Goal: Task Accomplishment & Management: Use online tool/utility

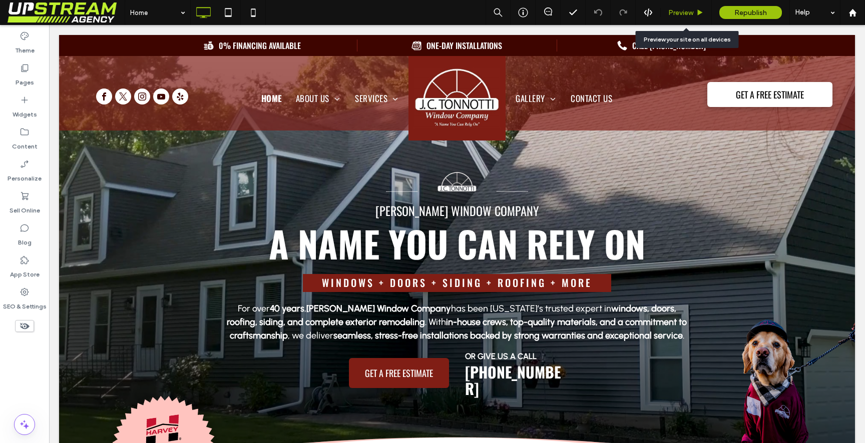
click at [686, 12] on span "Preview" at bounding box center [680, 13] width 25 height 9
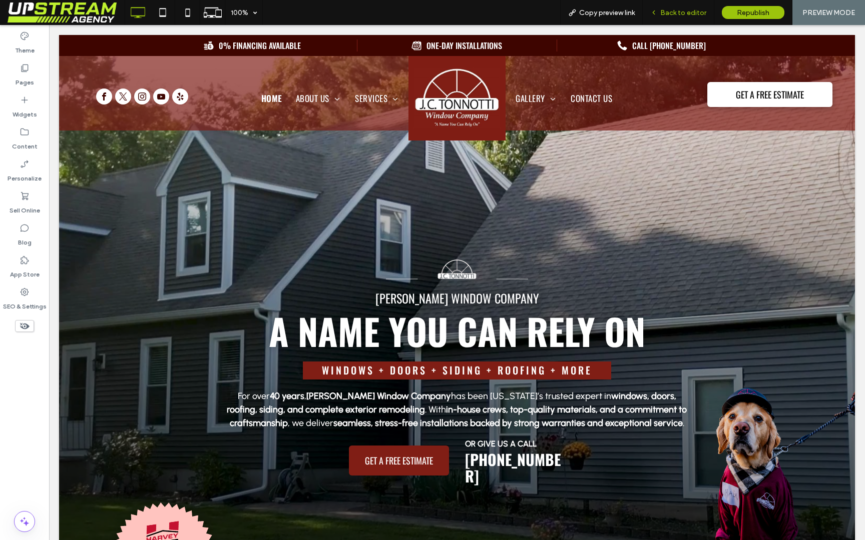
click at [673, 16] on span "Back to editor" at bounding box center [683, 13] width 46 height 9
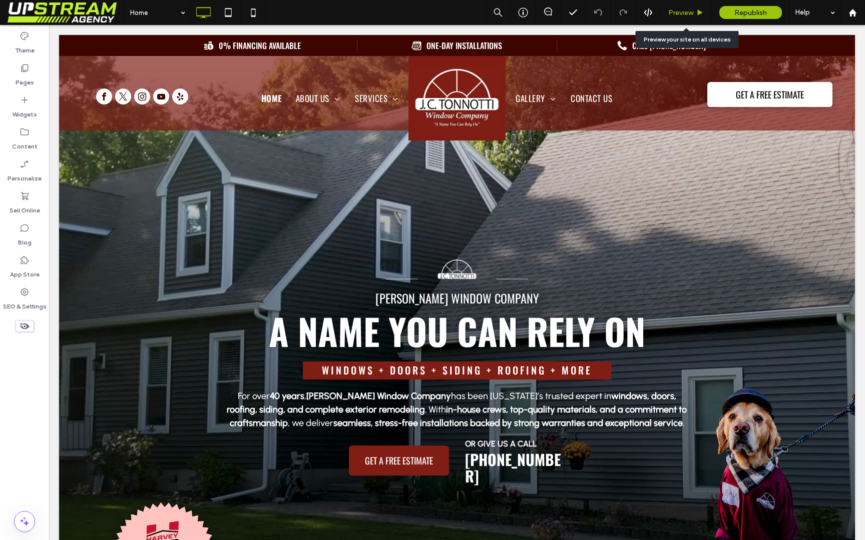
click at [688, 10] on span "Preview" at bounding box center [680, 13] width 25 height 9
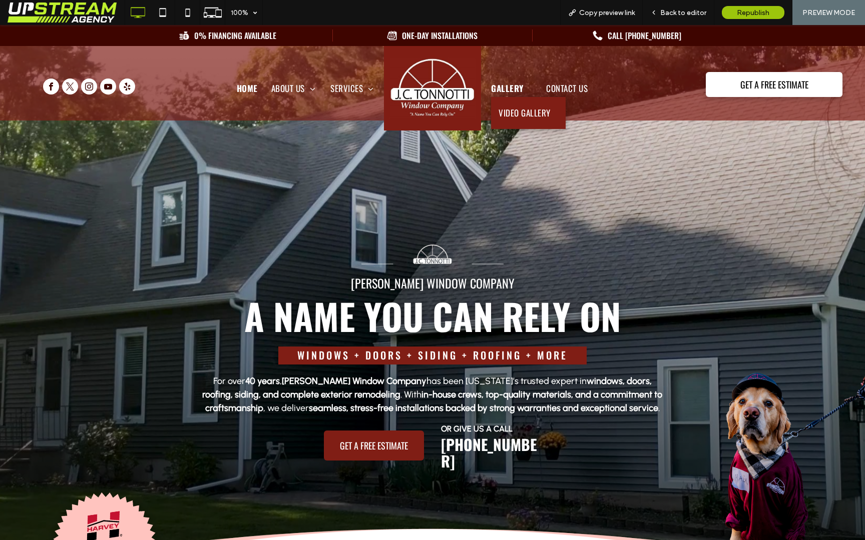
click at [508, 89] on span "Gallery" at bounding box center [511, 97] width 40 height 17
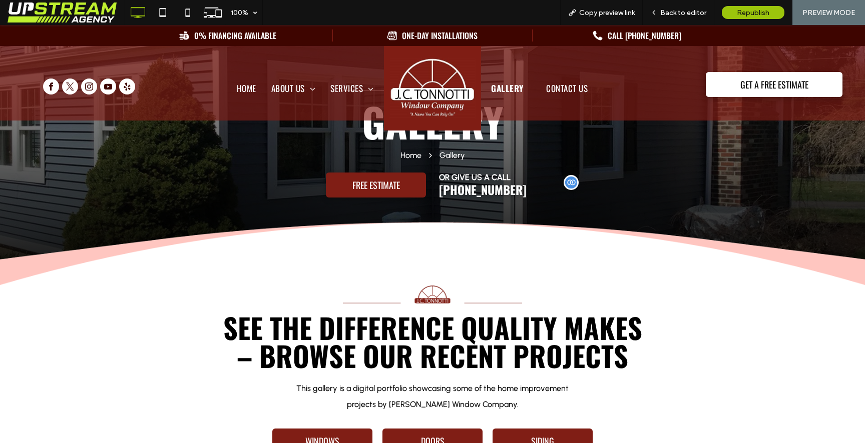
scroll to position [101, 0]
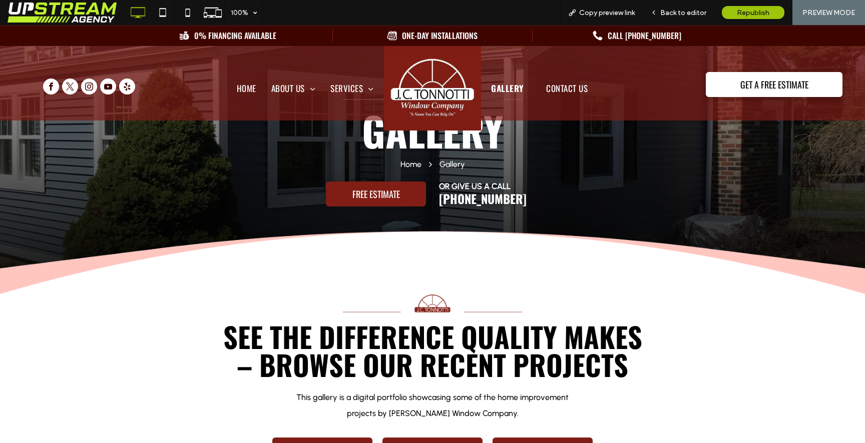
click at [658, 396] on div "See the Difference Quality Makes – Browse Our Recent Projects This gallery is a…" at bounding box center [432, 398] width 600 height 209
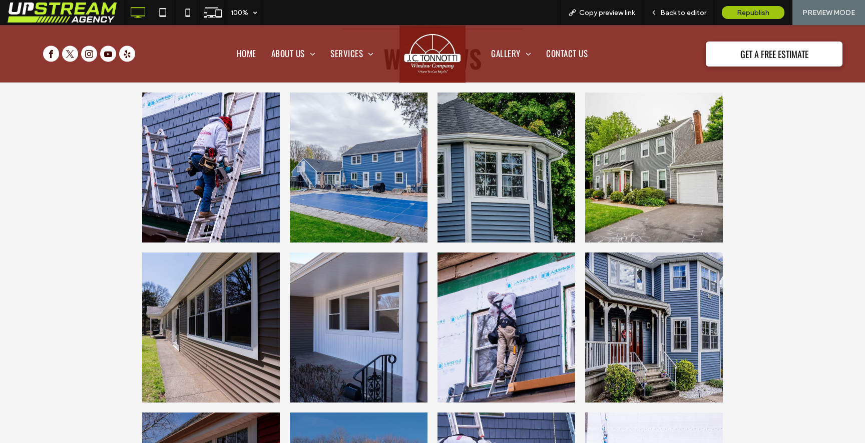
scroll to position [0, 0]
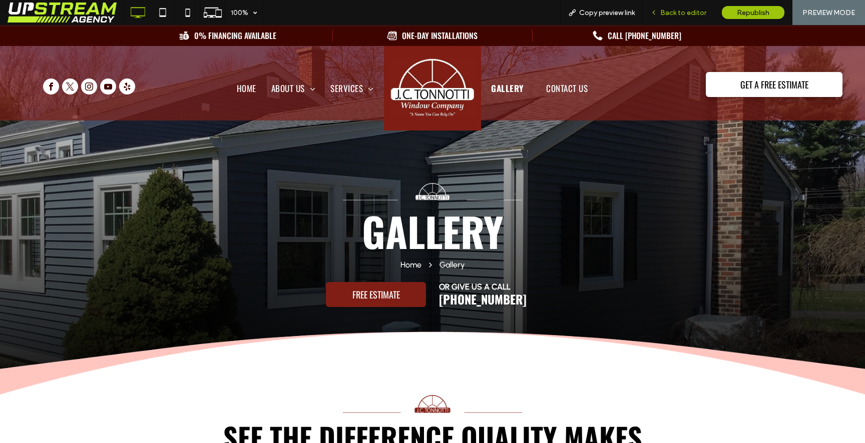
click at [670, 9] on span "Back to editor" at bounding box center [683, 13] width 46 height 9
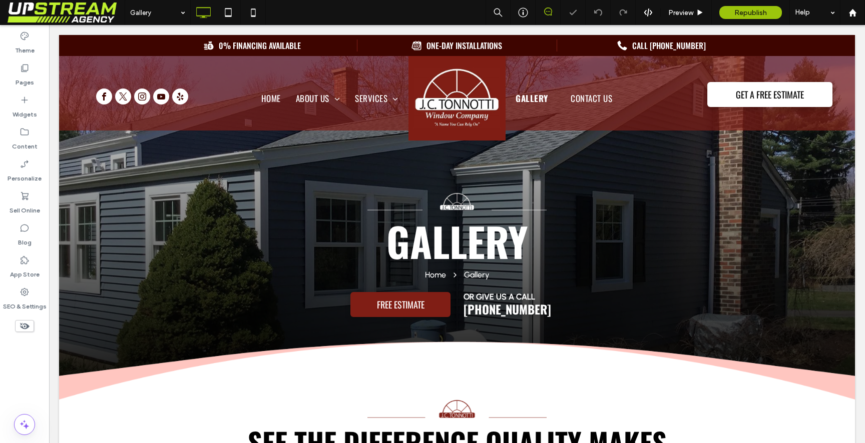
click at [549, 13] on icon at bounding box center [548, 12] width 8 height 8
click at [549, 11] on icon at bounding box center [548, 12] width 8 height 8
click at [548, 11] on icon at bounding box center [548, 12] width 8 height 8
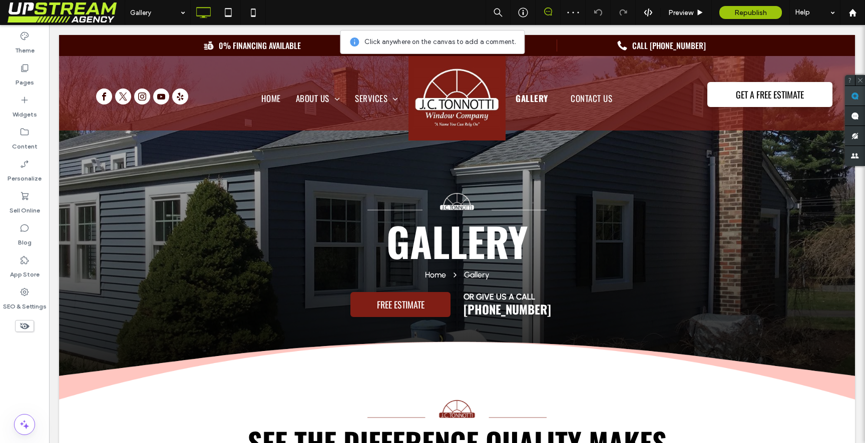
click at [856, 98] on use at bounding box center [855, 96] width 8 height 8
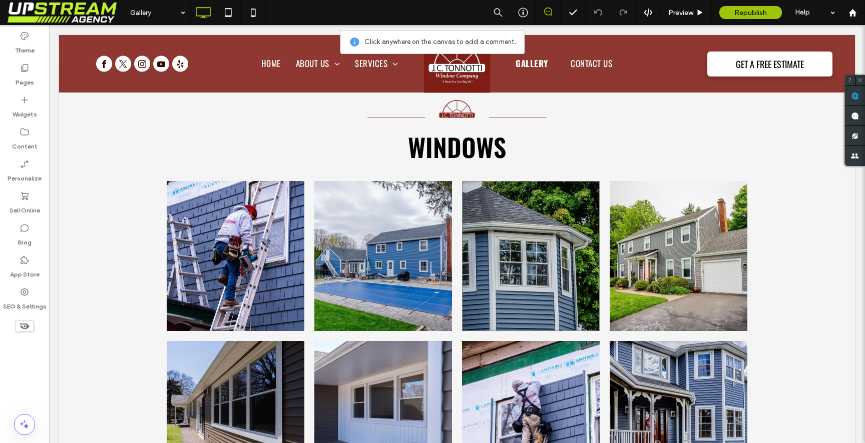
scroll to position [571, 0]
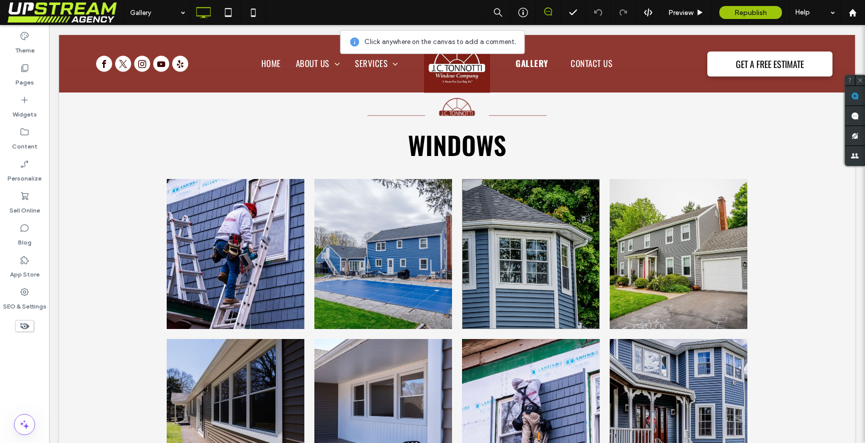
click at [576, 283] on link at bounding box center [531, 254] width 138 height 150
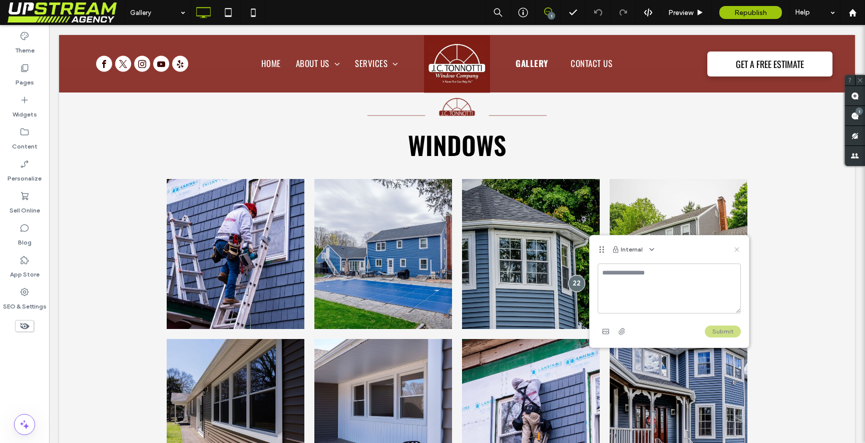
click at [736, 246] on icon at bounding box center [736, 250] width 8 height 8
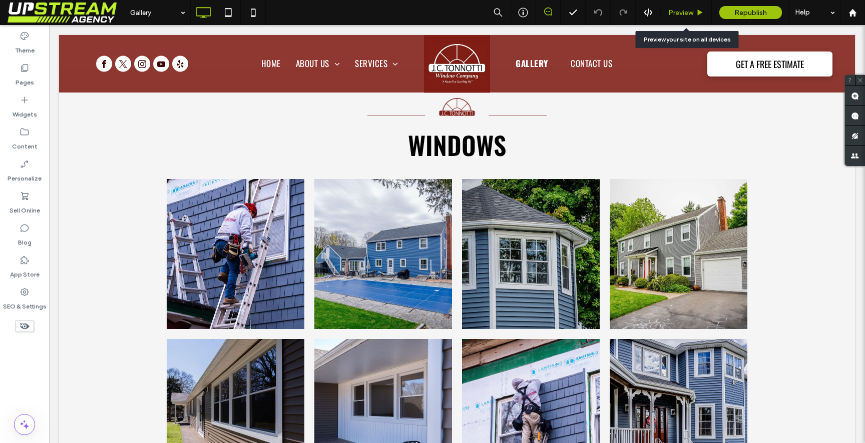
click at [674, 5] on div "Preview" at bounding box center [685, 12] width 51 height 25
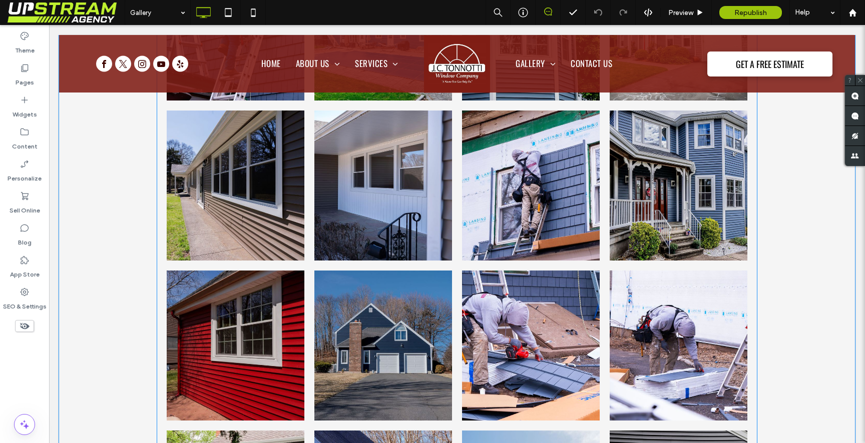
scroll to position [832, 0]
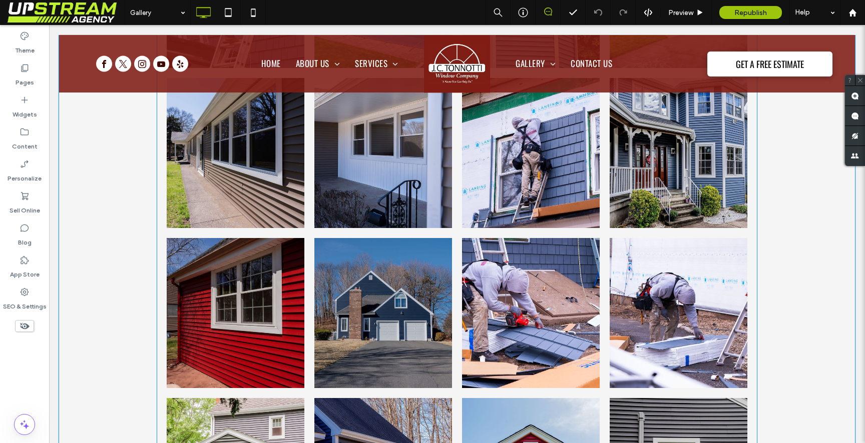
click at [464, 257] on link at bounding box center [531, 313] width 138 height 150
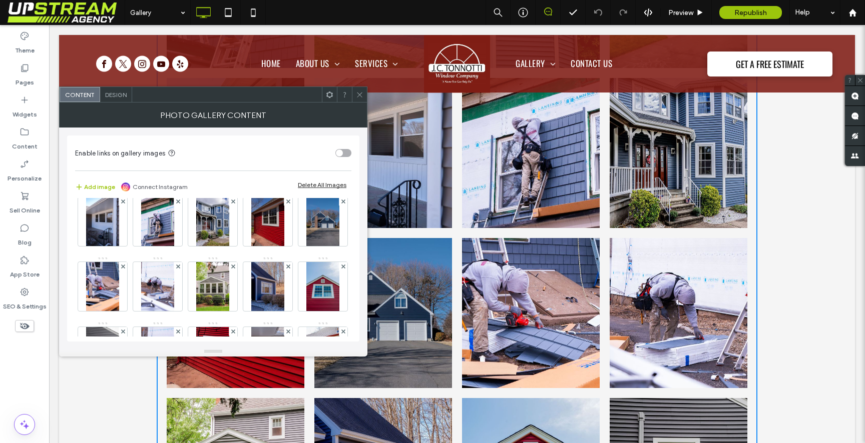
scroll to position [78, 0]
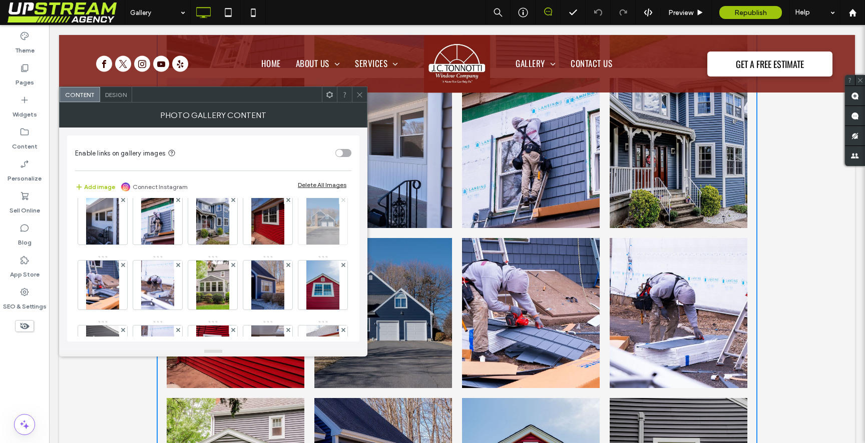
click at [341, 202] on icon at bounding box center [343, 200] width 4 height 4
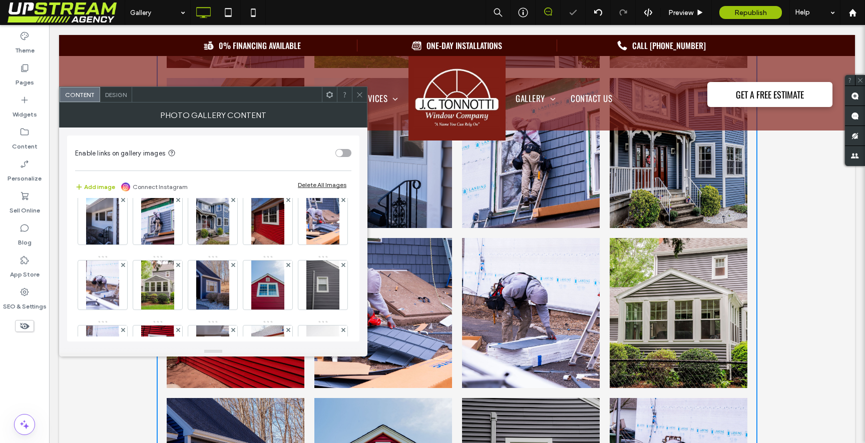
scroll to position [20, 0]
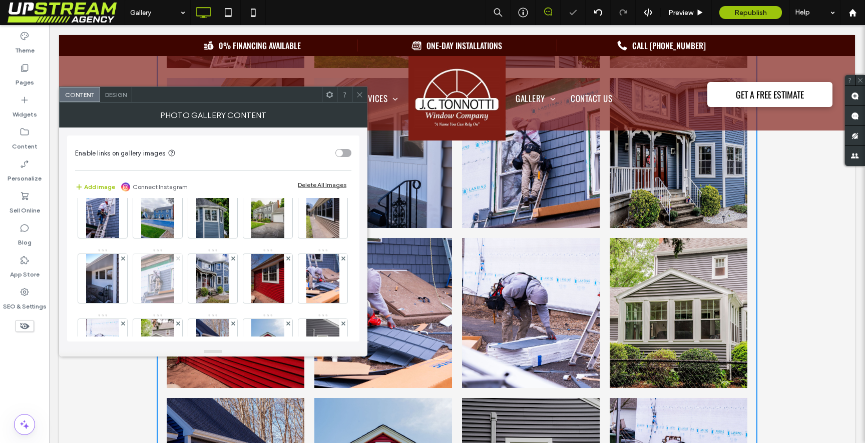
click at [180, 257] on icon at bounding box center [178, 259] width 4 height 4
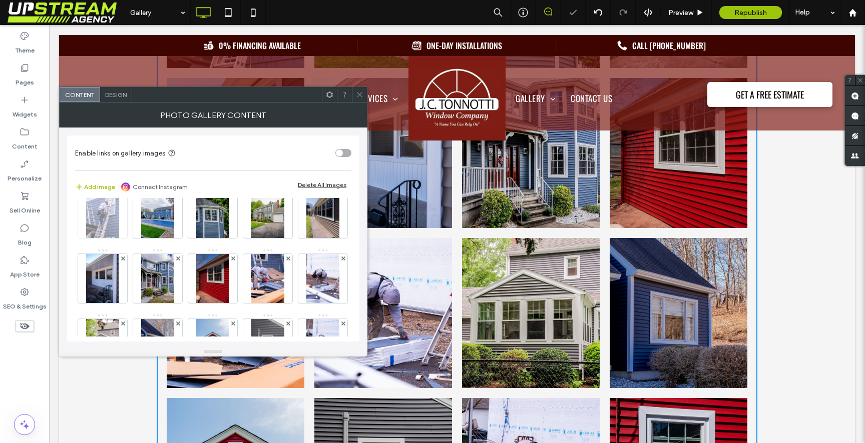
scroll to position [0, 0]
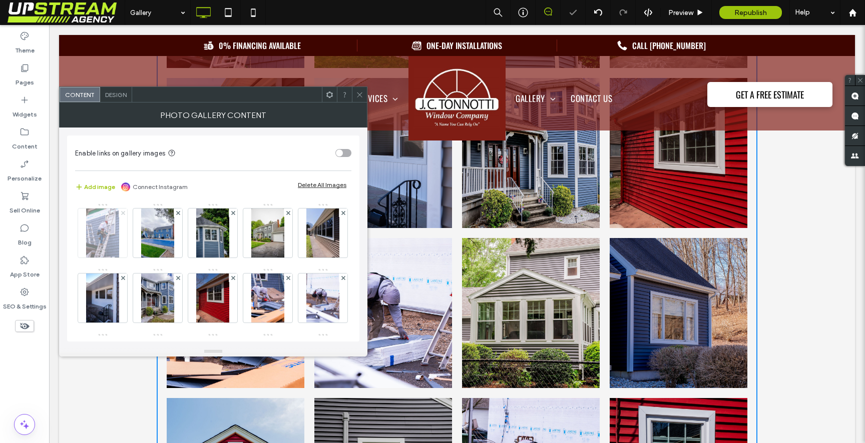
click at [123, 213] on use at bounding box center [123, 213] width 4 height 4
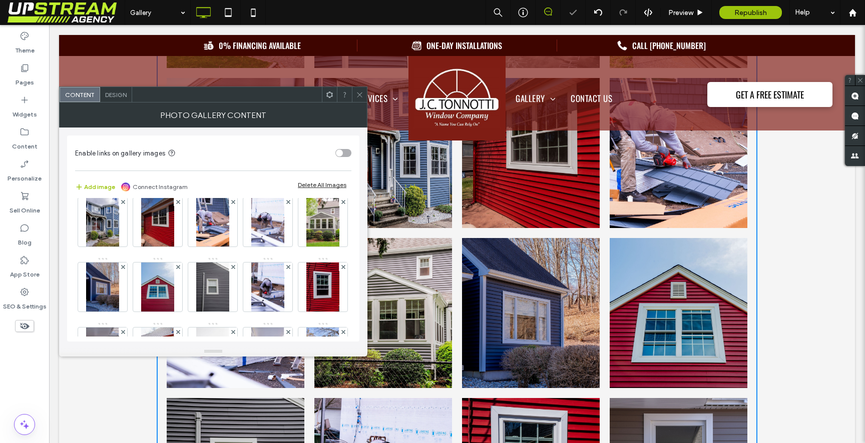
scroll to position [80, 0]
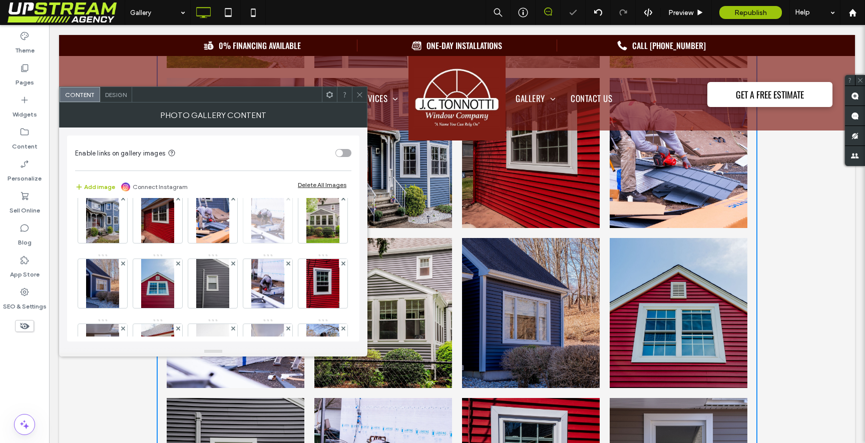
click at [286, 201] on icon at bounding box center [288, 199] width 4 height 4
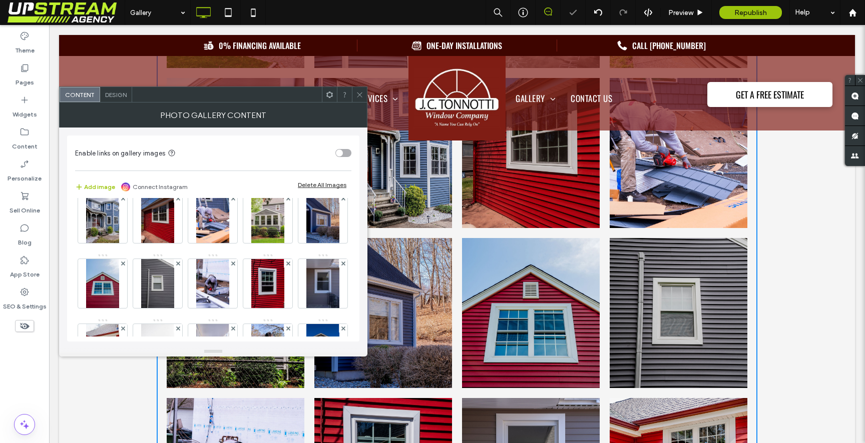
scroll to position [49, 0]
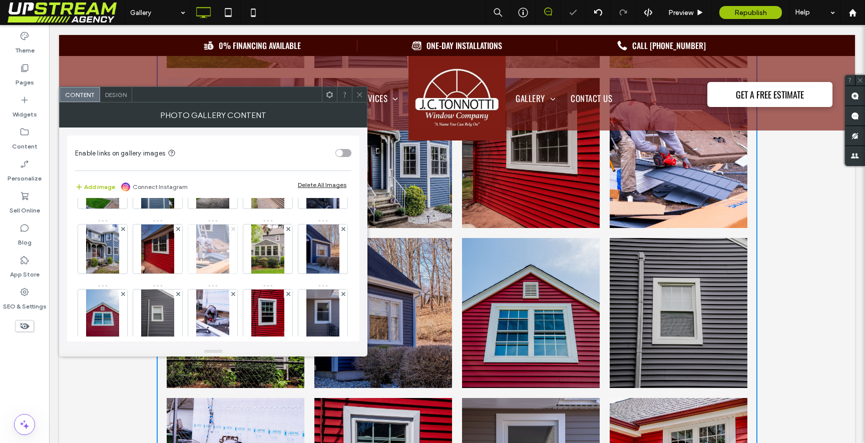
click at [235, 228] on use at bounding box center [233, 229] width 4 height 4
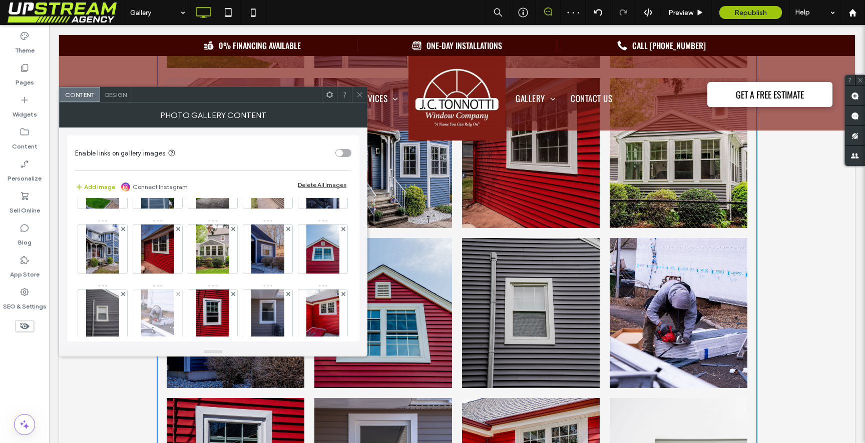
scroll to position [77, 0]
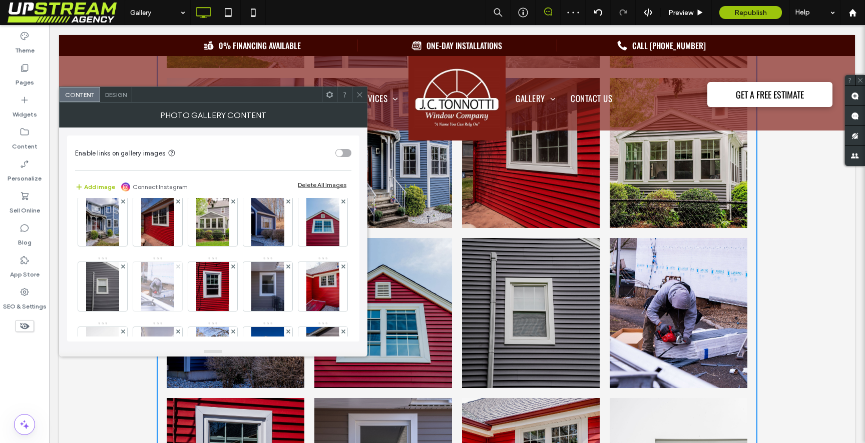
click at [180, 266] on icon at bounding box center [178, 267] width 4 height 4
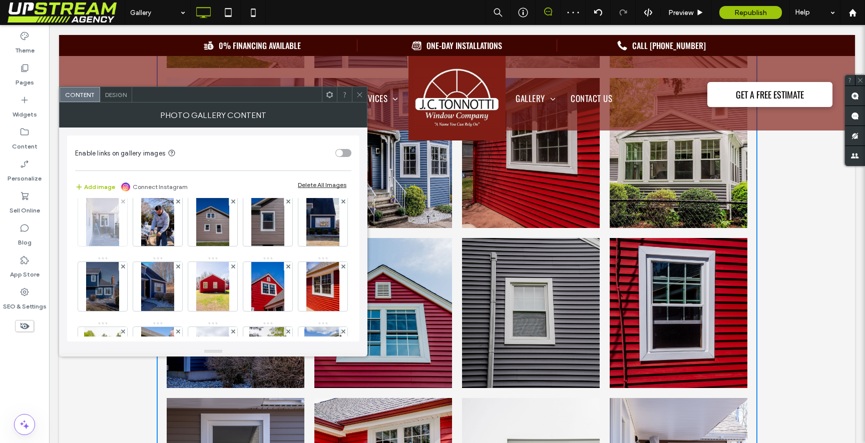
scroll to position [240, 0]
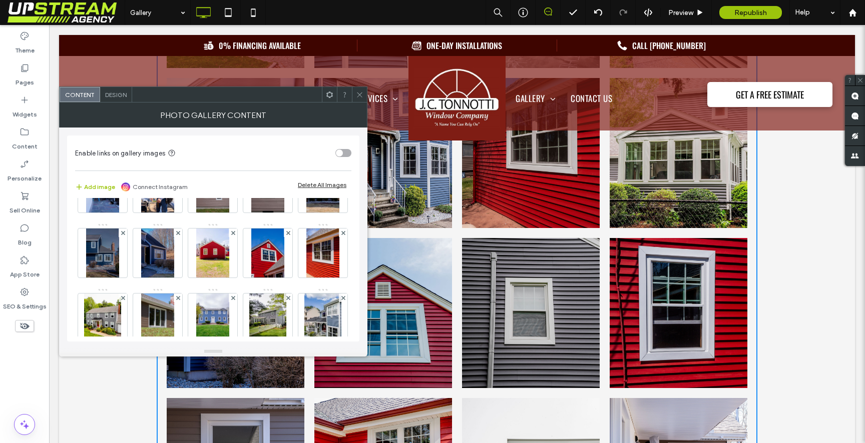
click at [360, 97] on icon at bounding box center [360, 95] width 8 height 8
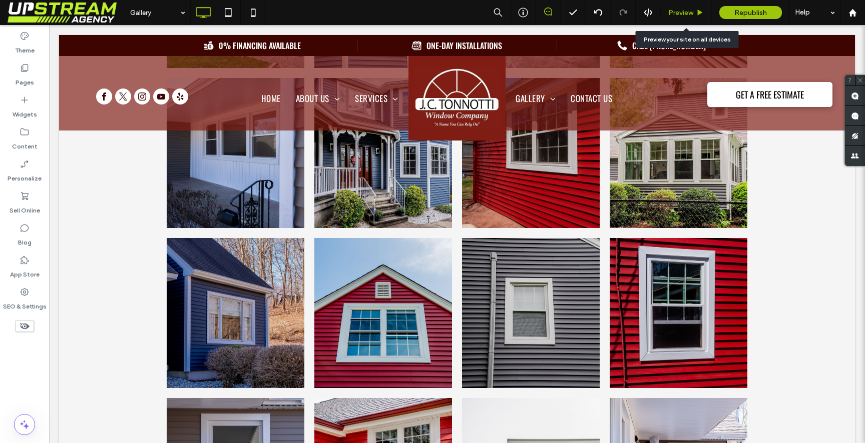
click at [691, 13] on span "Preview" at bounding box center [680, 13] width 25 height 9
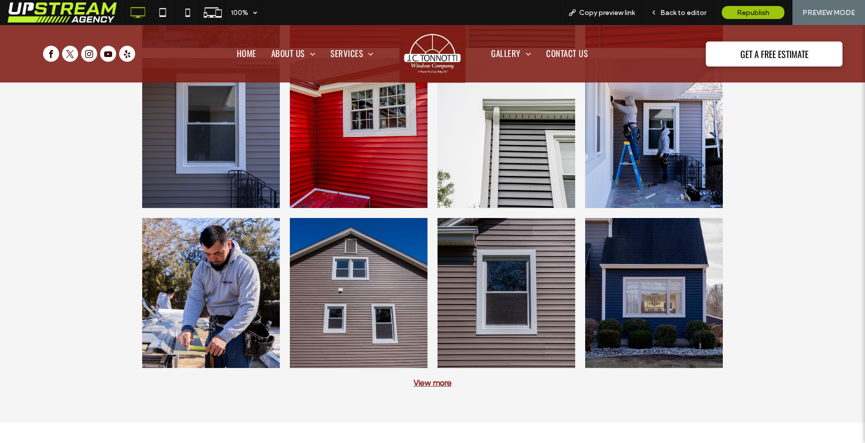
scroll to position [1174, 0]
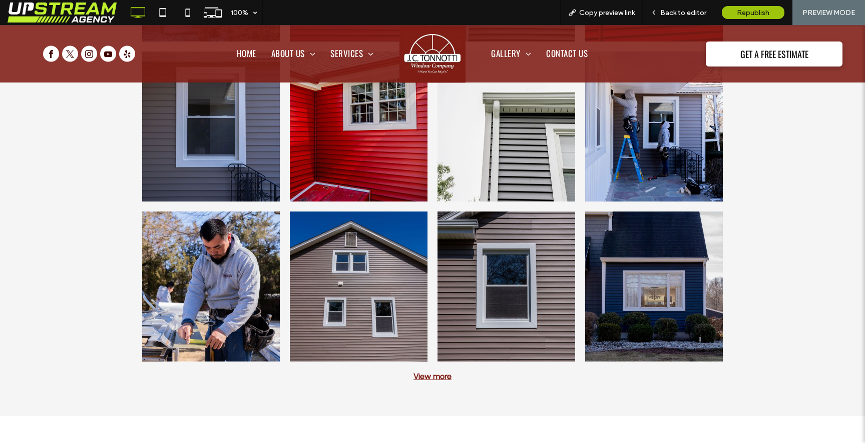
click at [438, 372] on div "View more" at bounding box center [432, 377] width 600 height 10
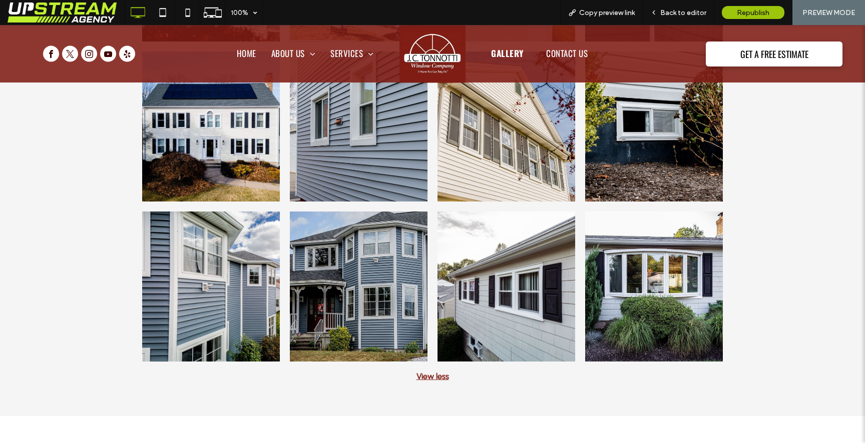
scroll to position [3116, 0]
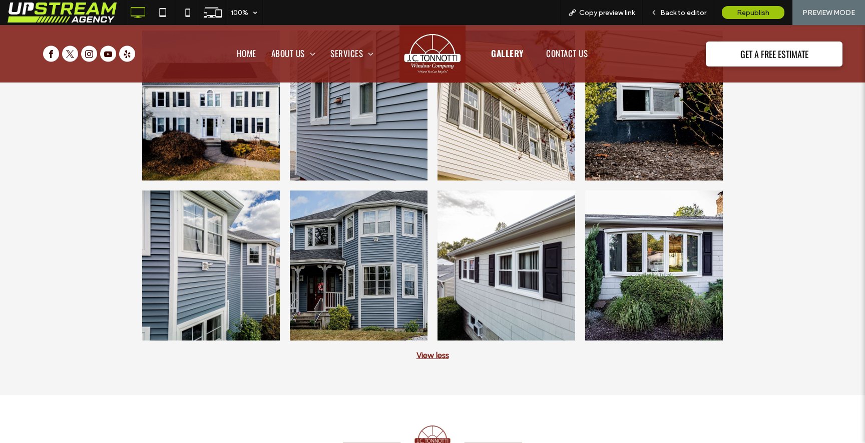
click at [431, 356] on div "View less" at bounding box center [432, 356] width 600 height 10
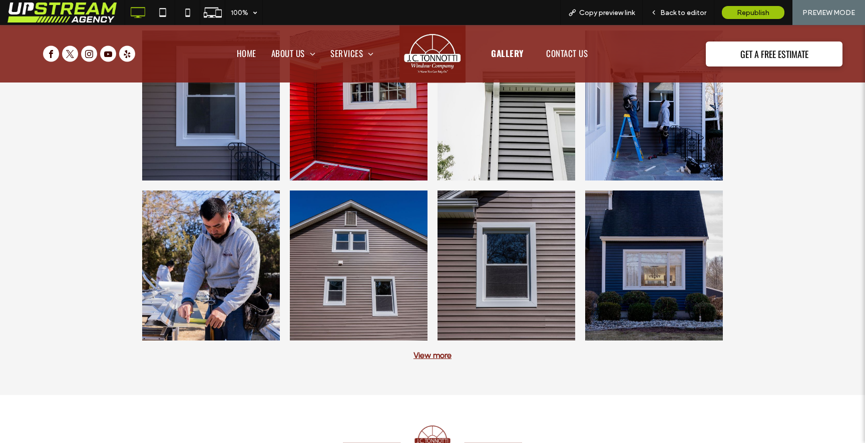
click at [431, 356] on div "View more" at bounding box center [432, 356] width 600 height 10
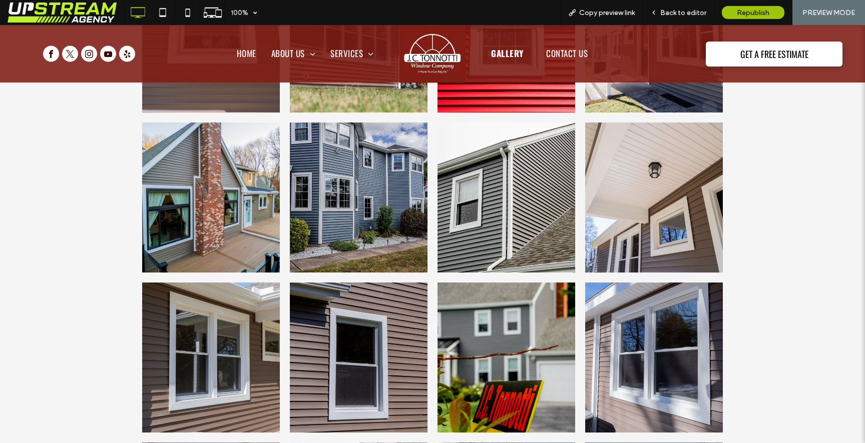
scroll to position [2045, 0]
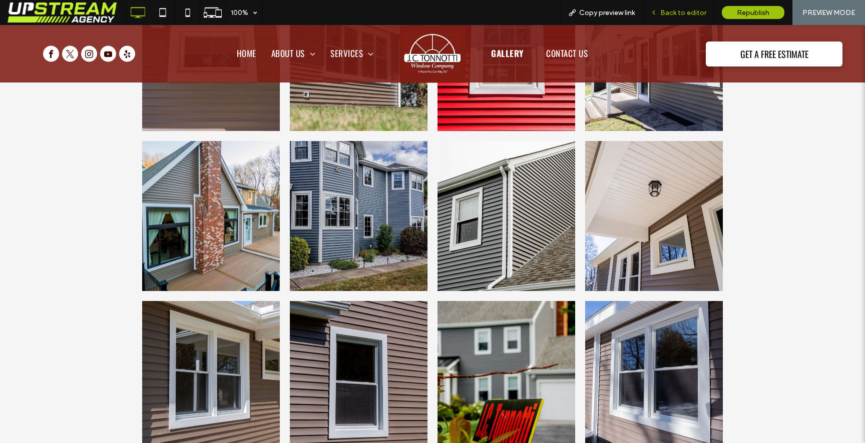
click at [677, 9] on span "Back to editor" at bounding box center [683, 13] width 46 height 9
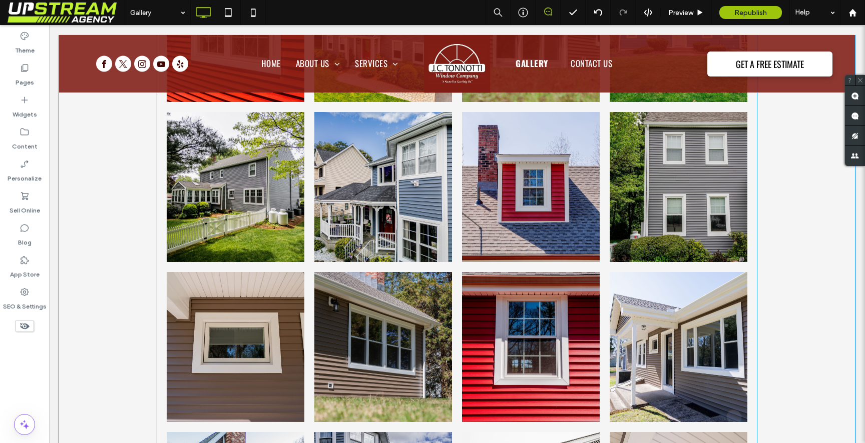
scroll to position [1756, 0]
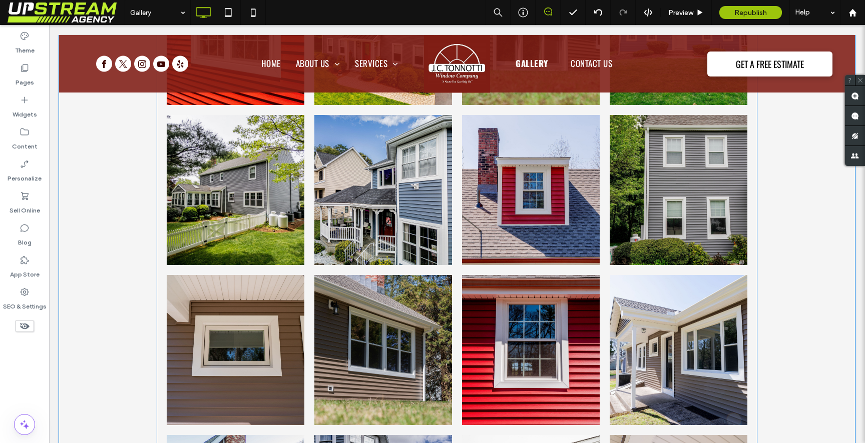
click at [709, 215] on link at bounding box center [678, 190] width 138 height 150
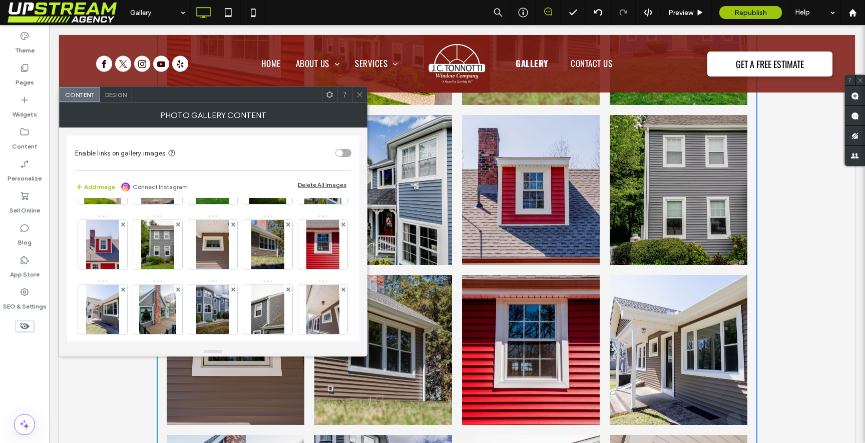
scroll to position [390, 0]
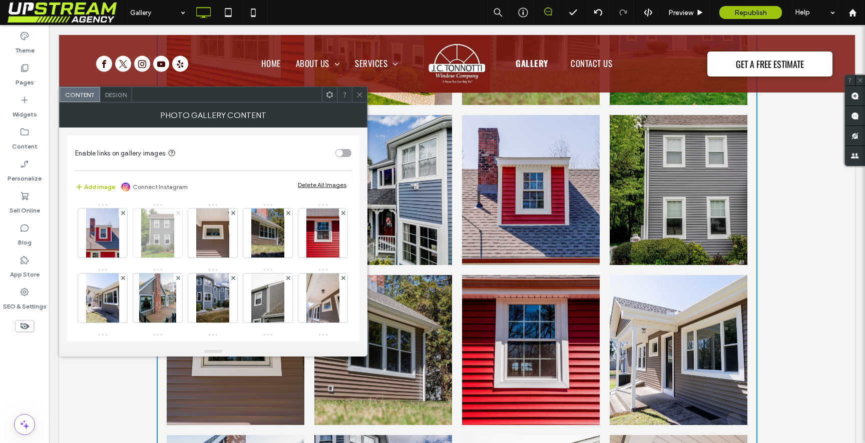
click at [180, 215] on icon at bounding box center [178, 213] width 4 height 4
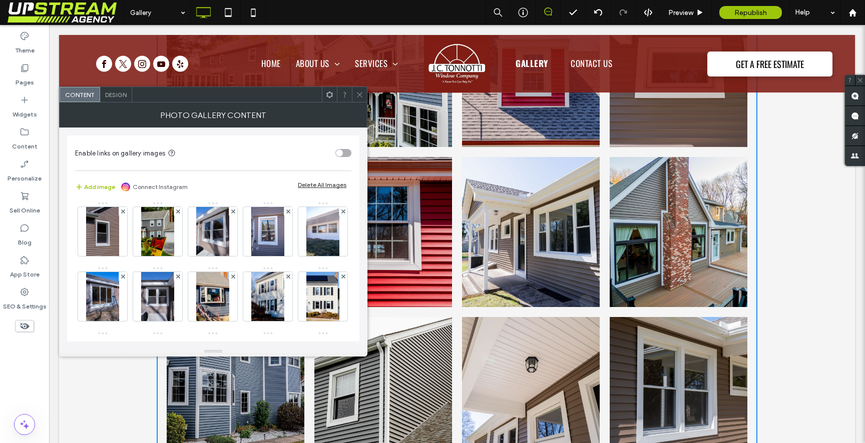
scroll to position [523, 0]
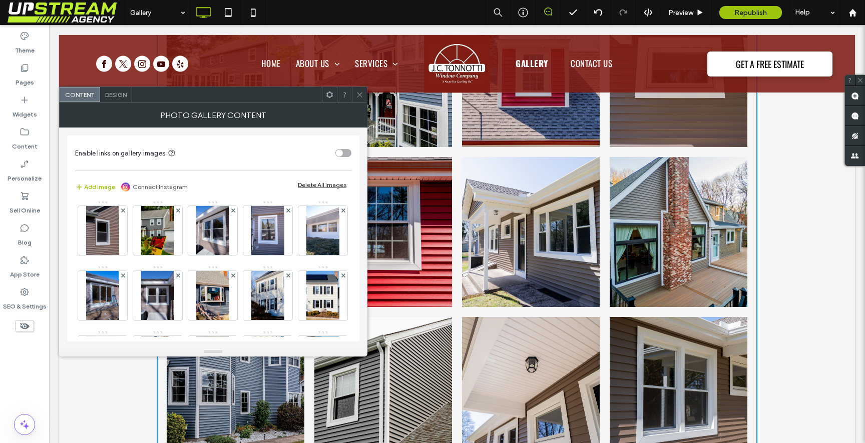
click at [231, 148] on icon at bounding box center [233, 146] width 4 height 4
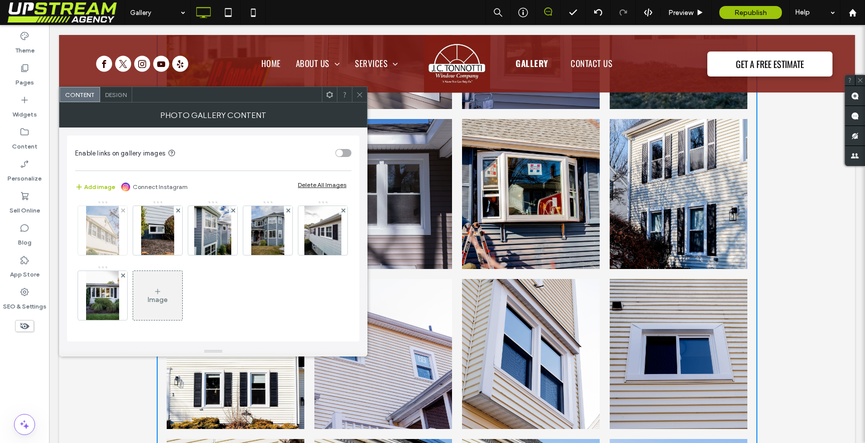
scroll to position [920, 0]
click at [153, 255] on img at bounding box center [157, 230] width 33 height 49
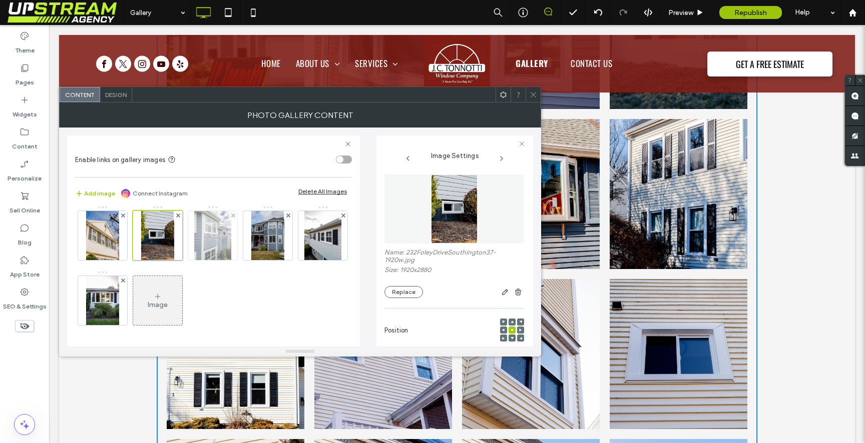
scroll to position [910, 0]
click at [179, 218] on icon at bounding box center [178, 216] width 4 height 4
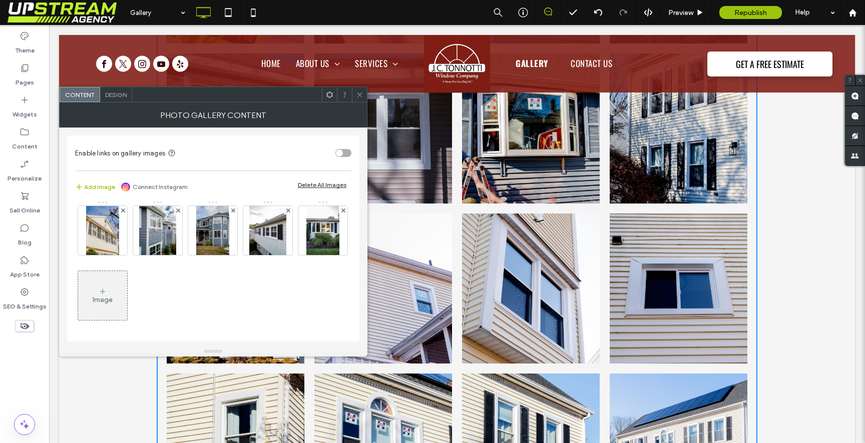
scroll to position [780, 0]
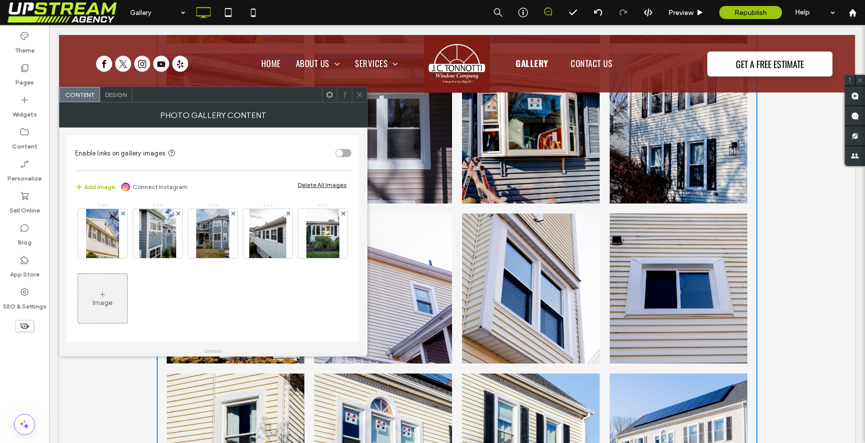
click at [180, 86] on icon at bounding box center [178, 84] width 4 height 4
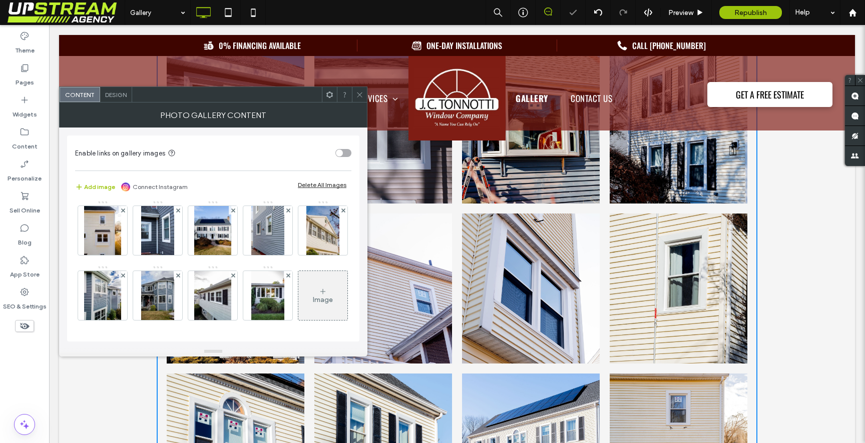
click at [341, 82] on use at bounding box center [343, 80] width 4 height 4
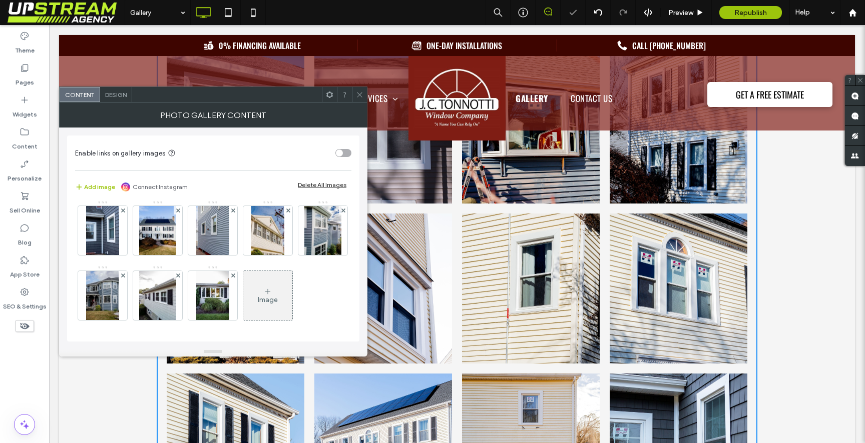
click at [359, 96] on icon at bounding box center [360, 95] width 8 height 8
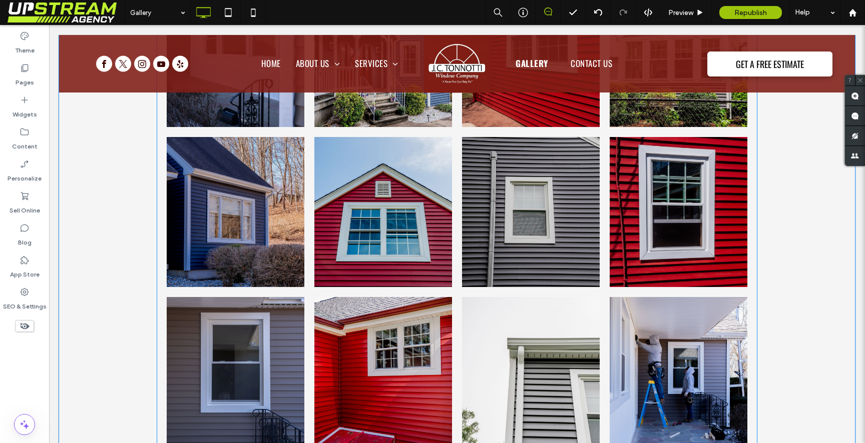
scroll to position [934, 0]
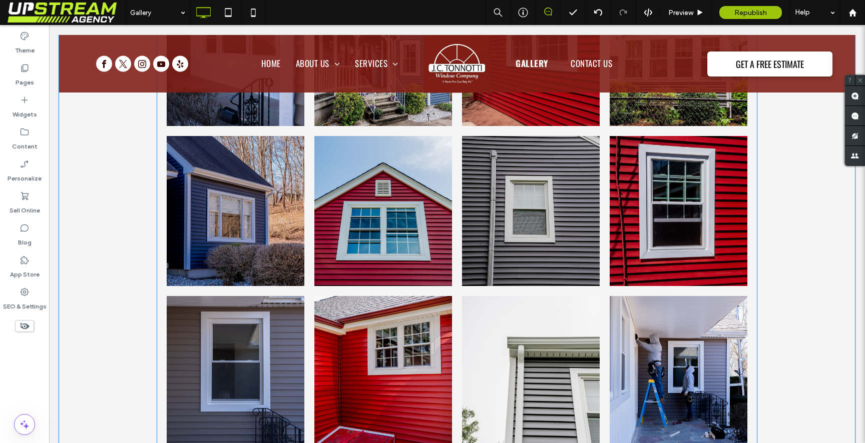
click at [407, 349] on link at bounding box center [383, 371] width 138 height 150
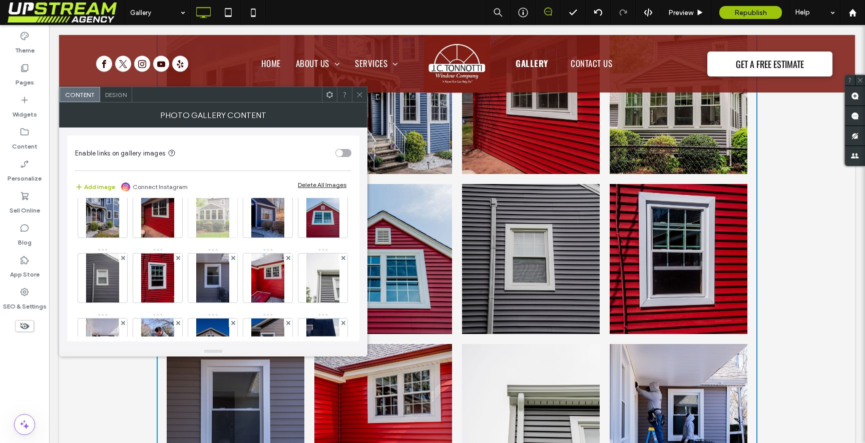
scroll to position [86, 0]
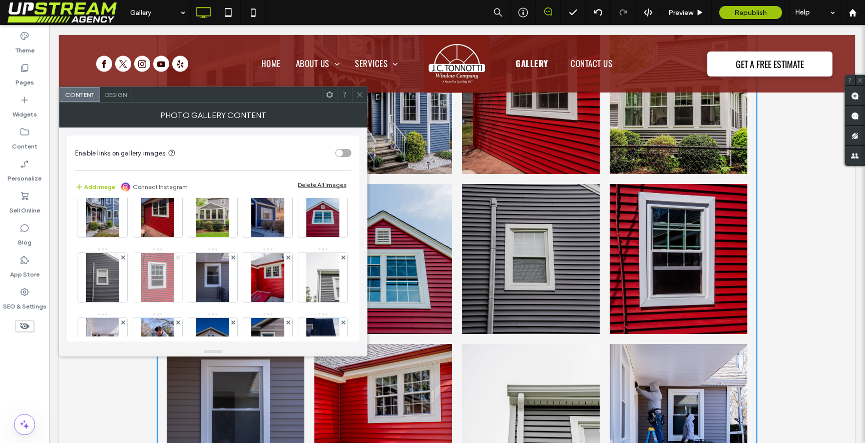
click at [180, 257] on icon at bounding box center [178, 258] width 4 height 4
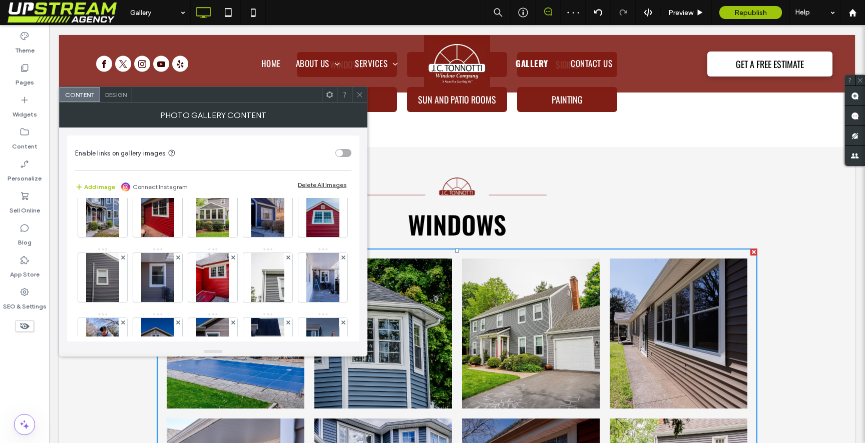
scroll to position [487, 0]
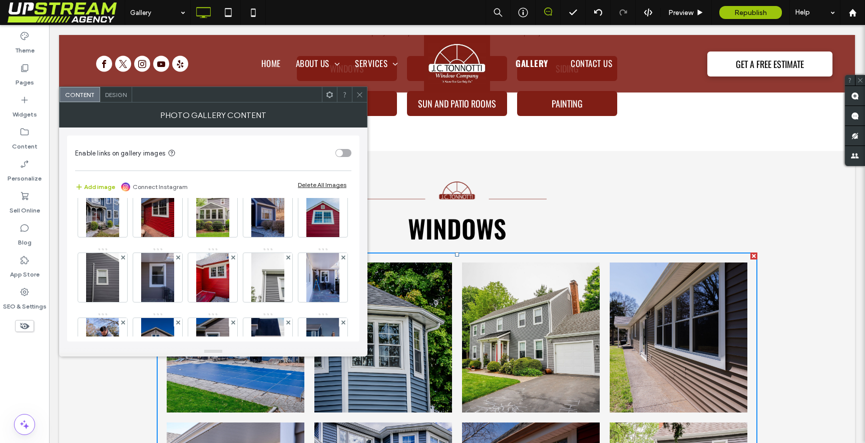
click at [362, 99] on span at bounding box center [360, 94] width 8 height 15
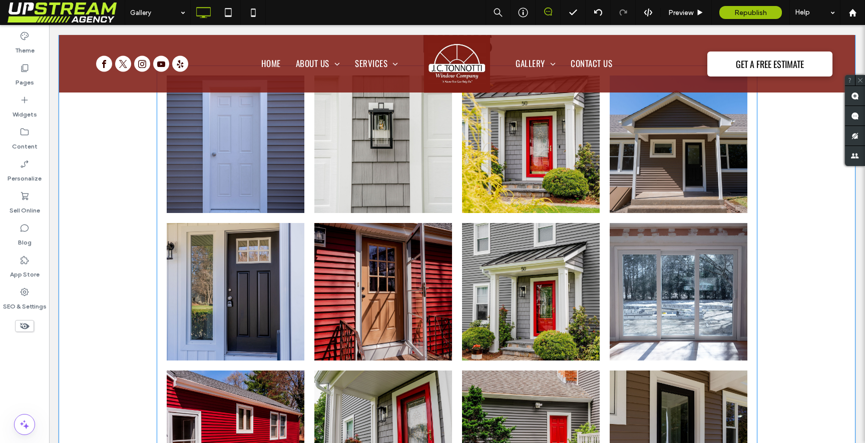
scroll to position [3393, 0]
click at [527, 324] on link at bounding box center [531, 292] width 138 height 138
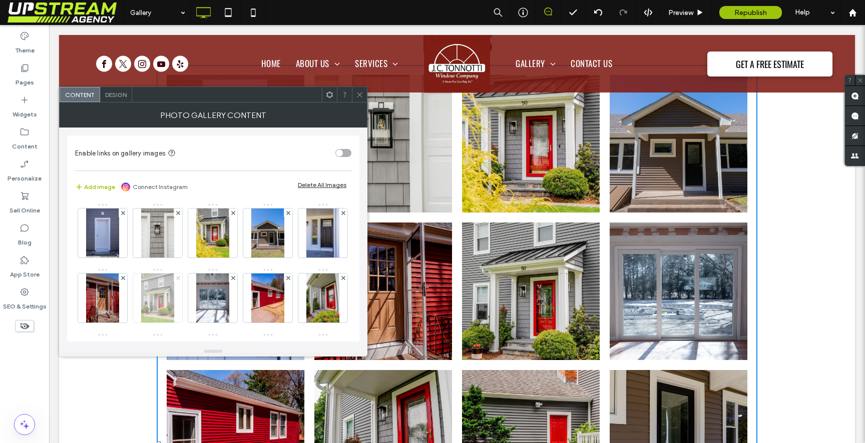
click at [180, 274] on span at bounding box center [178, 278] width 4 height 9
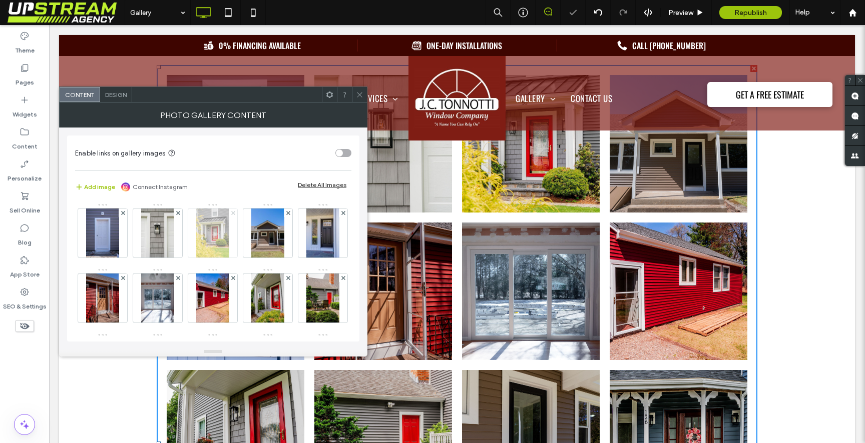
click at [234, 213] on icon at bounding box center [233, 213] width 4 height 4
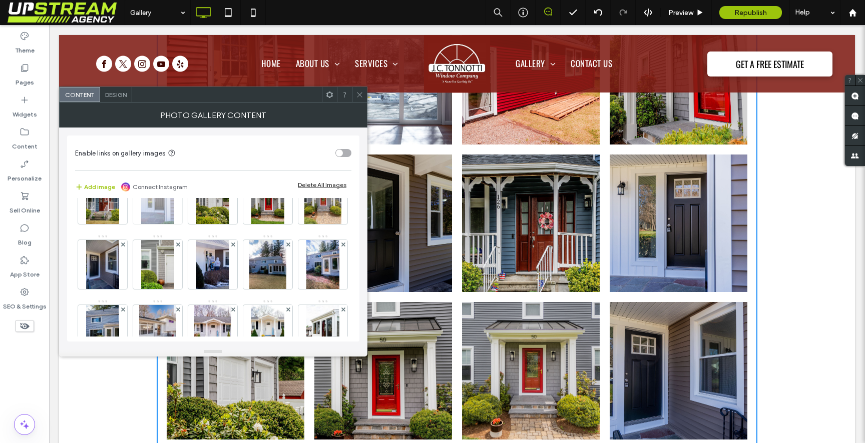
scroll to position [166, 0]
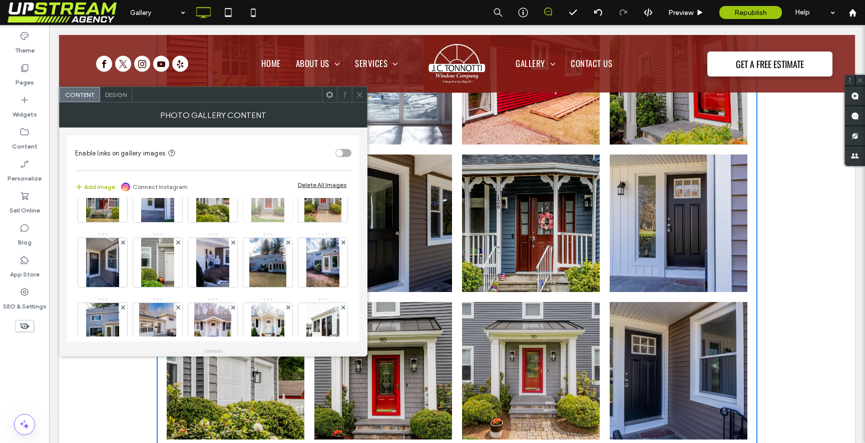
click at [286, 179] on use at bounding box center [288, 177] width 4 height 4
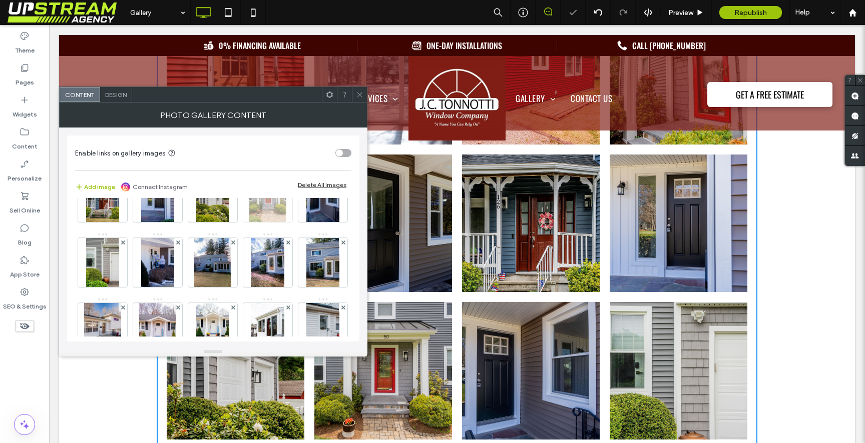
click at [286, 179] on use at bounding box center [288, 177] width 4 height 4
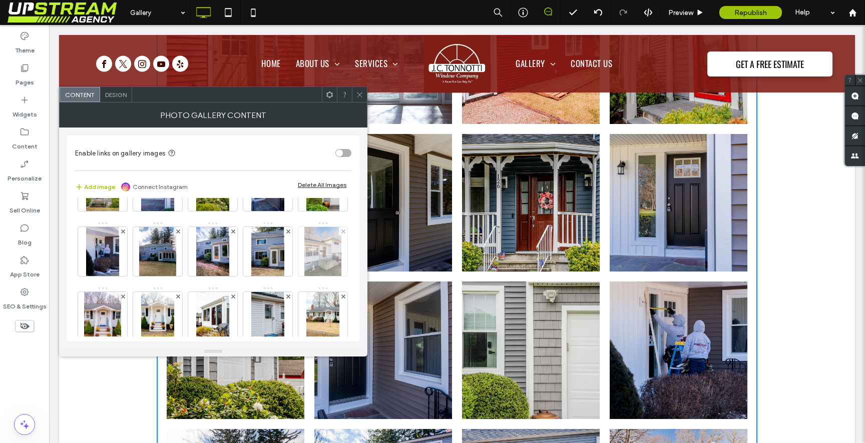
scroll to position [175, 0]
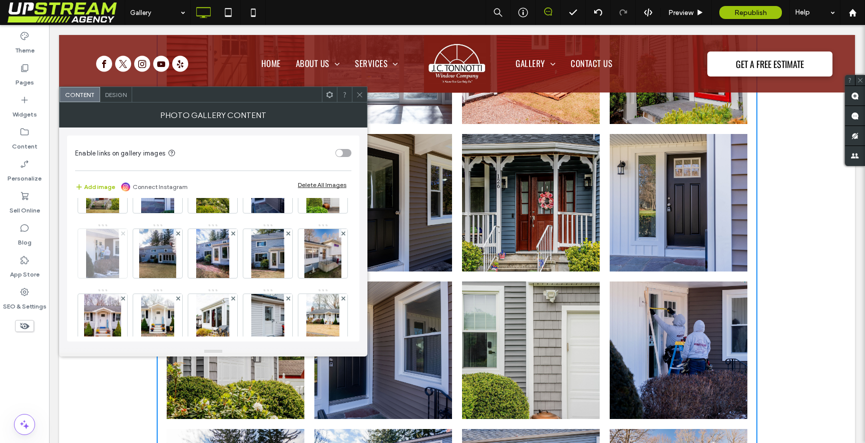
click at [125, 234] on icon at bounding box center [123, 234] width 4 height 4
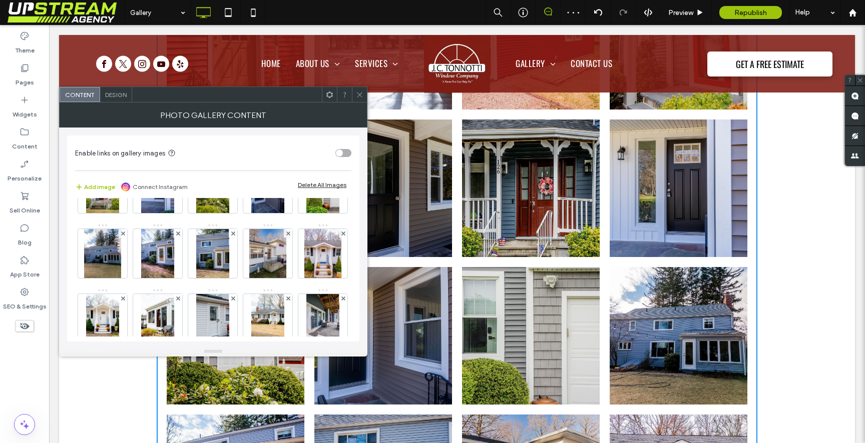
scroll to position [221, 0]
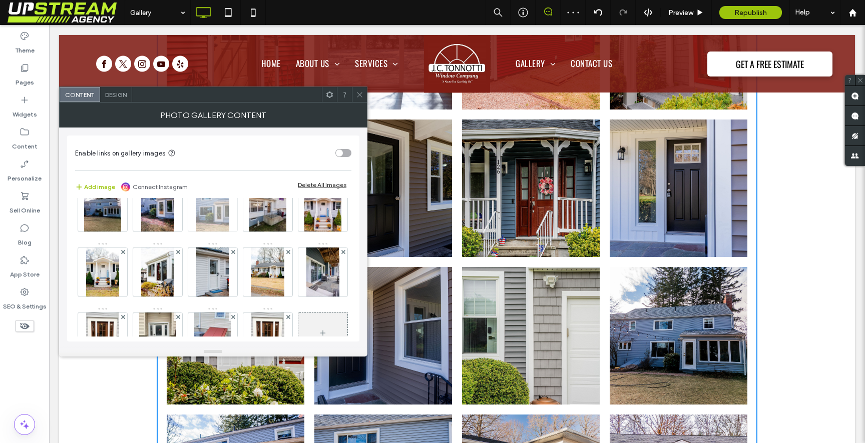
click at [231, 189] on icon at bounding box center [233, 187] width 4 height 4
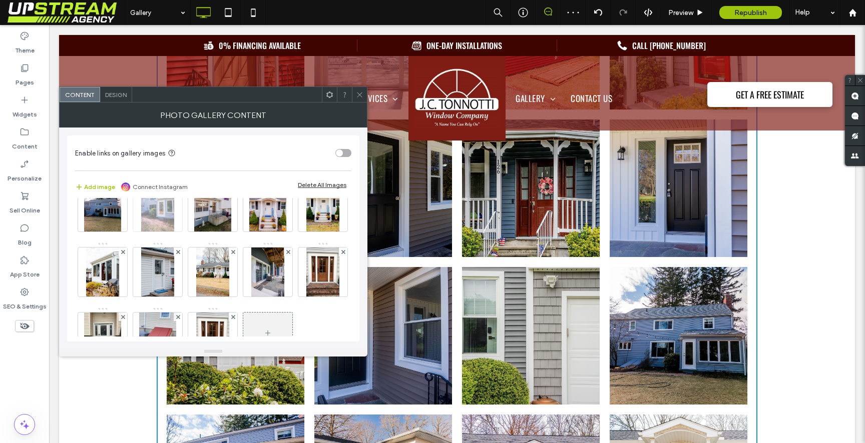
click at [176, 189] on icon at bounding box center [178, 187] width 4 height 4
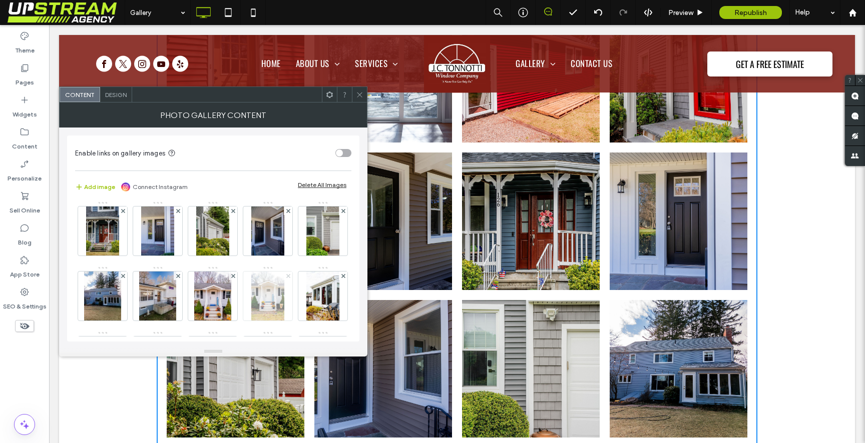
scroll to position [126, 0]
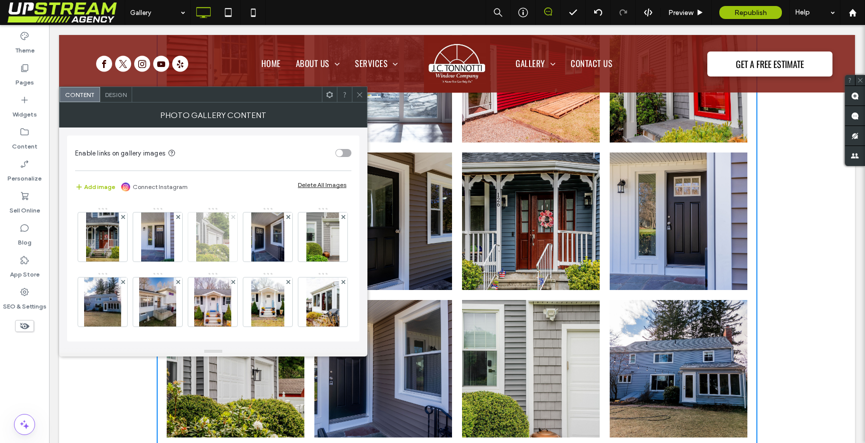
click at [231, 219] on use at bounding box center [233, 217] width 4 height 4
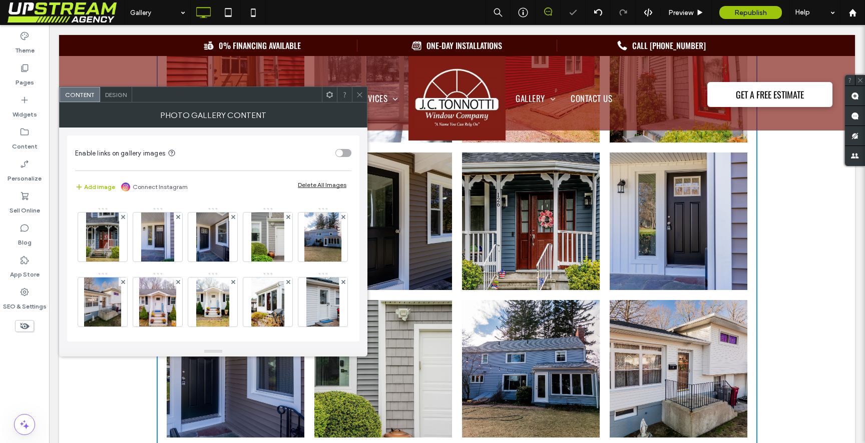
click at [362, 92] on icon at bounding box center [360, 95] width 8 height 8
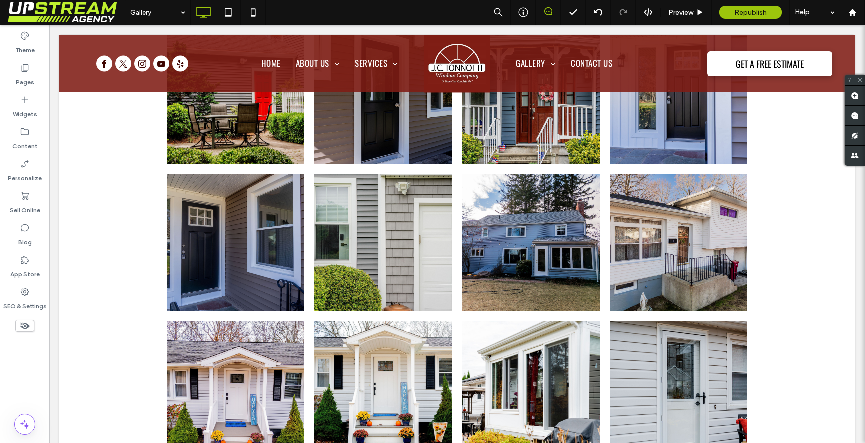
scroll to position [3737, 0]
click at [392, 223] on link at bounding box center [383, 243] width 138 height 138
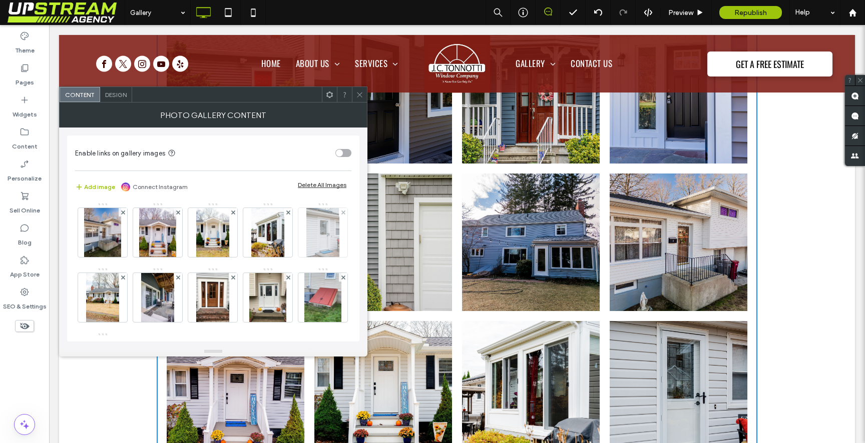
scroll to position [176, 0]
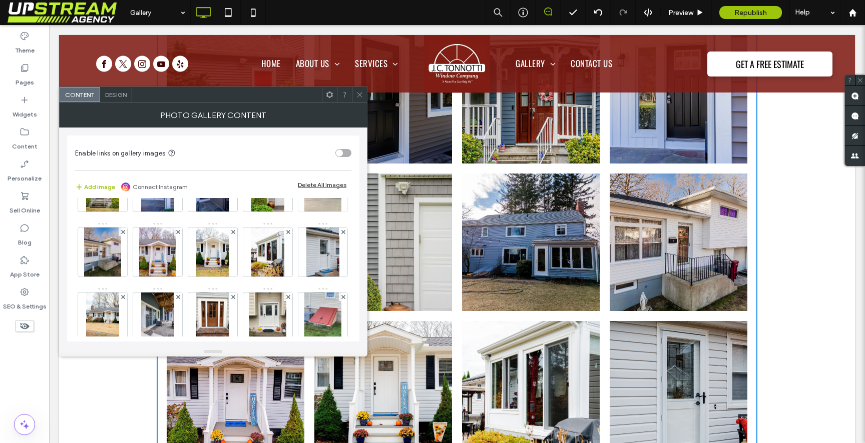
click at [339, 171] on div at bounding box center [343, 167] width 9 height 9
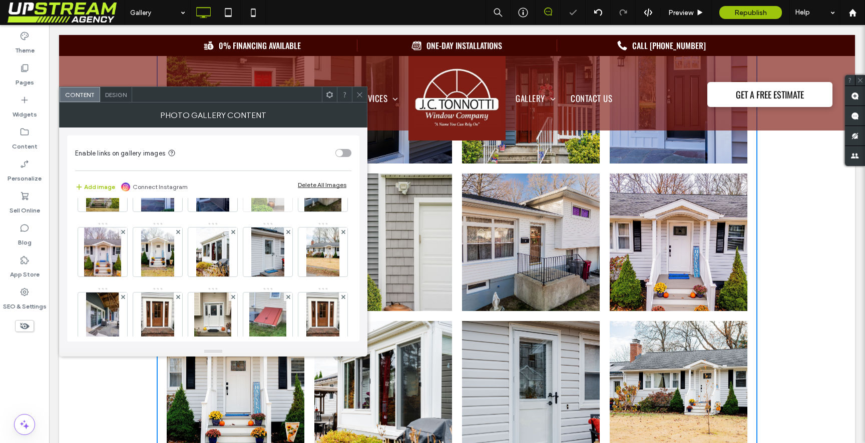
click at [286, 169] on icon at bounding box center [288, 167] width 4 height 4
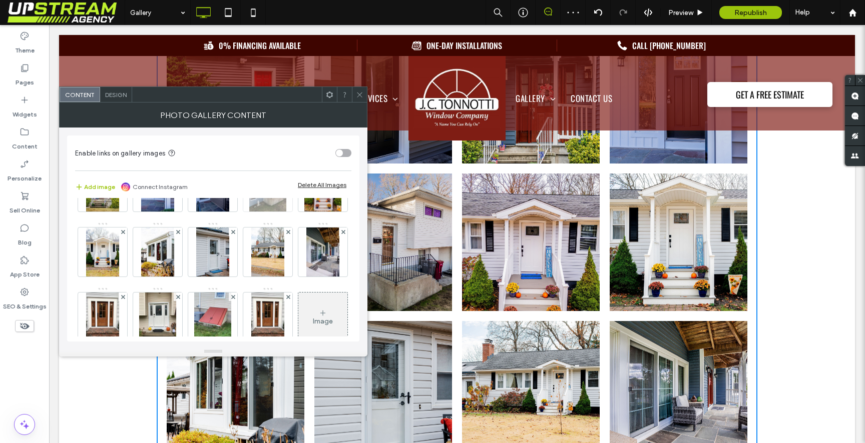
click at [286, 169] on use at bounding box center [288, 167] width 4 height 4
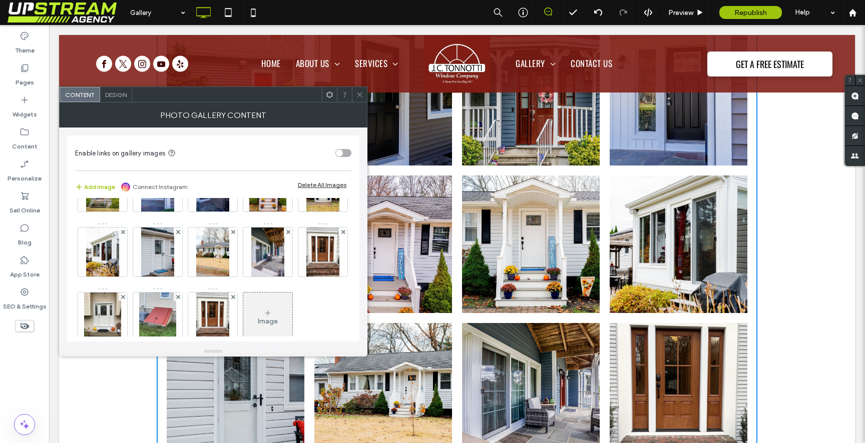
scroll to position [206, 0]
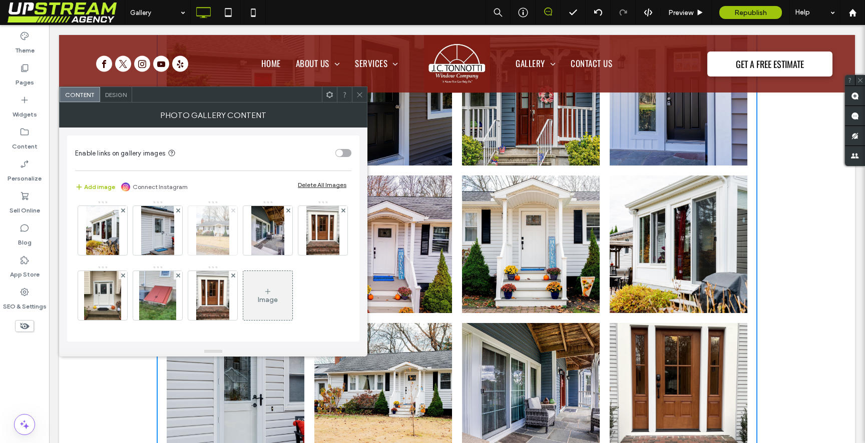
click at [231, 215] on span at bounding box center [233, 210] width 4 height 9
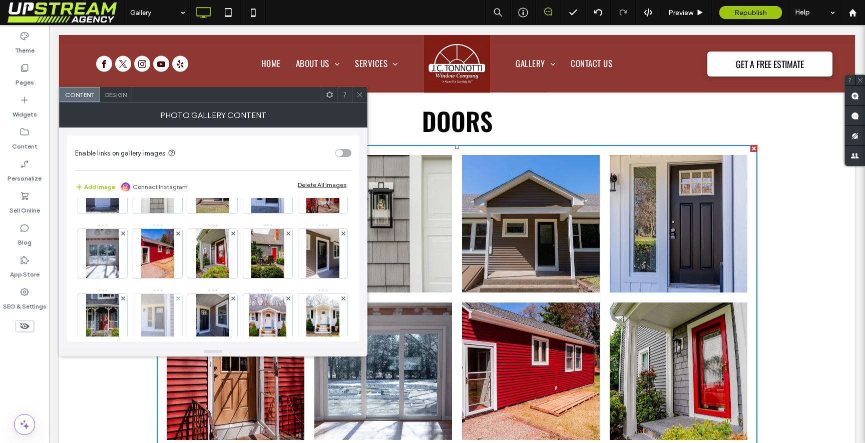
scroll to position [38, 0]
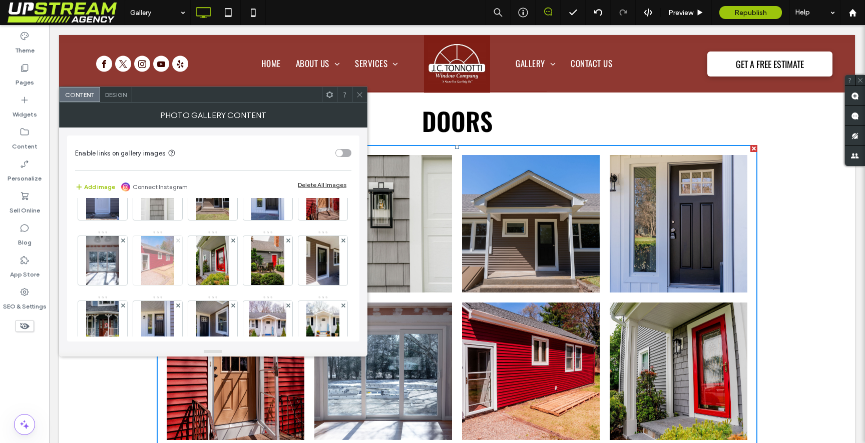
click at [180, 239] on icon at bounding box center [178, 241] width 4 height 4
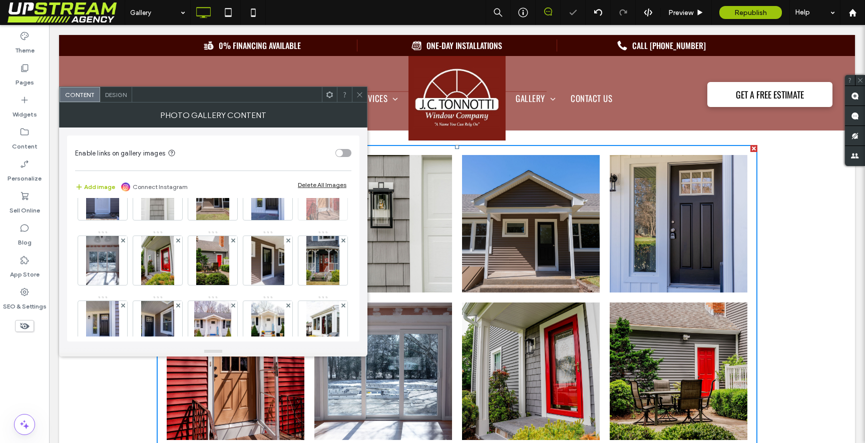
click at [306, 220] on img at bounding box center [322, 195] width 33 height 49
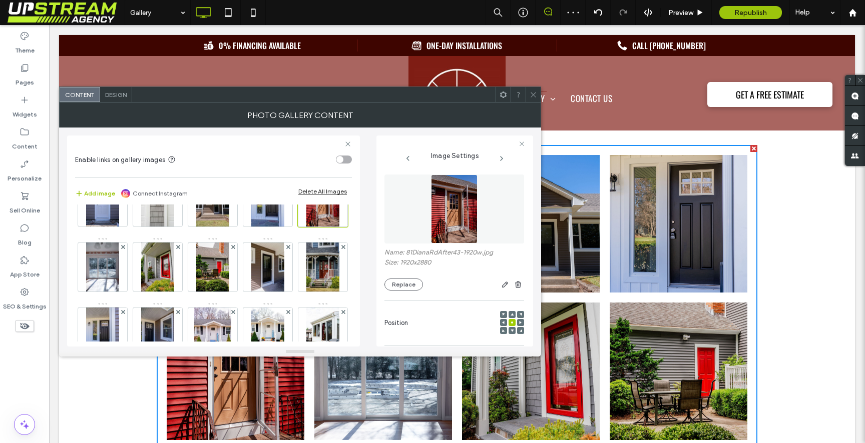
click at [535, 98] on icon at bounding box center [533, 95] width 8 height 8
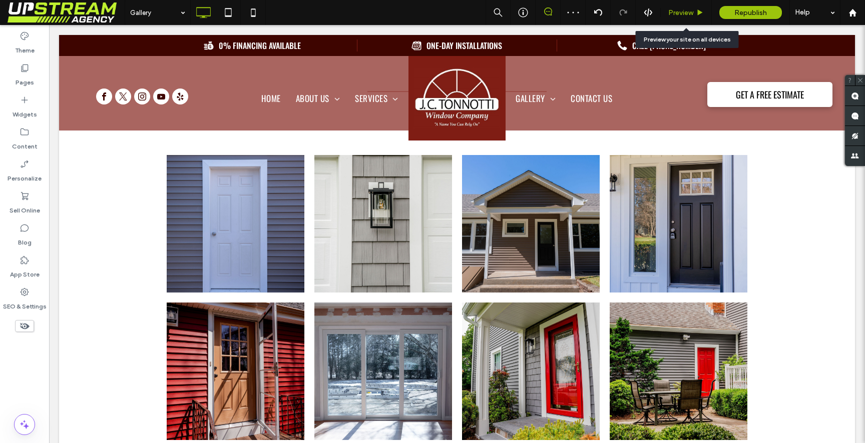
drag, startPoint x: 603, startPoint y: 136, endPoint x: 696, endPoint y: 16, distance: 151.9
click at [696, 16] on icon at bounding box center [700, 13] width 8 height 8
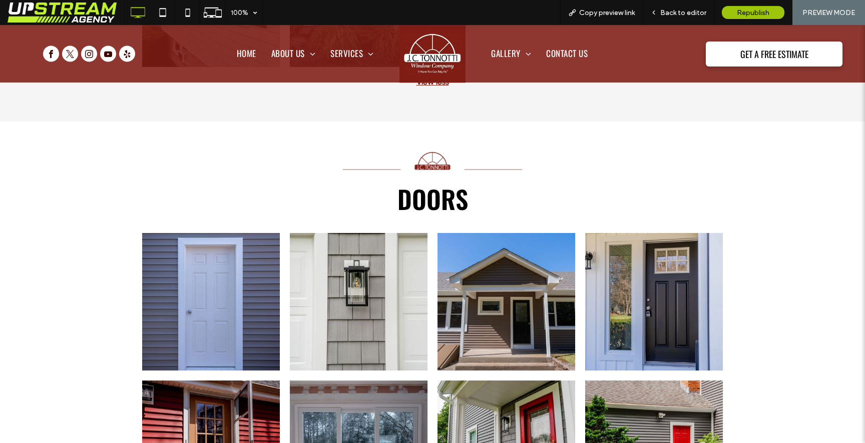
scroll to position [3215, 0]
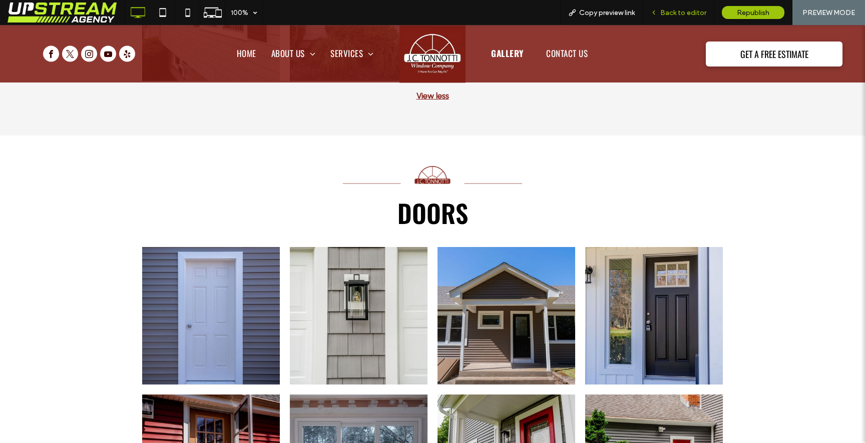
drag, startPoint x: 684, startPoint y: 15, endPoint x: 662, endPoint y: 6, distance: 23.8
click at [684, 15] on span "Back to editor" at bounding box center [683, 13] width 46 height 9
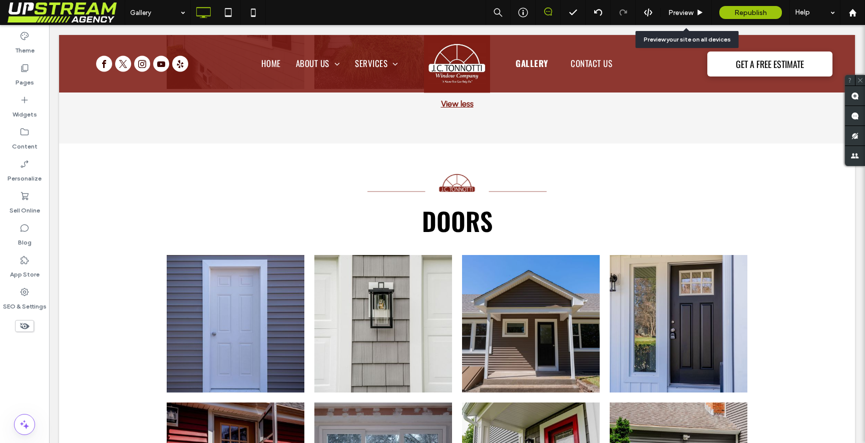
scroll to position [3212, 0]
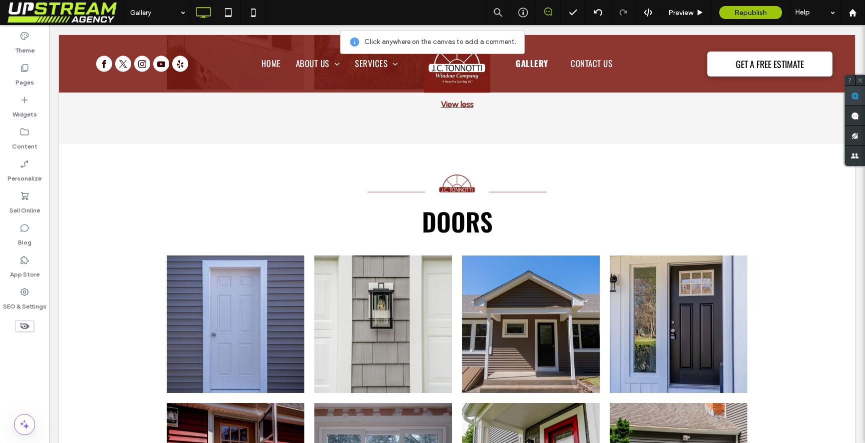
click at [846, 96] on span at bounding box center [855, 96] width 20 height 20
click at [669, 331] on link at bounding box center [678, 325] width 138 height 138
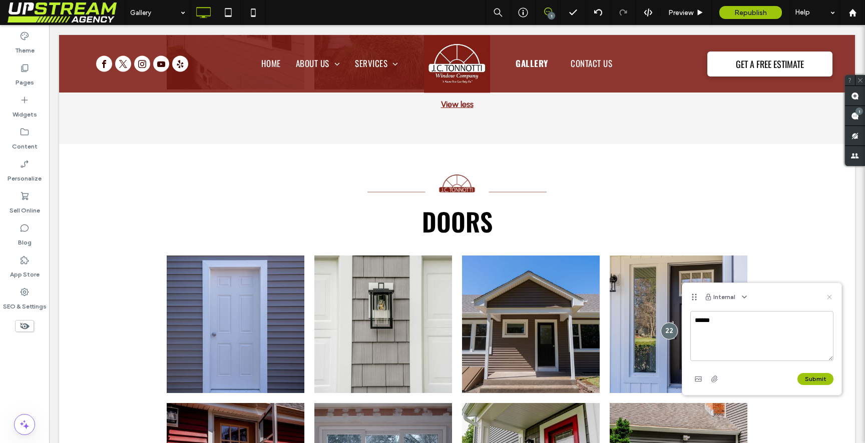
type textarea "******"
click at [830, 297] on use at bounding box center [829, 297] width 5 height 5
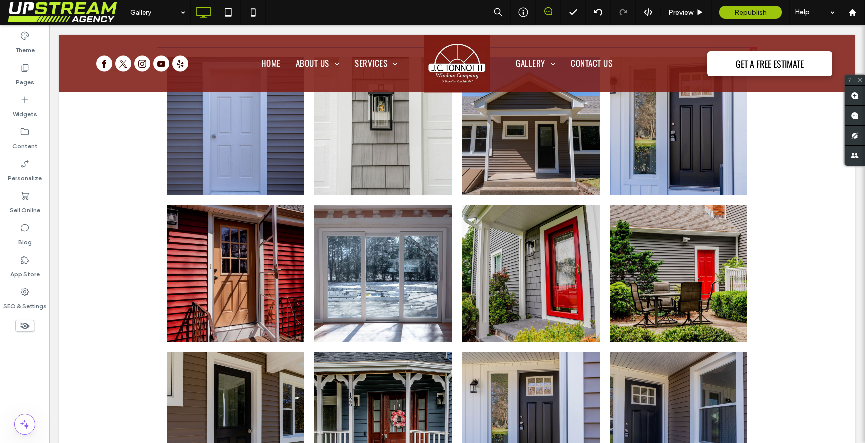
scroll to position [3349, 0]
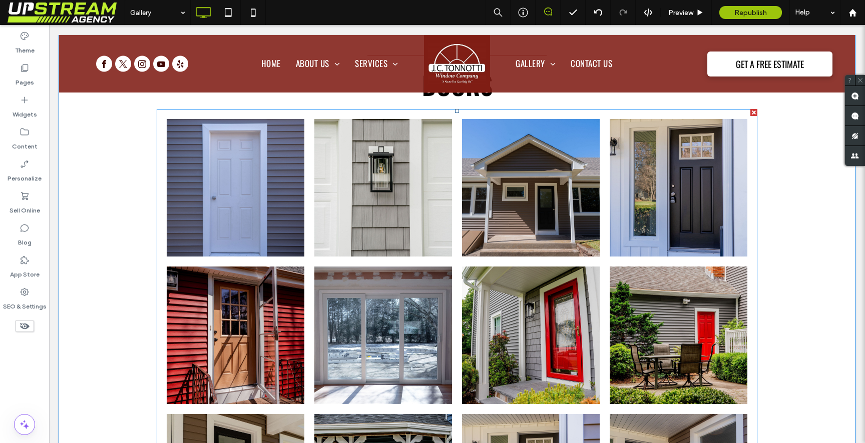
click at [433, 208] on link at bounding box center [383, 188] width 138 height 138
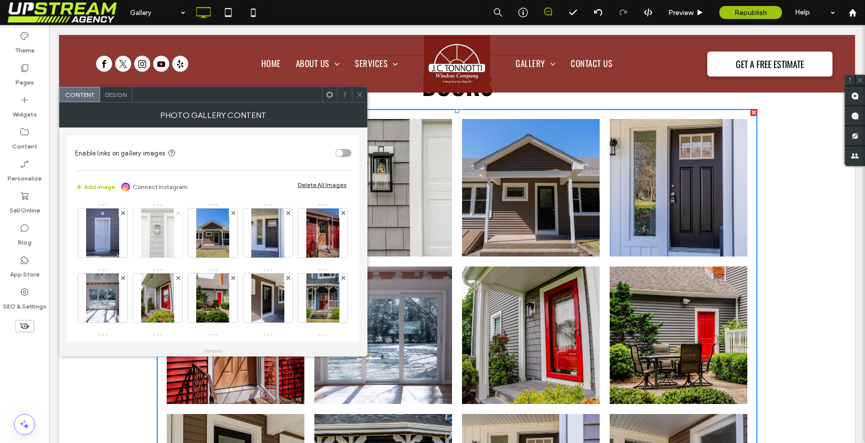
click at [177, 213] on icon at bounding box center [178, 213] width 4 height 4
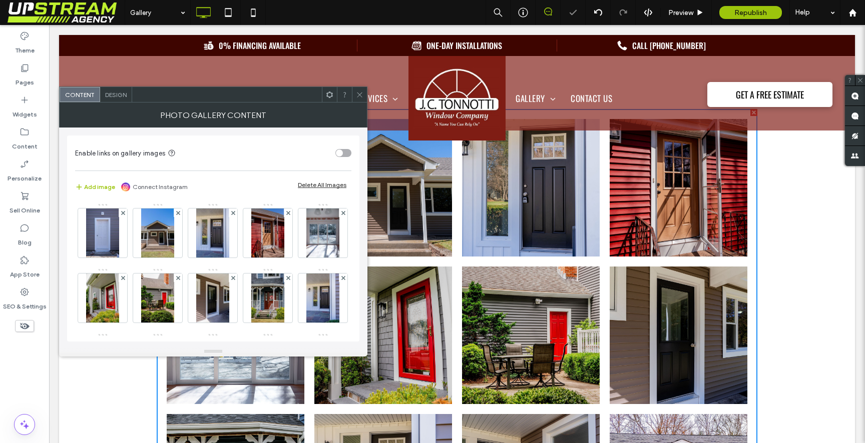
click at [359, 91] on icon at bounding box center [360, 95] width 8 height 8
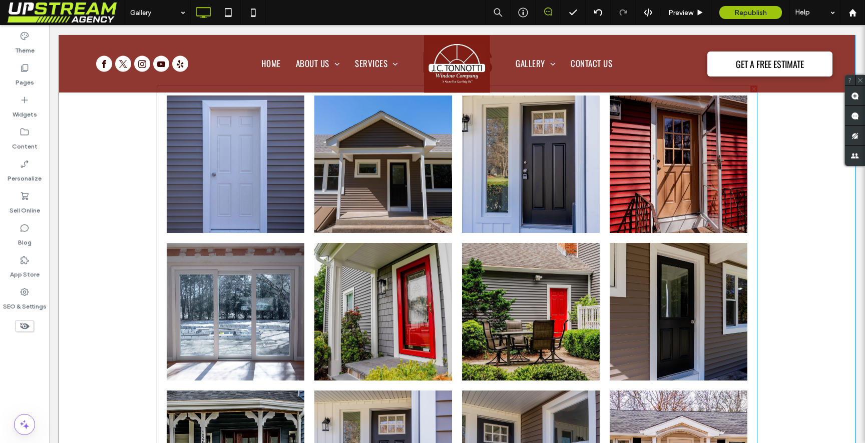
scroll to position [3374, 0]
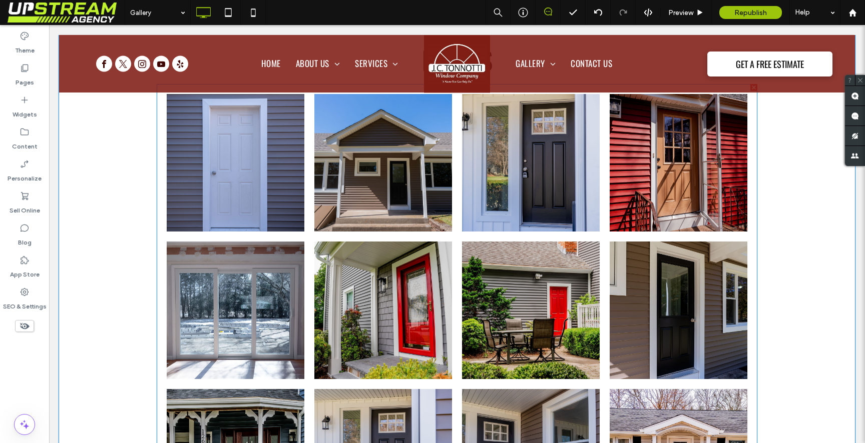
click at [500, 285] on link at bounding box center [531, 311] width 138 height 138
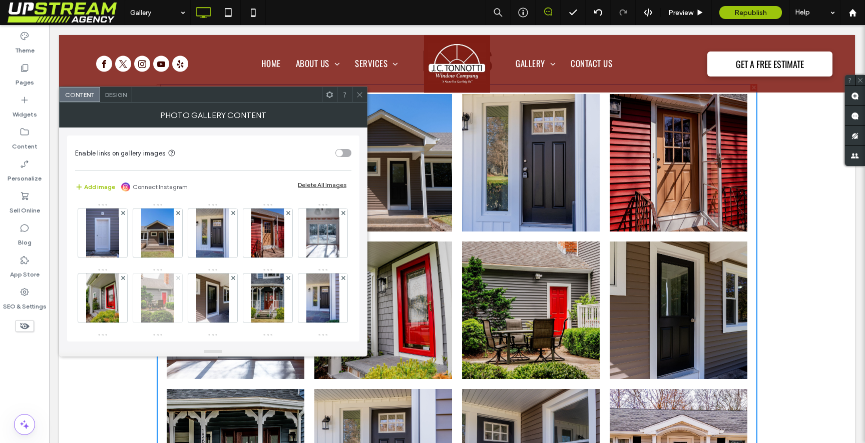
click at [180, 276] on icon at bounding box center [178, 278] width 4 height 4
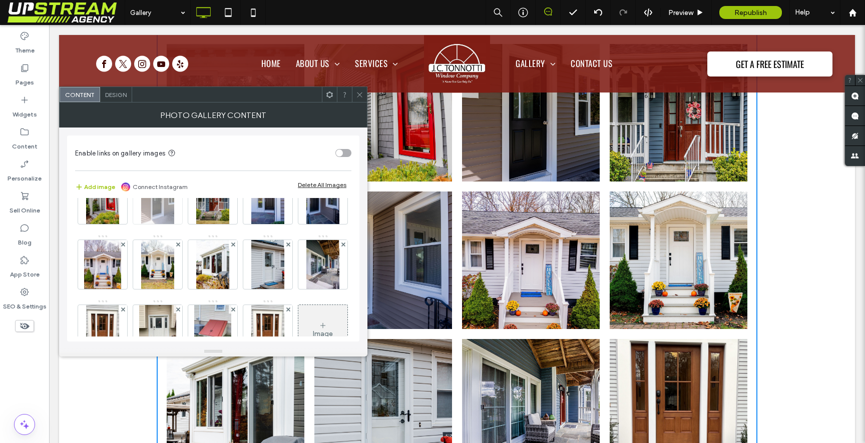
scroll to position [112, 0]
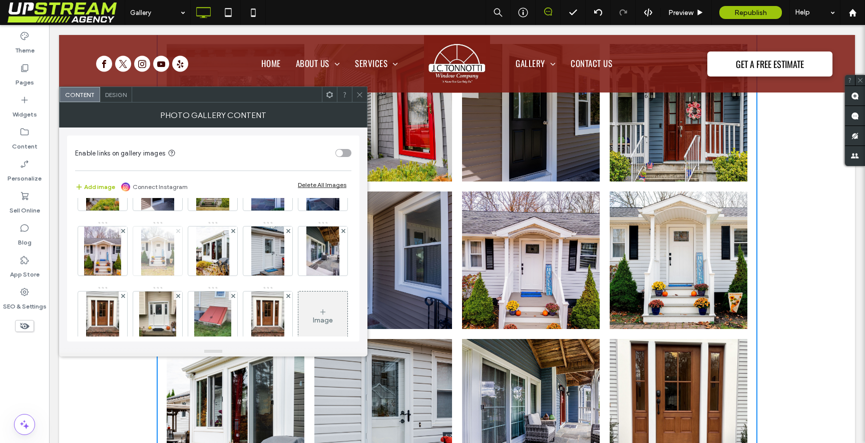
click at [180, 229] on icon at bounding box center [178, 231] width 4 height 4
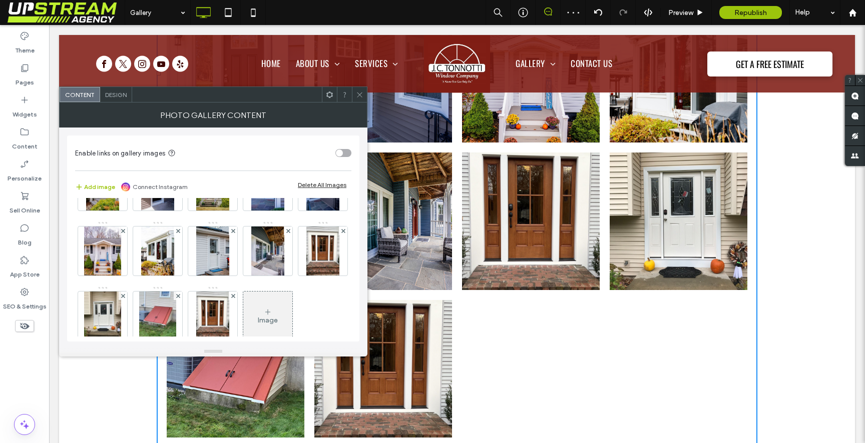
scroll to position [3760, 0]
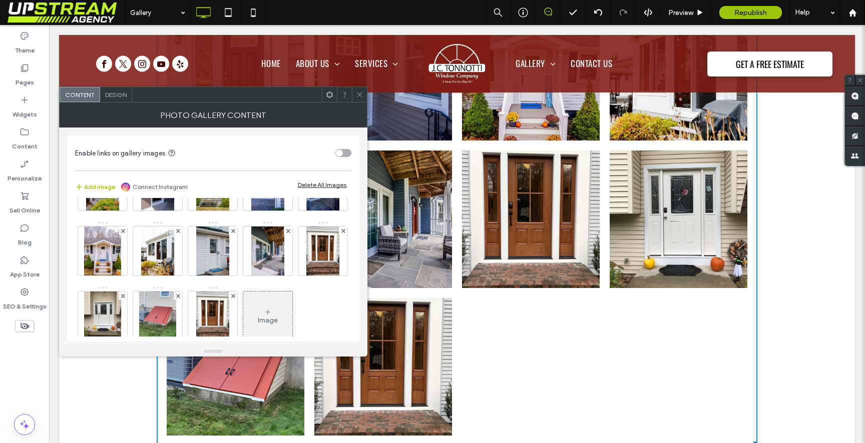
click at [358, 88] on span at bounding box center [360, 94] width 8 height 15
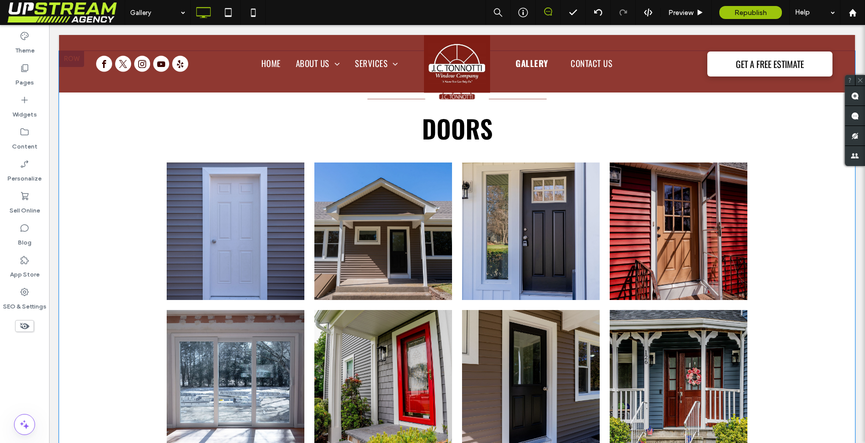
scroll to position [3306, 0]
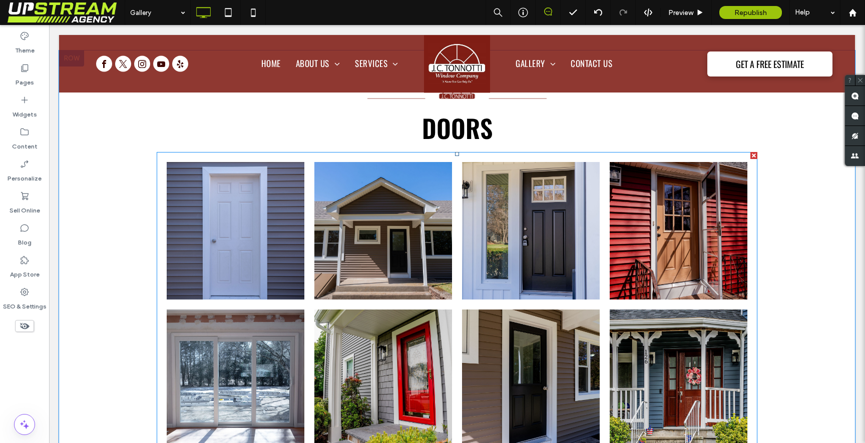
click at [253, 204] on link at bounding box center [236, 231] width 138 height 138
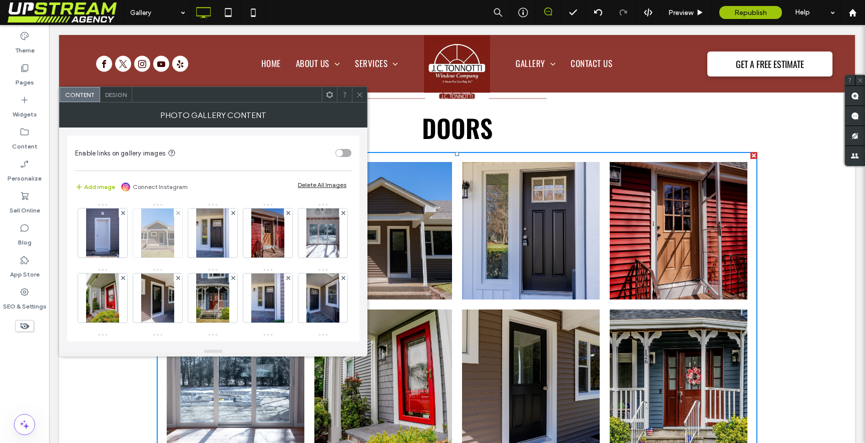
scroll to position [21, 0]
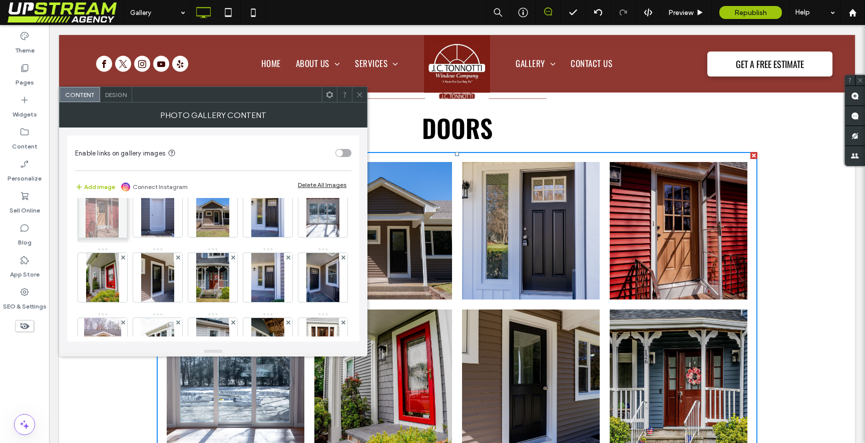
drag, startPoint x: 271, startPoint y: 223, endPoint x: 103, endPoint y: 224, distance: 168.6
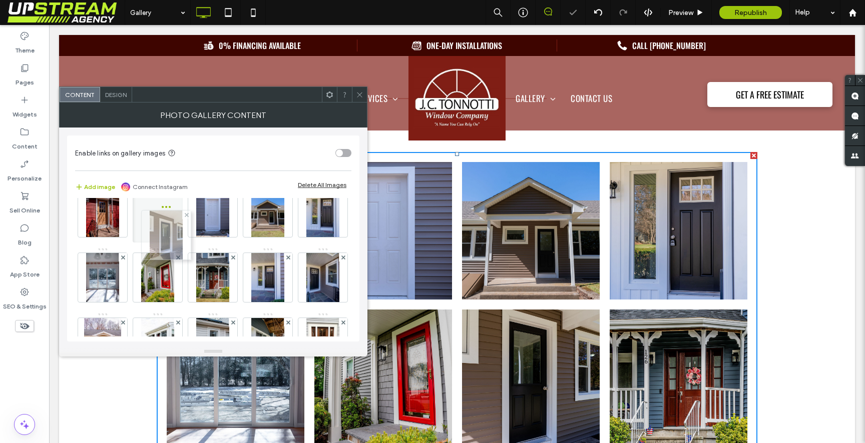
drag, startPoint x: 217, startPoint y: 289, endPoint x: 158, endPoint y: 232, distance: 82.1
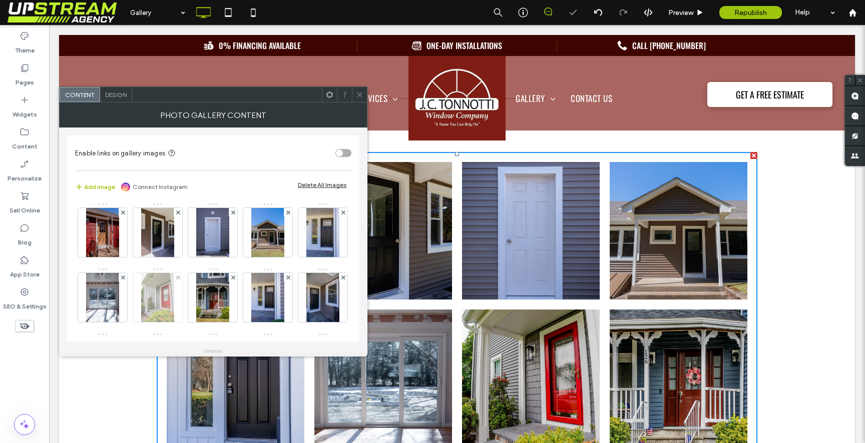
scroll to position [0, 0]
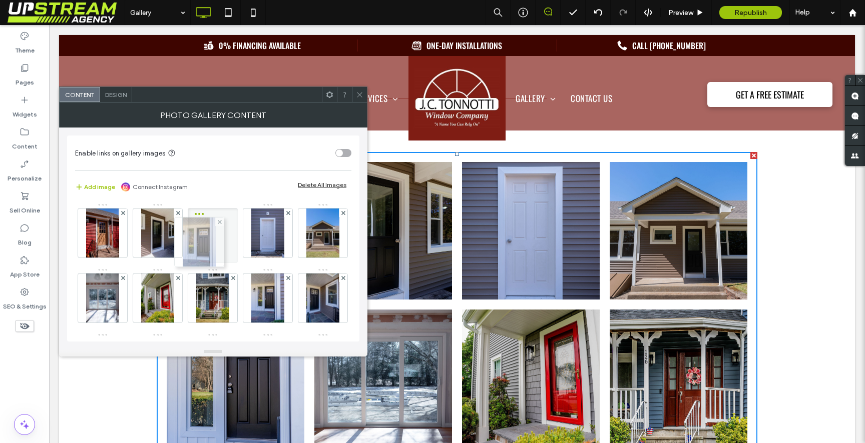
drag, startPoint x: 107, startPoint y: 294, endPoint x: 203, endPoint y: 236, distance: 112.0
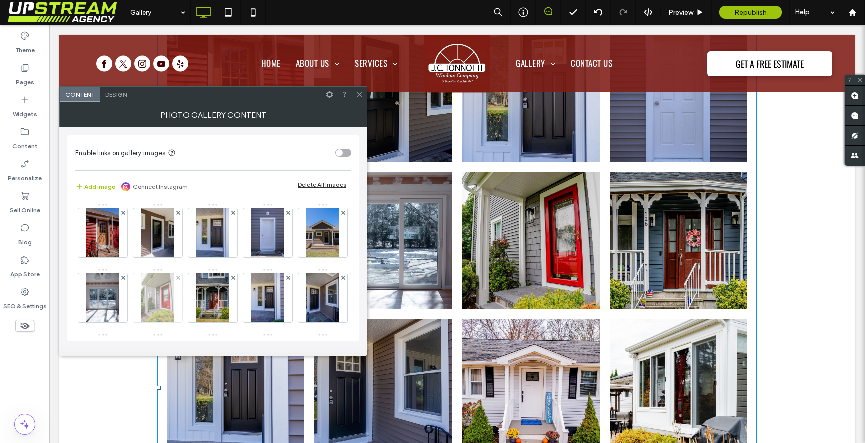
scroll to position [61, 0]
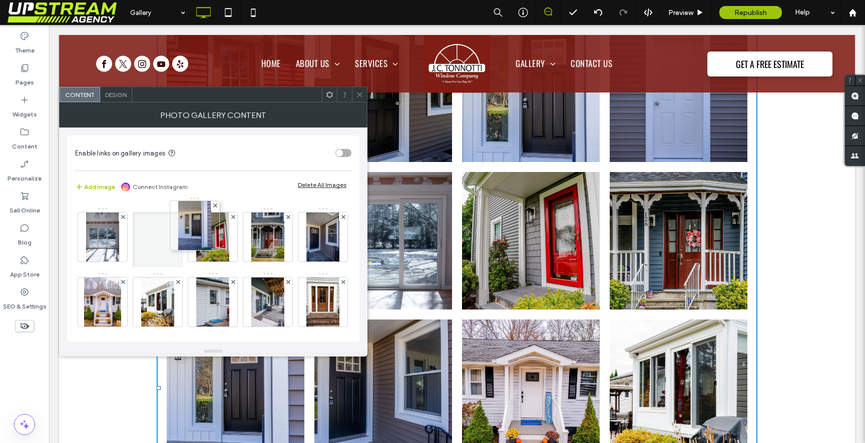
drag, startPoint x: 106, startPoint y: 307, endPoint x: 196, endPoint y: 230, distance: 117.8
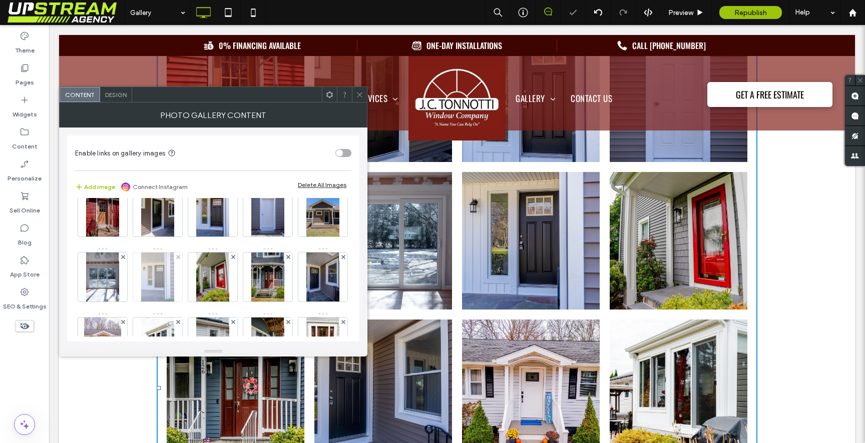
scroll to position [0, 0]
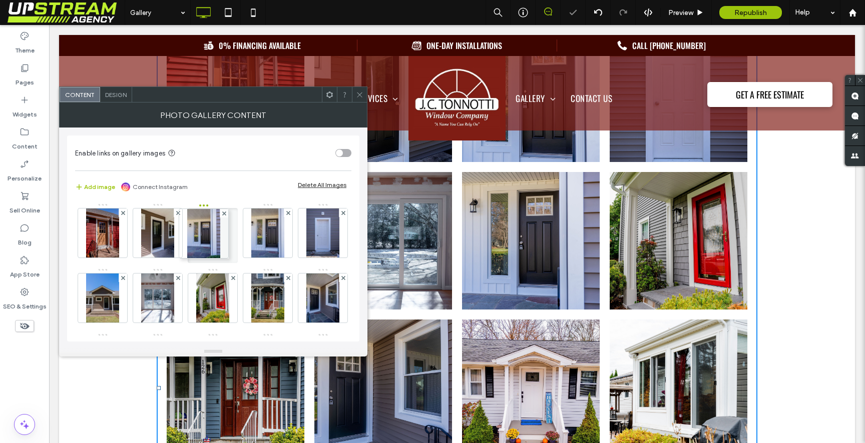
drag, startPoint x: 216, startPoint y: 292, endPoint x: 204, endPoint y: 227, distance: 66.6
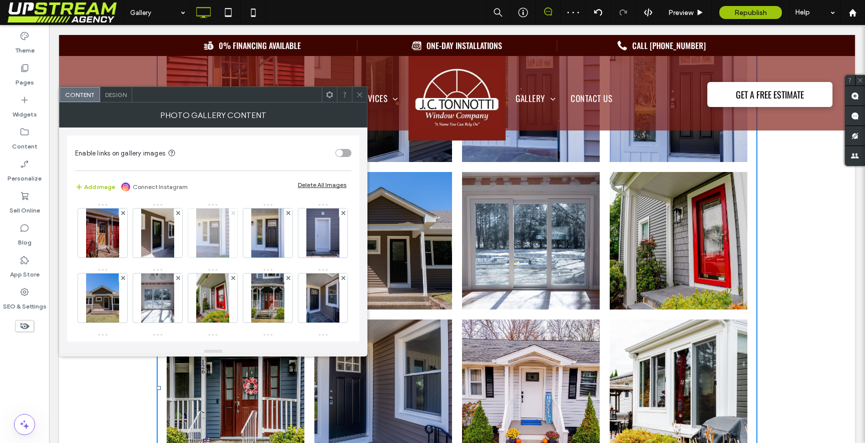
click at [233, 212] on use at bounding box center [233, 213] width 4 height 4
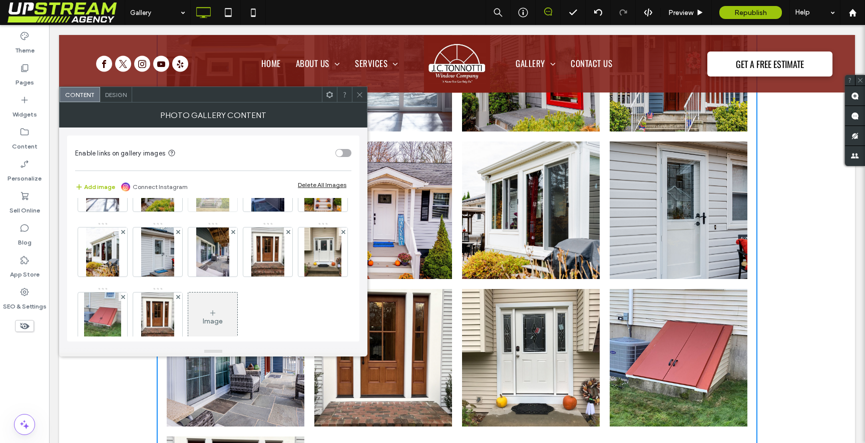
scroll to position [114, 0]
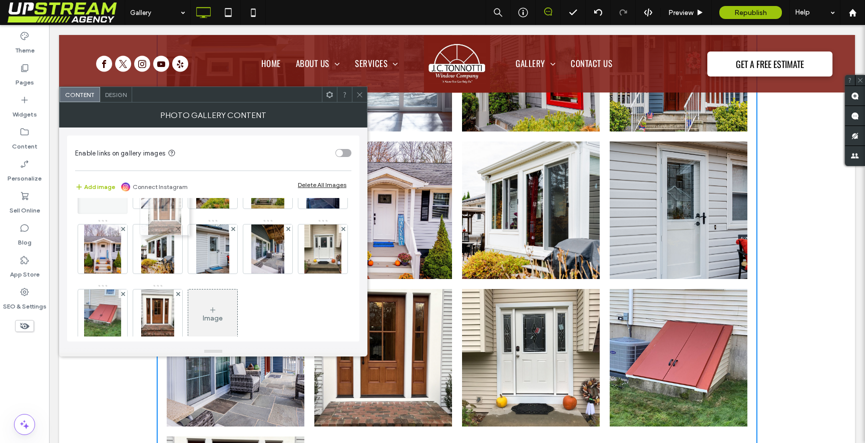
drag, startPoint x: 165, startPoint y: 305, endPoint x: 170, endPoint y: 202, distance: 103.7
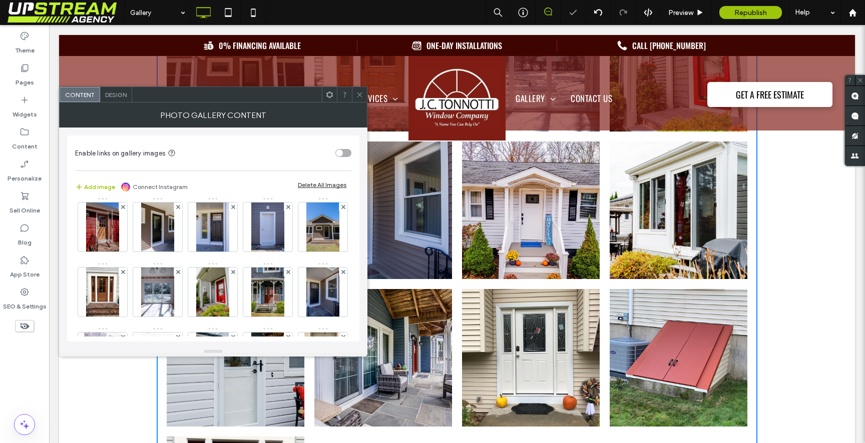
scroll to position [0, 0]
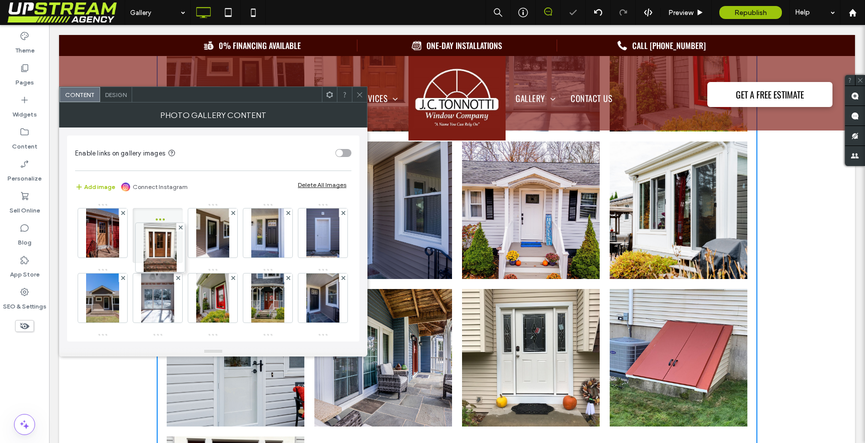
drag, startPoint x: 154, startPoint y: 294, endPoint x: 151, endPoint y: 233, distance: 61.1
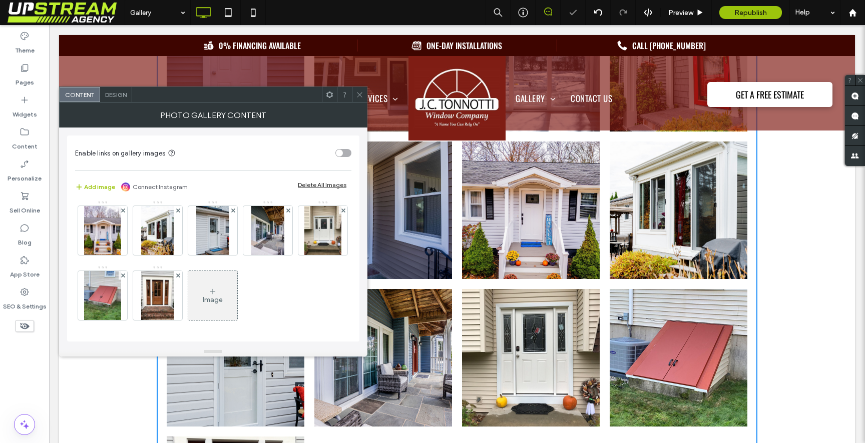
scroll to position [198, 0]
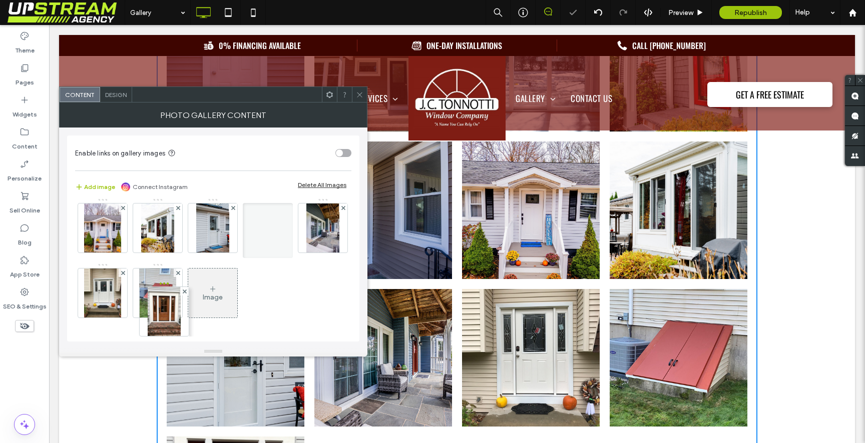
drag, startPoint x: 100, startPoint y: 303, endPoint x: 178, endPoint y: 231, distance: 106.6
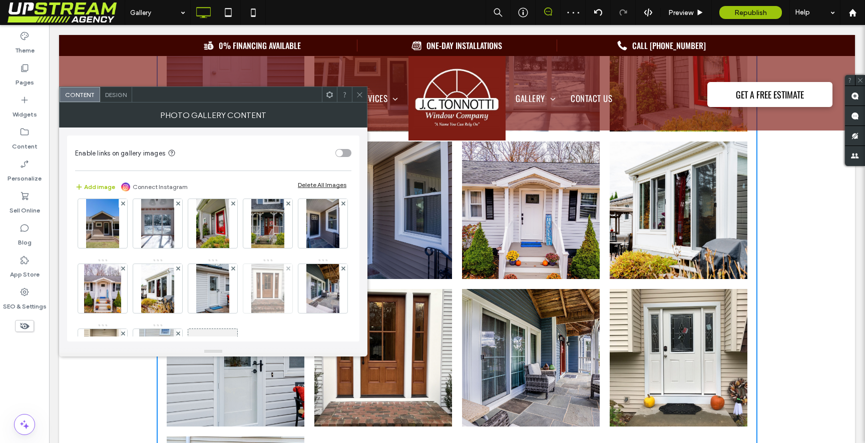
scroll to position [75, 0]
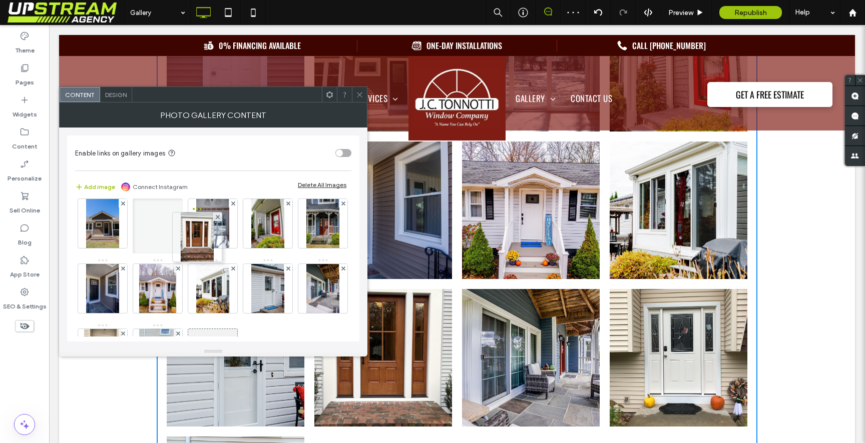
drag, startPoint x: 152, startPoint y: 330, endPoint x: 189, endPoint y: 211, distance: 124.7
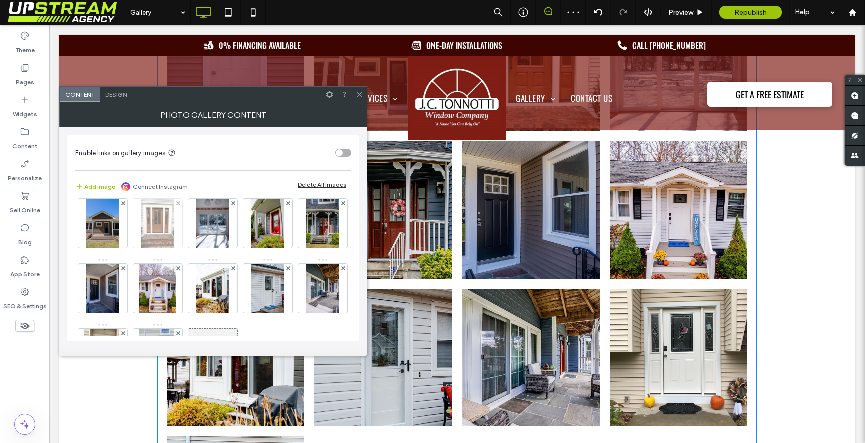
scroll to position [0, 0]
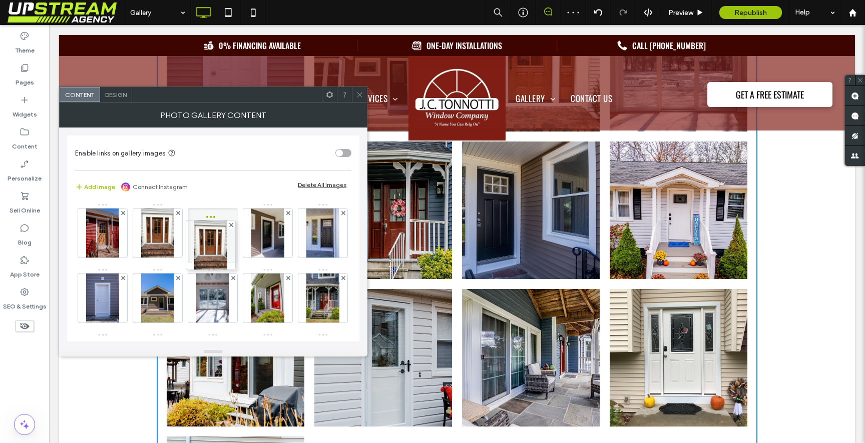
drag, startPoint x: 206, startPoint y: 289, endPoint x: 193, endPoint y: 222, distance: 68.4
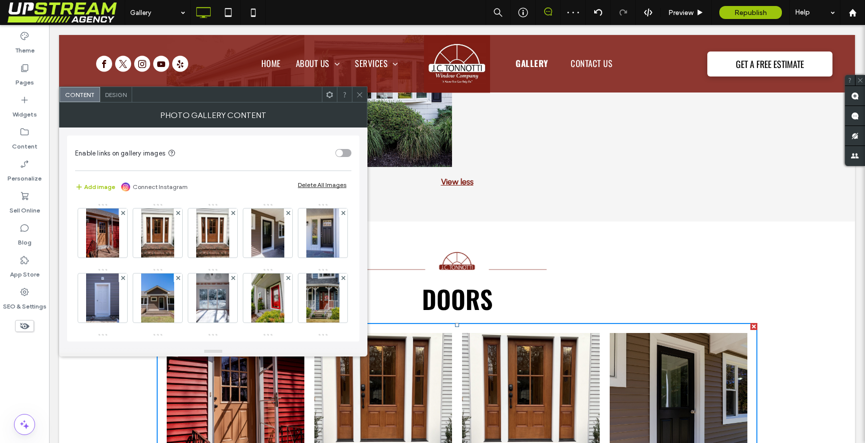
scroll to position [3160, 0]
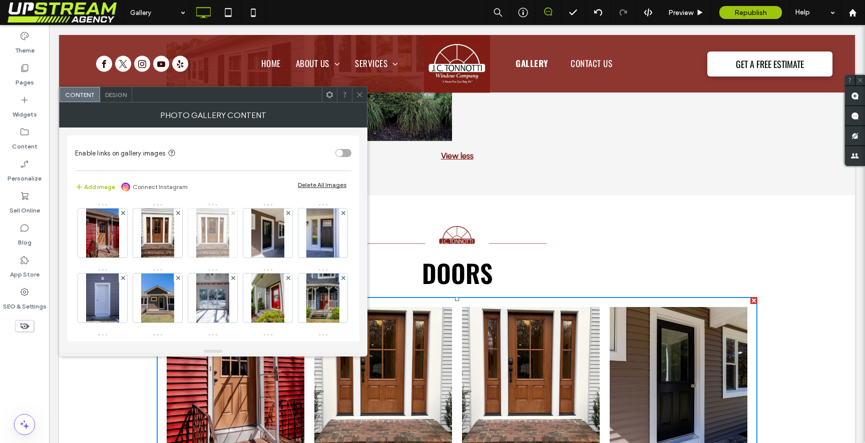
click at [234, 212] on icon at bounding box center [233, 213] width 4 height 4
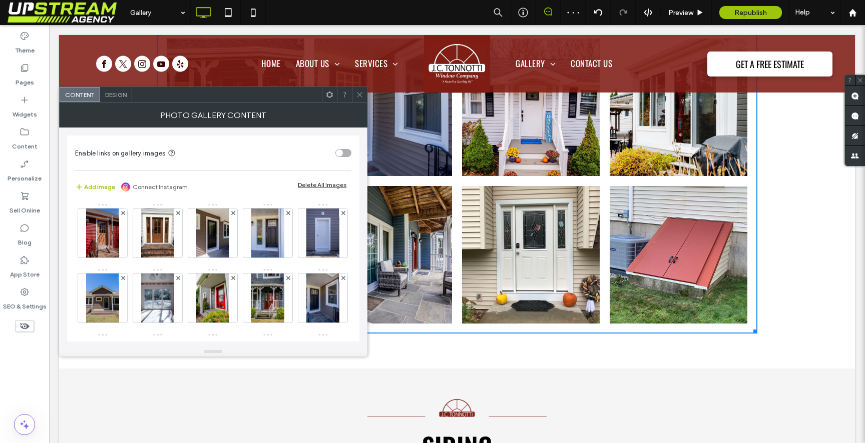
scroll to position [3726, 0]
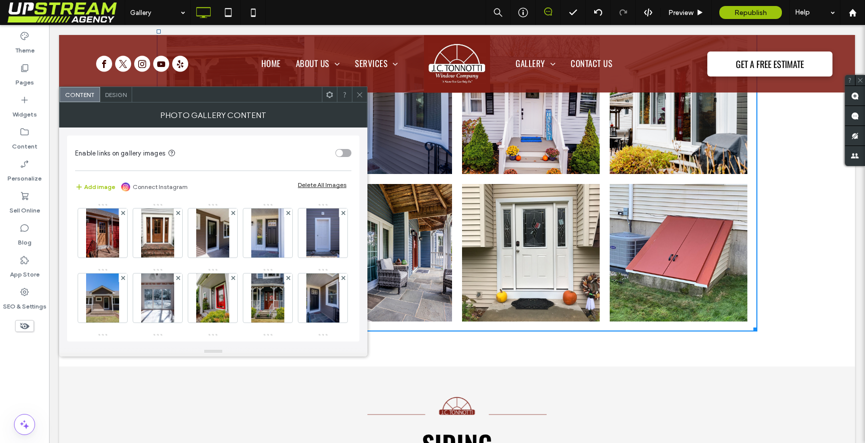
click at [359, 93] on icon at bounding box center [360, 95] width 8 height 8
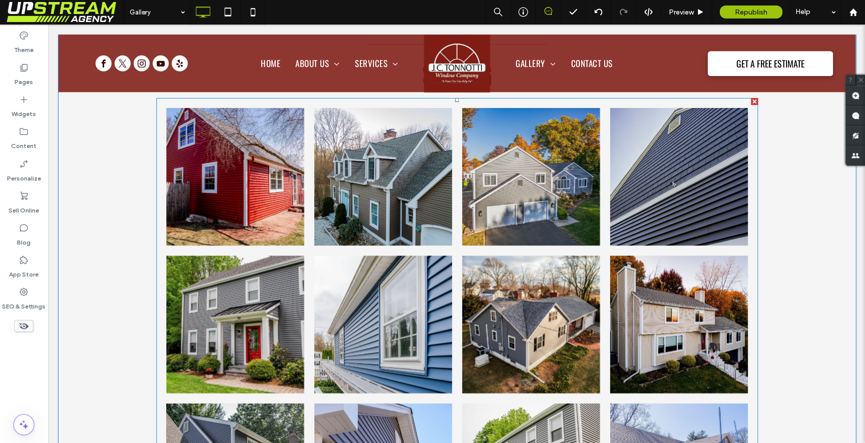
scroll to position [0, 0]
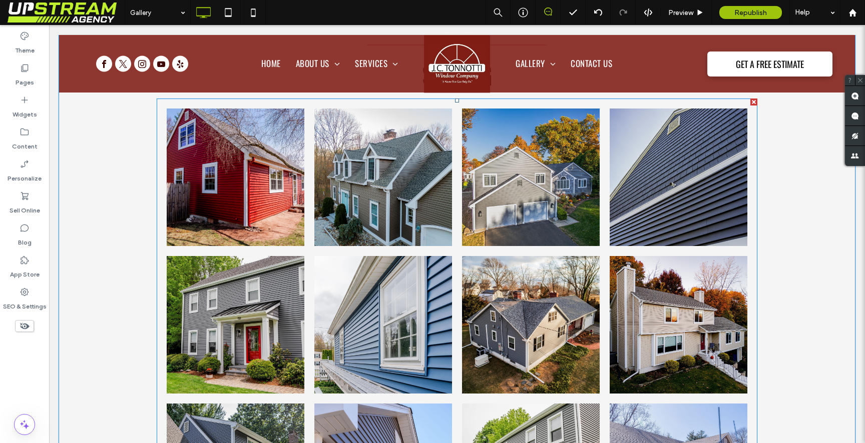
click at [397, 306] on link at bounding box center [383, 325] width 138 height 138
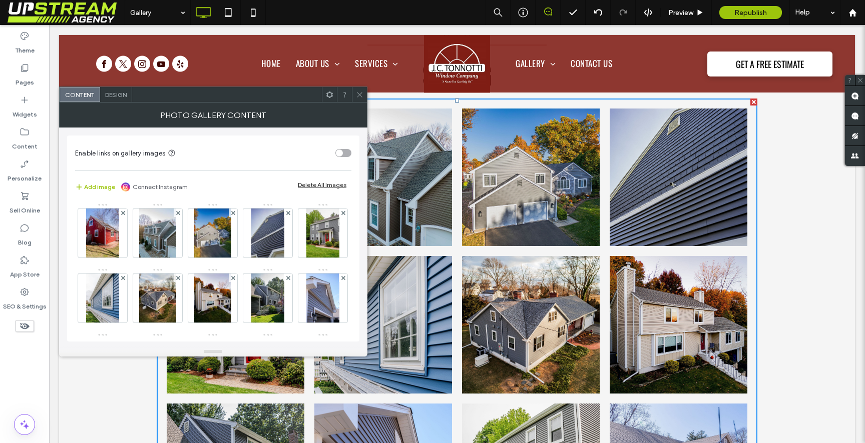
click at [125, 277] on use at bounding box center [123, 278] width 4 height 4
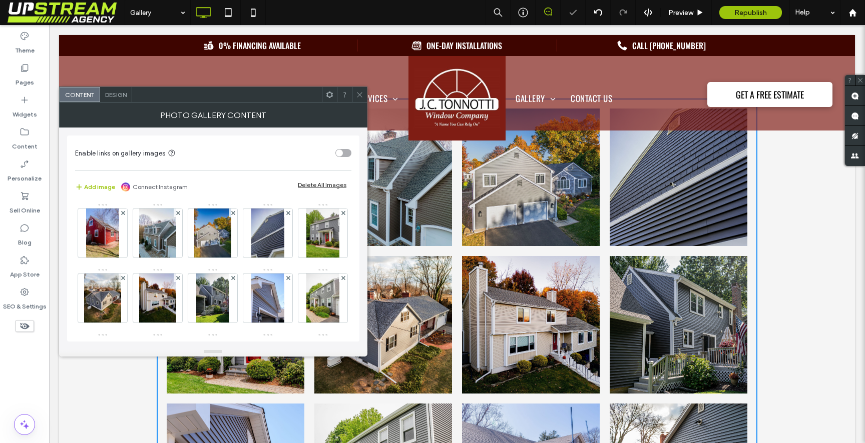
click at [354, 94] on div at bounding box center [359, 94] width 15 height 15
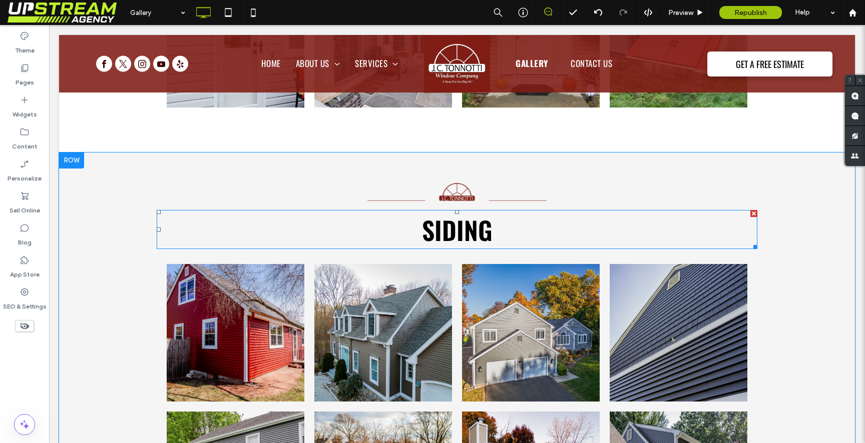
scroll to position [3939, 0]
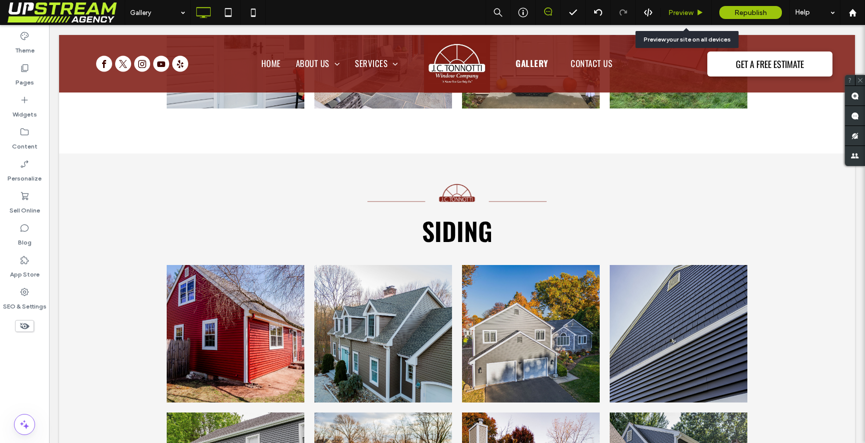
drag, startPoint x: 686, startPoint y: 9, endPoint x: 582, endPoint y: 192, distance: 210.4
click at [686, 9] on span "Preview" at bounding box center [680, 13] width 25 height 9
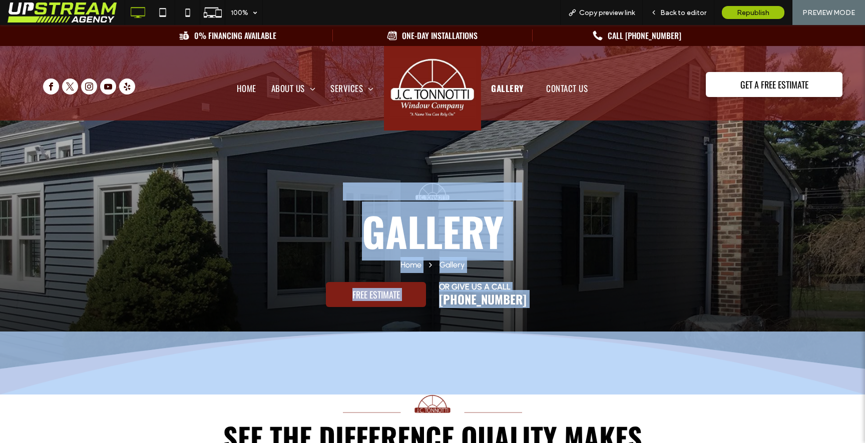
drag, startPoint x: 349, startPoint y: 179, endPoint x: 547, endPoint y: 348, distance: 260.5
click at [546, 344] on div "Gallery Home Gallery Click To Paste FREE ESTIMATE Click To Paste OR GIVE US A C…" at bounding box center [432, 285] width 865 height 220
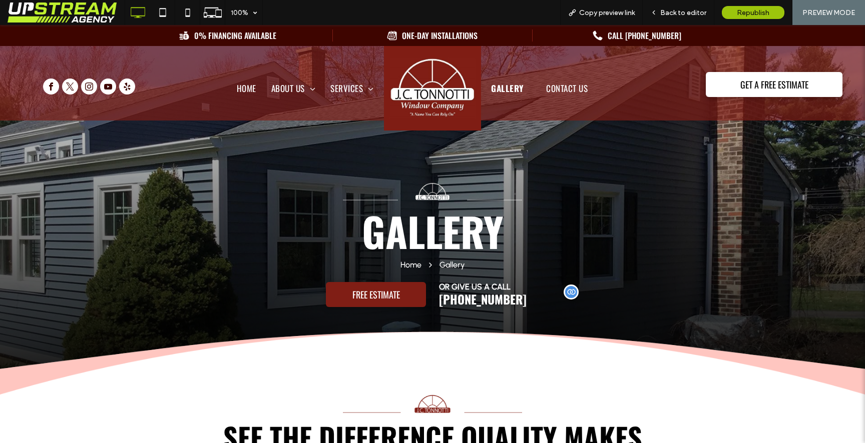
click at [581, 304] on p "[PHONE_NUMBER]" at bounding box center [586, 300] width 294 height 14
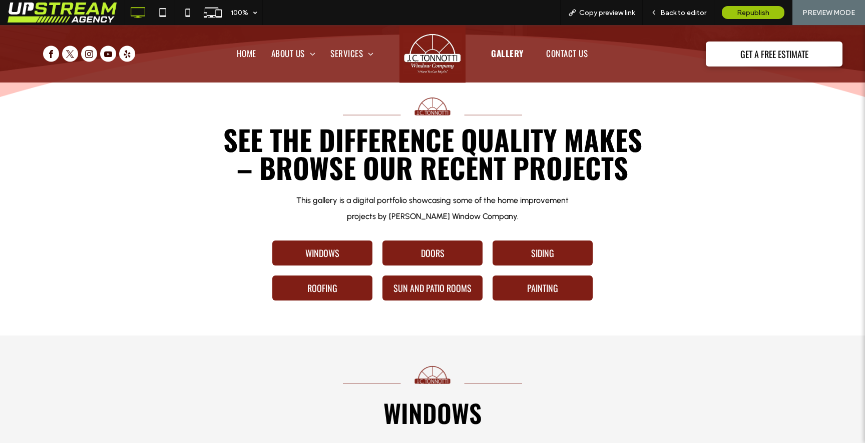
scroll to position [307, 0]
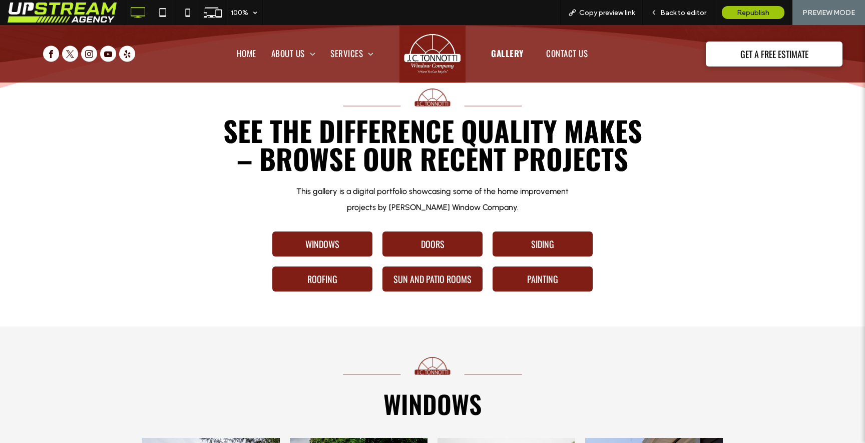
drag, startPoint x: 179, startPoint y: 117, endPoint x: 514, endPoint y: 208, distance: 347.5
click at [514, 208] on div "See the Difference Quality Makes – Browse Our Recent Projects This gallery is a…" at bounding box center [432, 192] width 600 height 209
click at [514, 208] on p "This gallery is a digital portfolio showcasing some of the home improvement pro…" at bounding box center [432, 200] width 281 height 32
drag, startPoint x: 533, startPoint y: 214, endPoint x: 209, endPoint y: 97, distance: 344.9
click at [208, 97] on div "See the Difference Quality Makes – Browse Our Recent Projects This gallery is a…" at bounding box center [432, 192] width 600 height 209
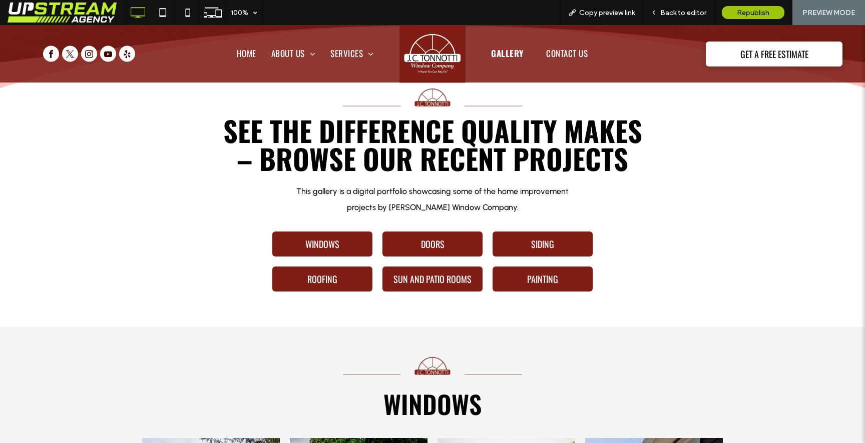
click at [209, 97] on div "See the Difference Quality Makes – Browse Our Recent Projects This gallery is a…" at bounding box center [432, 192] width 600 height 209
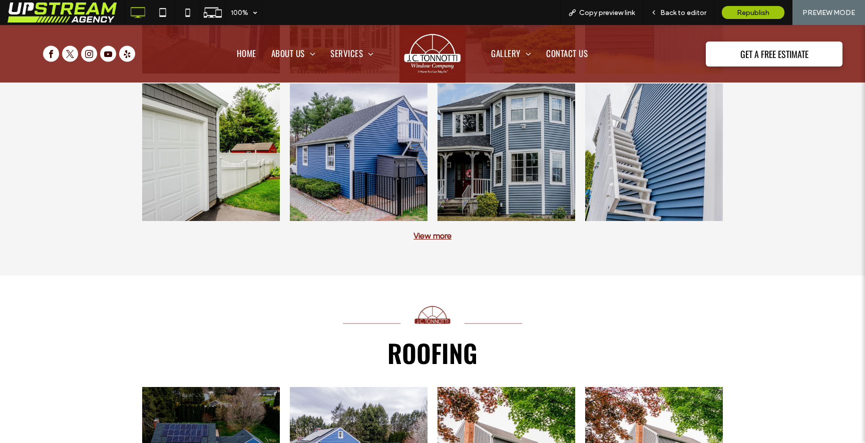
scroll to position [4706, 0]
click at [649, 182] on link at bounding box center [654, 153] width 138 height 138
click at [659, 154] on link at bounding box center [654, 153] width 138 height 138
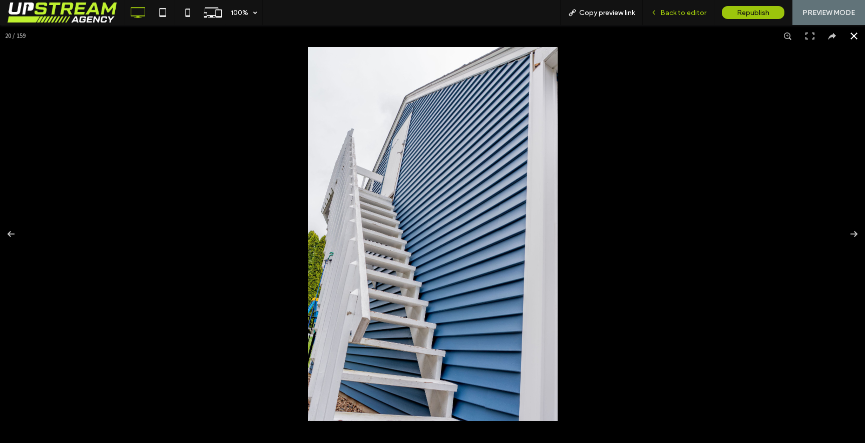
click at [695, 7] on div "Back to editor" at bounding box center [678, 12] width 72 height 25
click at [681, 10] on span "Back to editor" at bounding box center [683, 13] width 46 height 9
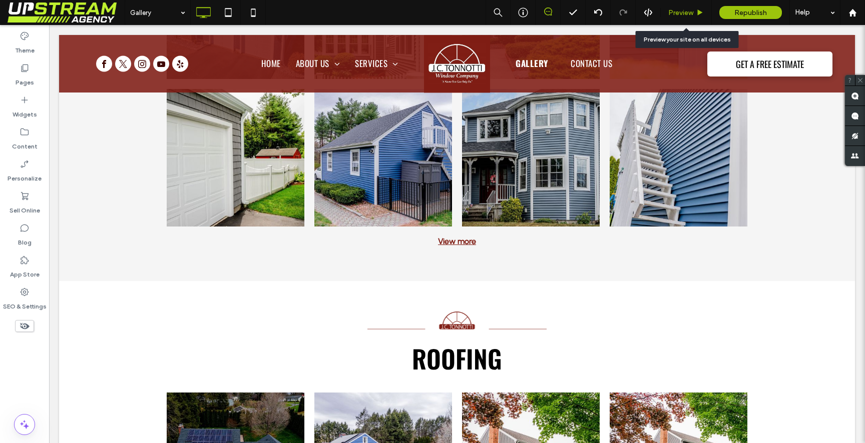
scroll to position [4702, 0]
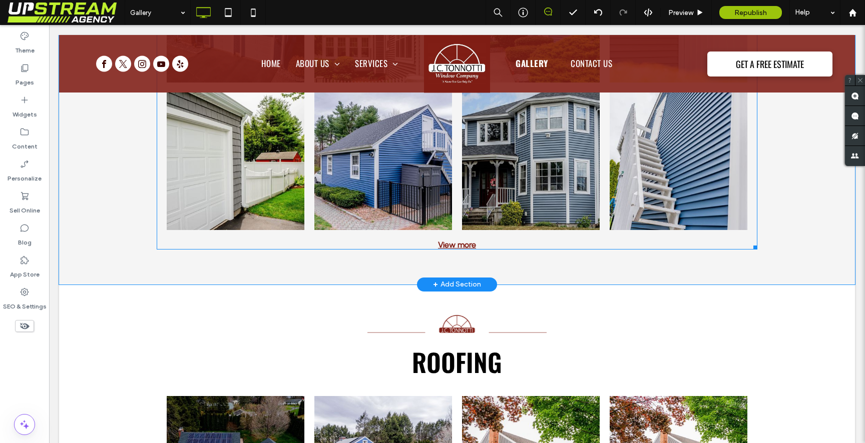
click at [655, 152] on link at bounding box center [678, 162] width 138 height 138
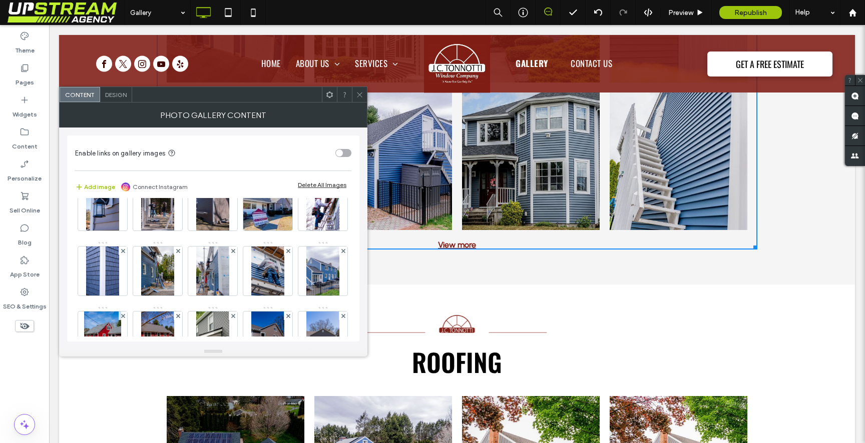
scroll to position [1333, 0]
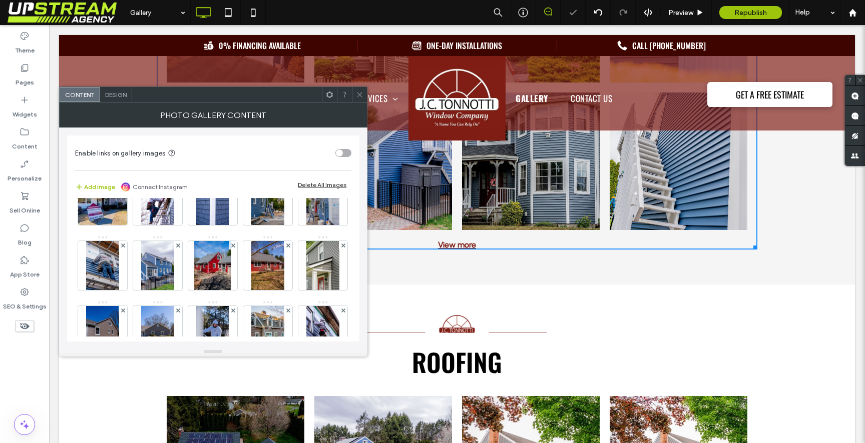
click at [174, 30] on img at bounding box center [157, 5] width 33 height 49
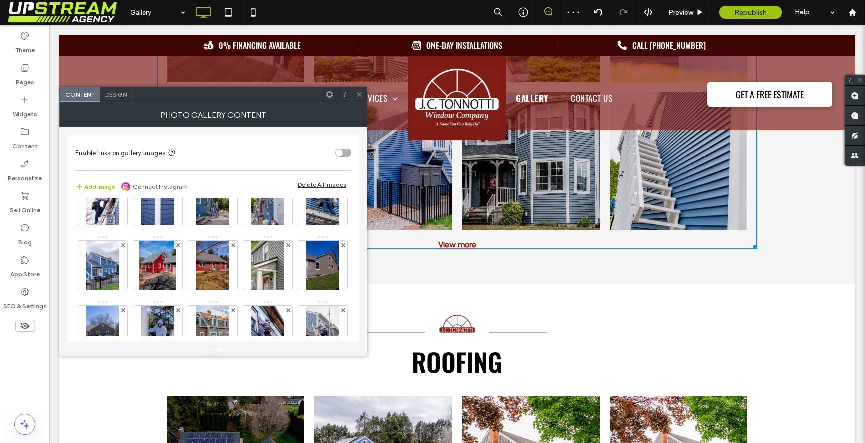
click at [174, 30] on img at bounding box center [157, 5] width 33 height 49
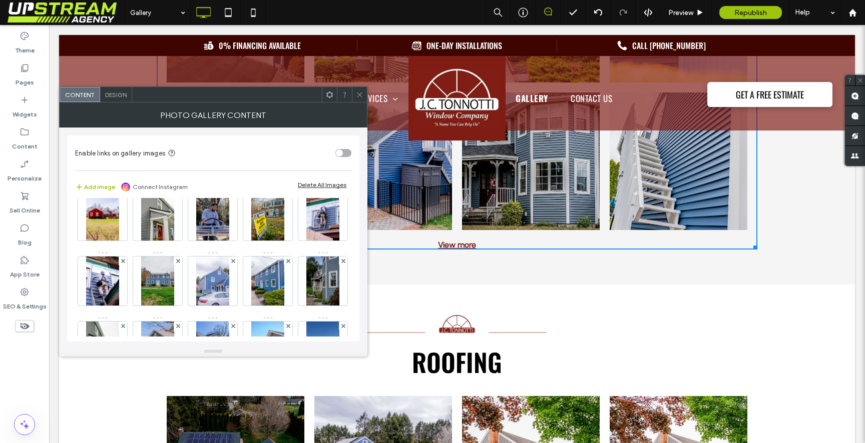
scroll to position [1515, 0]
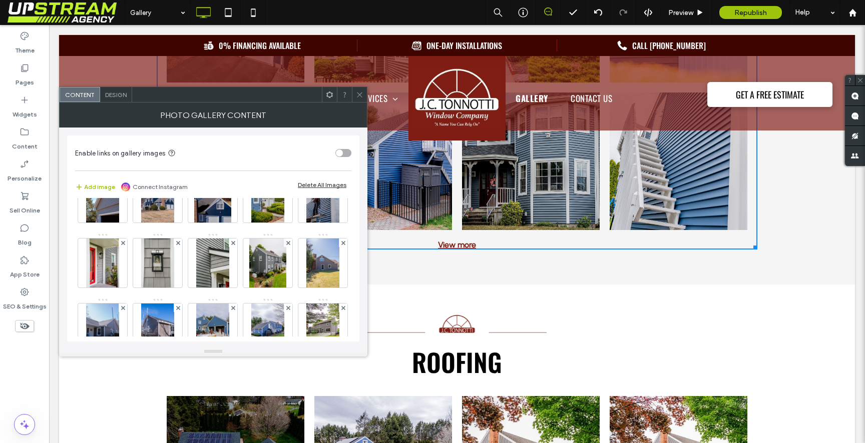
scroll to position [1663, 0]
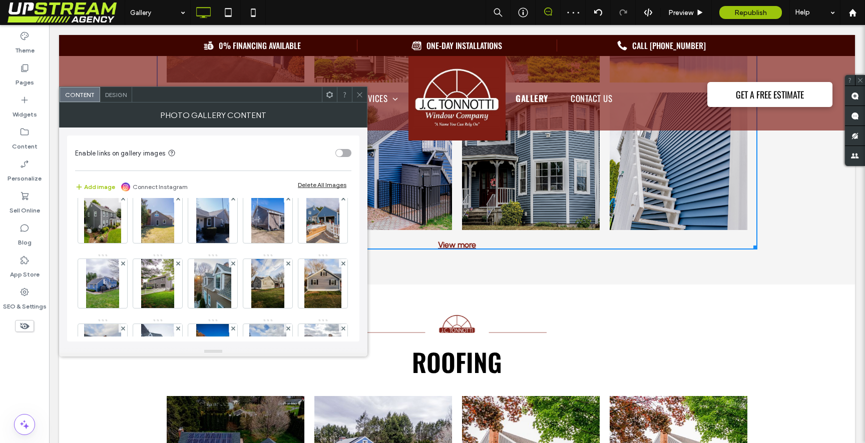
scroll to position [1706, 0]
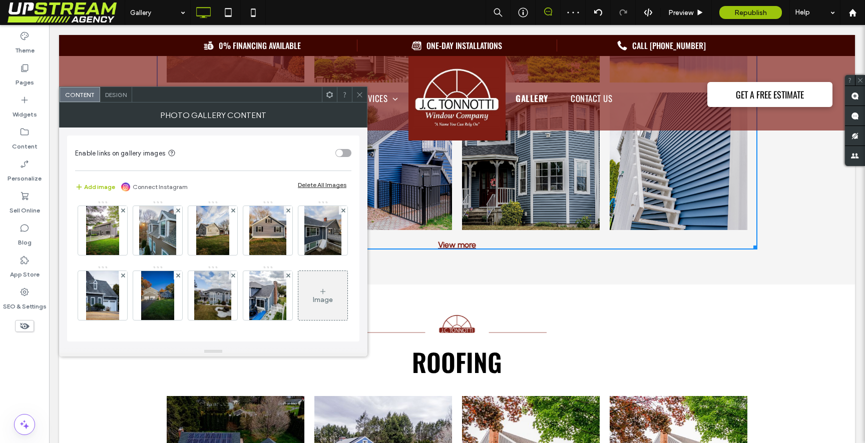
scroll to position [1758, 0]
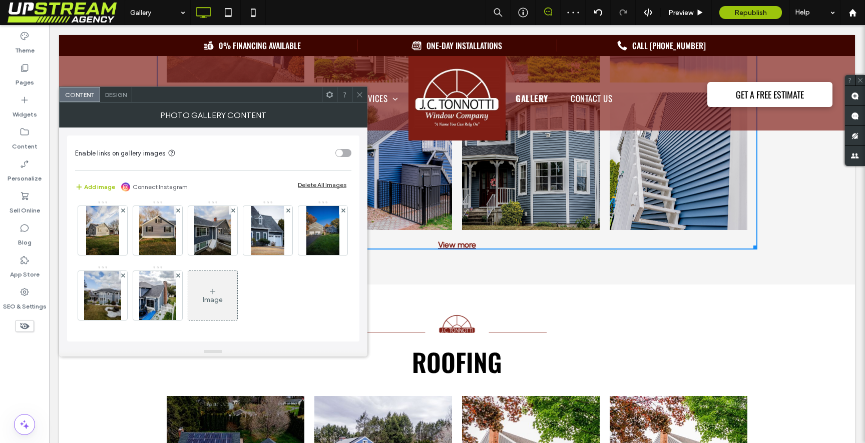
scroll to position [1907, 0]
click at [288, 20] on span at bounding box center [288, 15] width 4 height 9
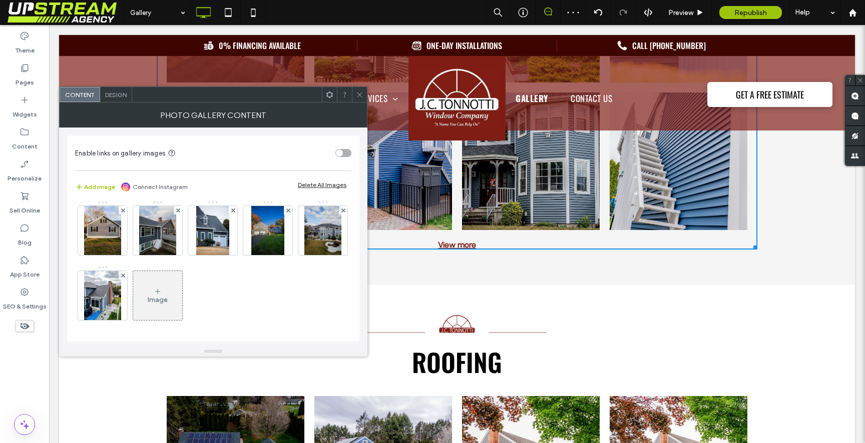
scroll to position [2072, 0]
click at [341, 82] on use at bounding box center [343, 80] width 4 height 4
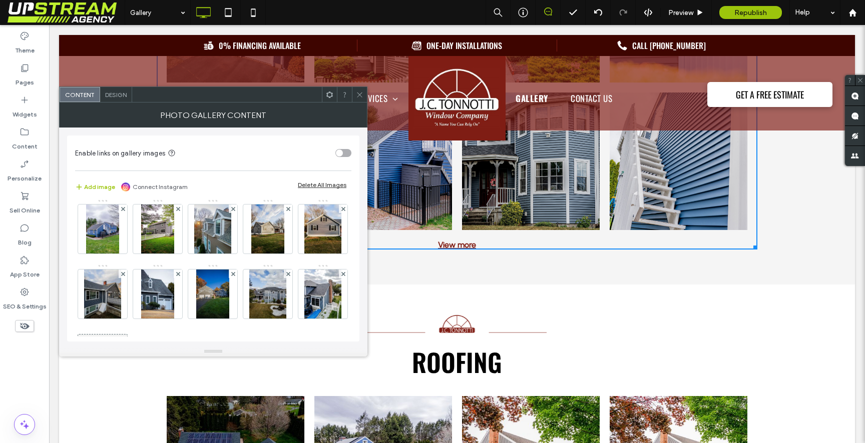
scroll to position [1692, 0]
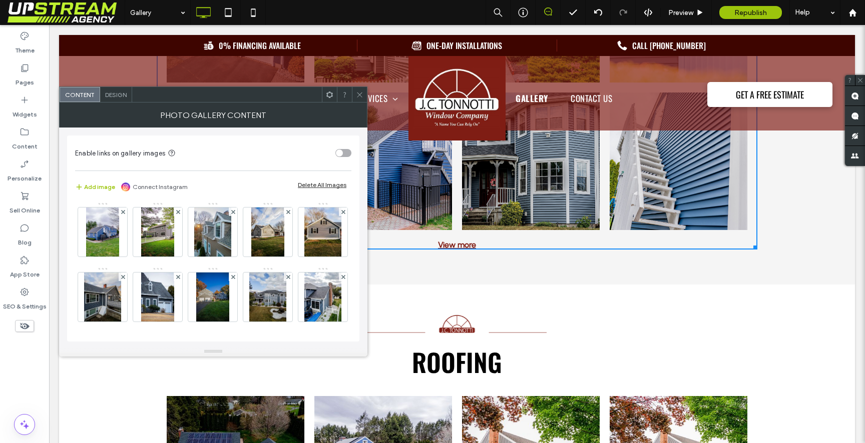
click at [359, 95] on use at bounding box center [359, 94] width 5 height 5
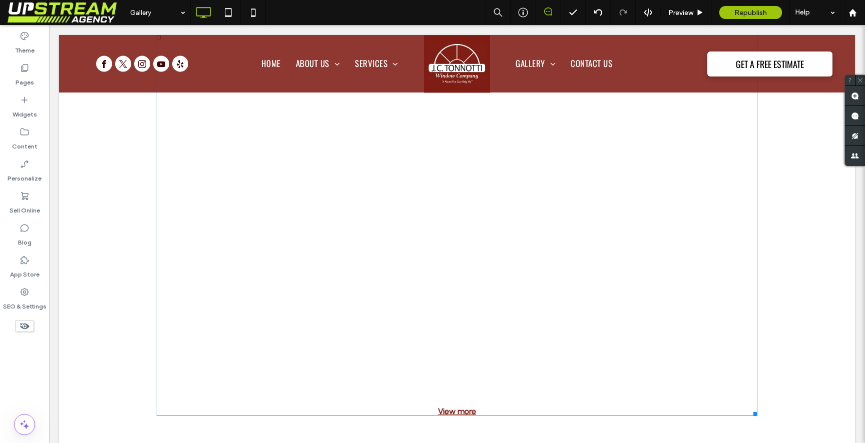
scroll to position [5414, 0]
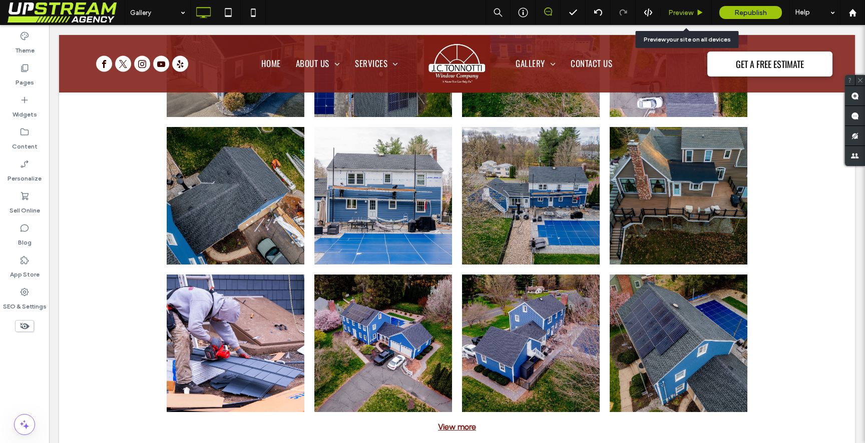
click at [685, 5] on div "Preview" at bounding box center [685, 12] width 51 height 25
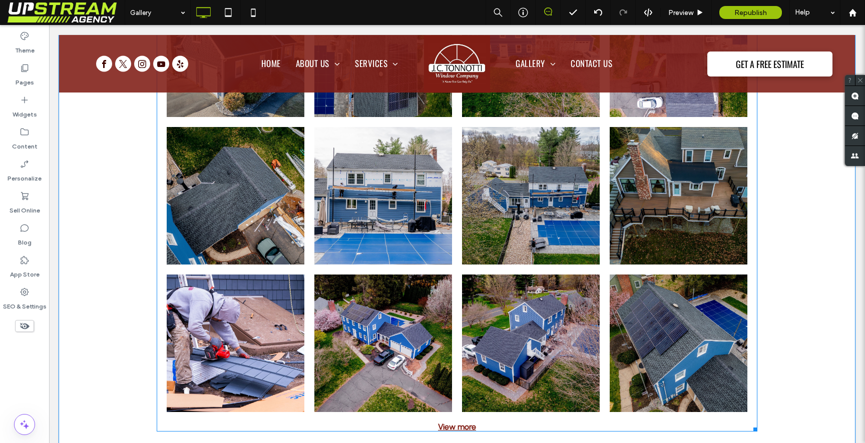
scroll to position [5497, 0]
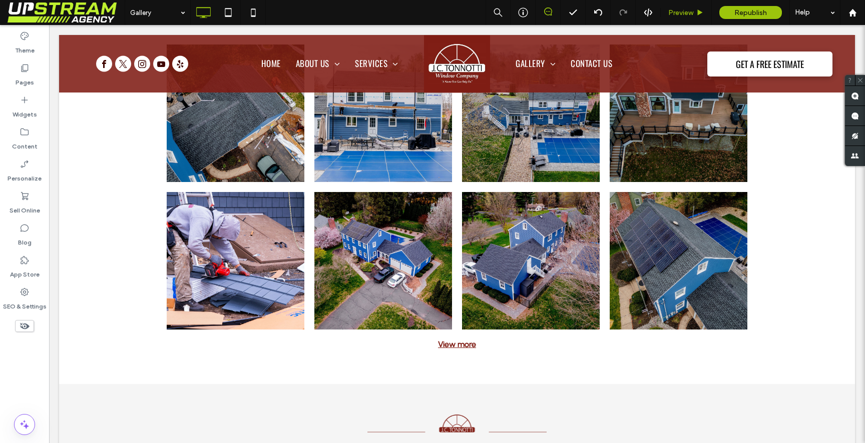
click at [690, 2] on div "Preview" at bounding box center [685, 12] width 51 height 25
click at [677, 10] on span "Preview" at bounding box center [680, 13] width 25 height 9
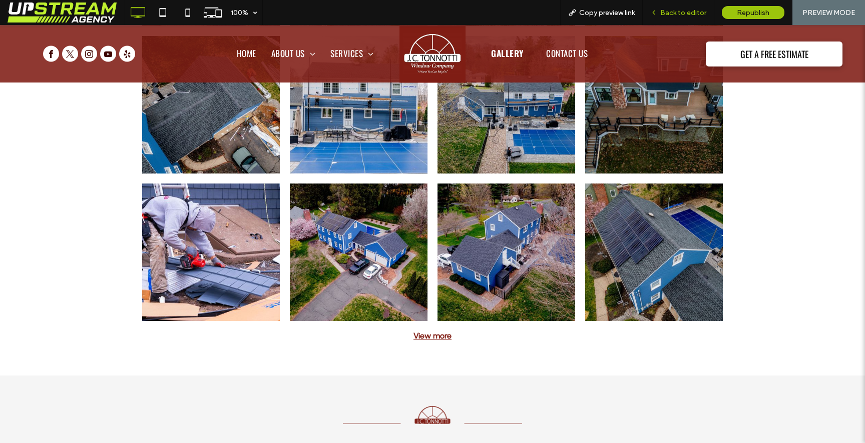
click at [674, 6] on div "Back to editor" at bounding box center [678, 12] width 72 height 25
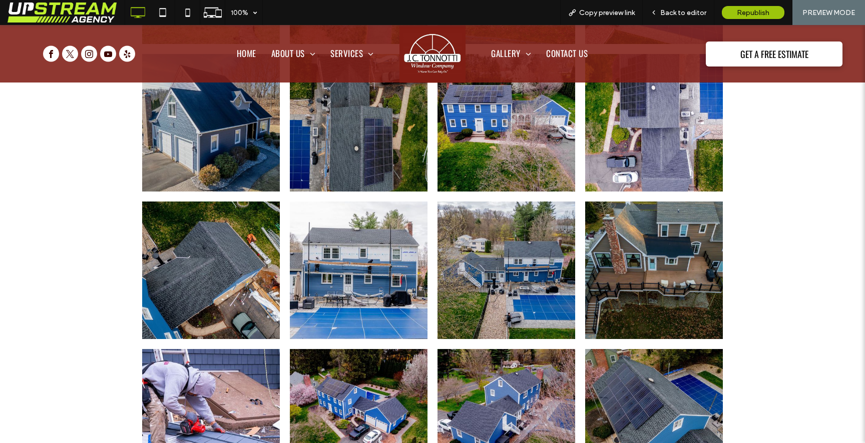
scroll to position [5335, 0]
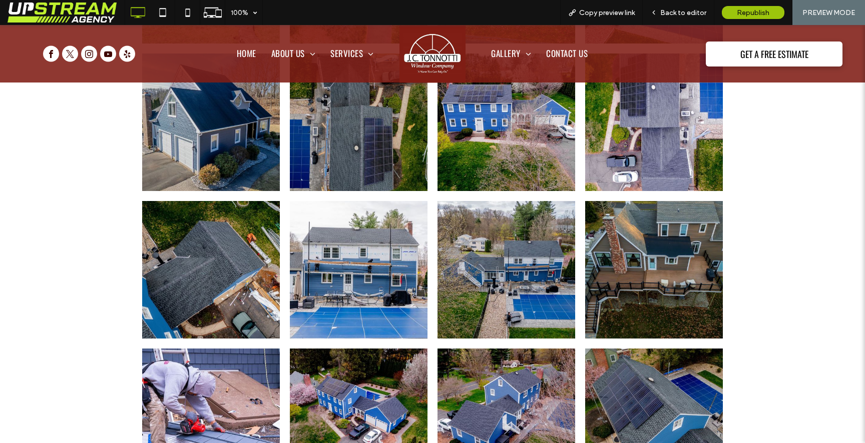
click at [403, 246] on link at bounding box center [359, 270] width 138 height 138
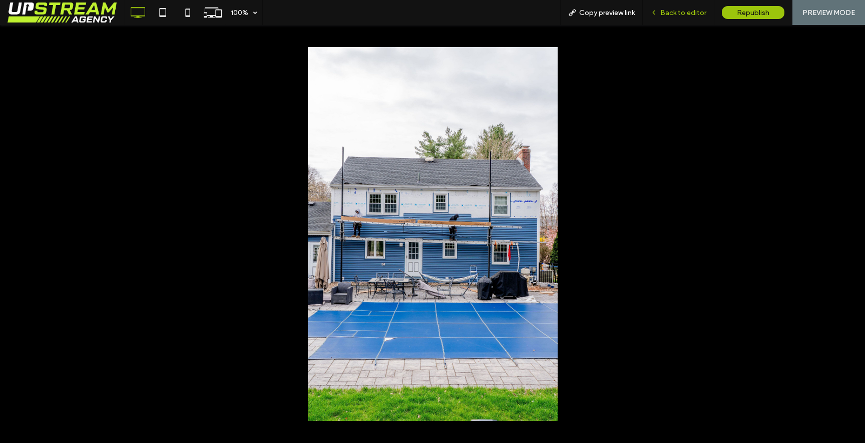
click at [679, 19] on div "Back to editor" at bounding box center [678, 12] width 72 height 25
click at [719, 107] on div at bounding box center [432, 234] width 865 height 418
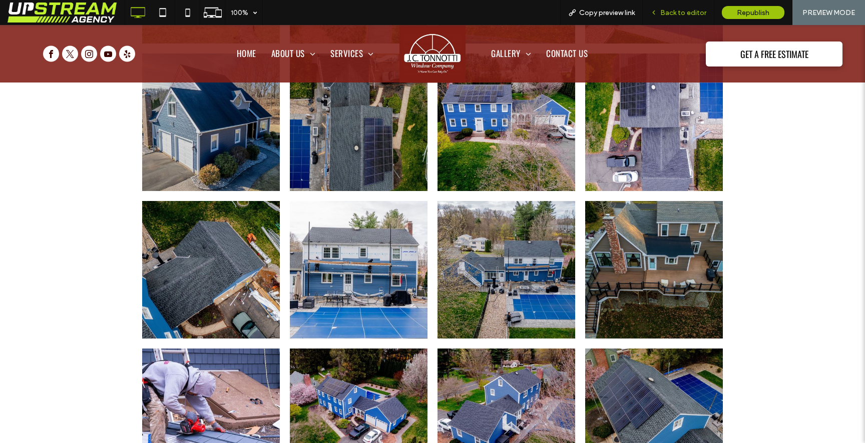
click at [692, 14] on span "Back to editor" at bounding box center [683, 13] width 46 height 9
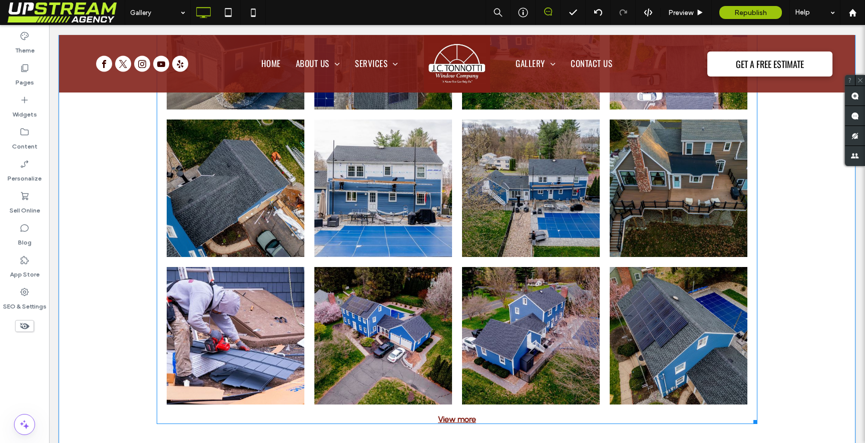
scroll to position [5423, 0]
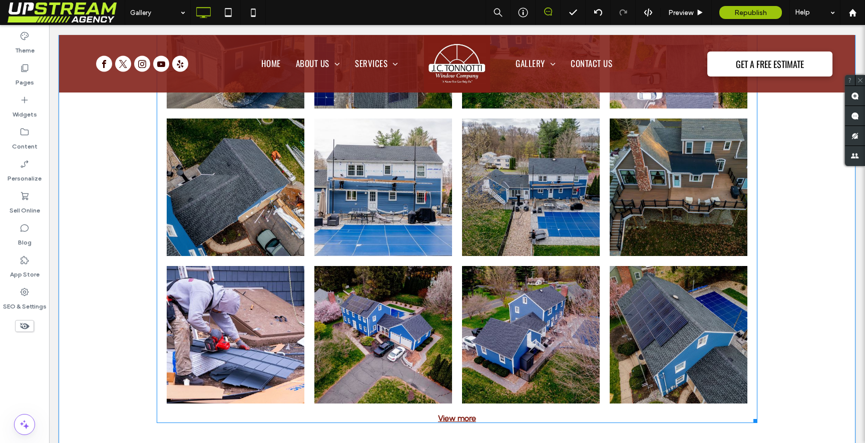
click at [524, 228] on link at bounding box center [531, 188] width 138 height 138
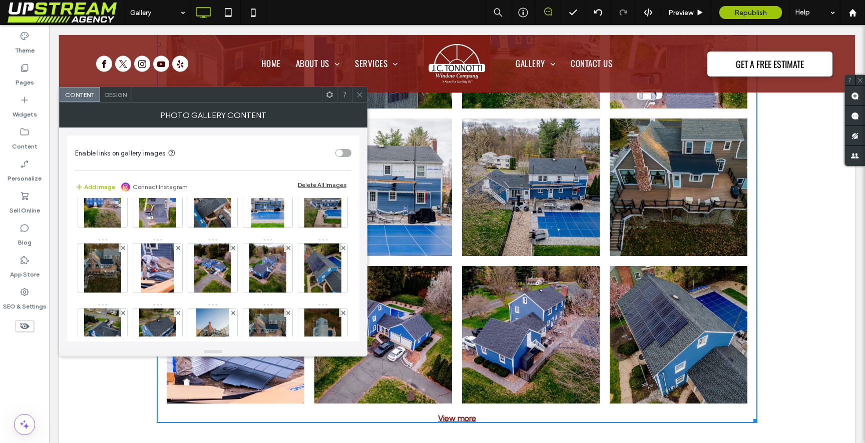
scroll to position [164, 0]
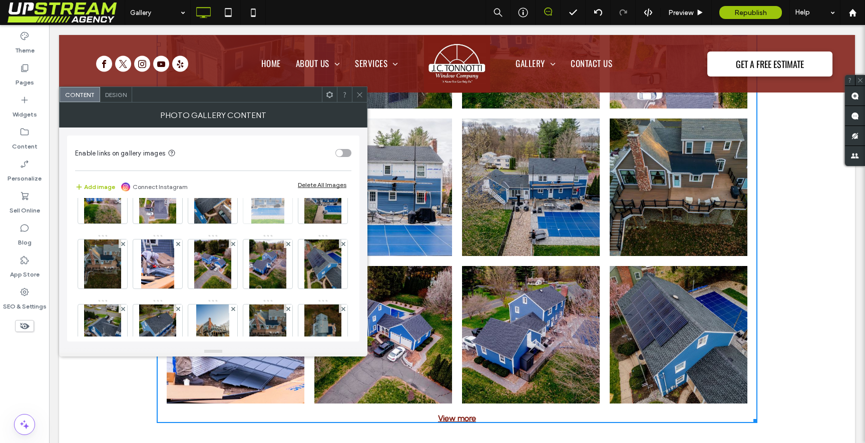
click at [286, 181] on icon at bounding box center [288, 179] width 4 height 4
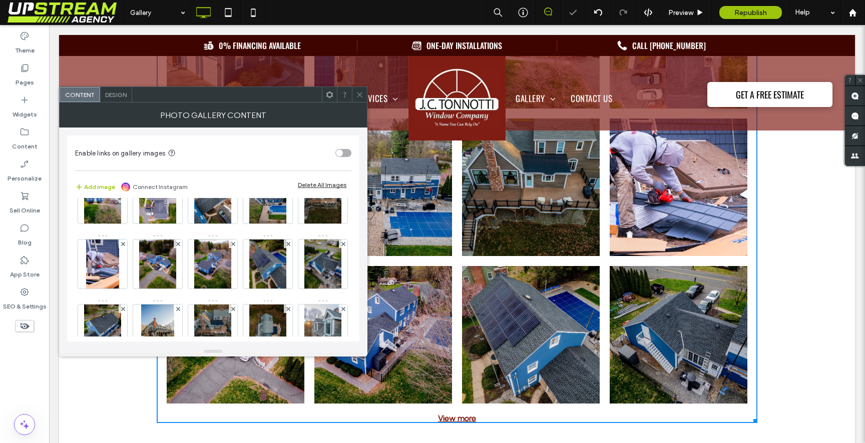
click at [286, 181] on icon at bounding box center [288, 179] width 4 height 4
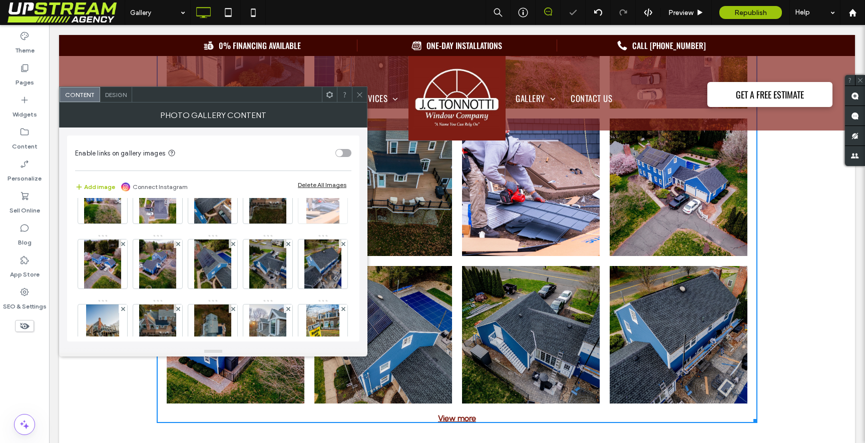
click at [341, 181] on icon at bounding box center [343, 179] width 4 height 4
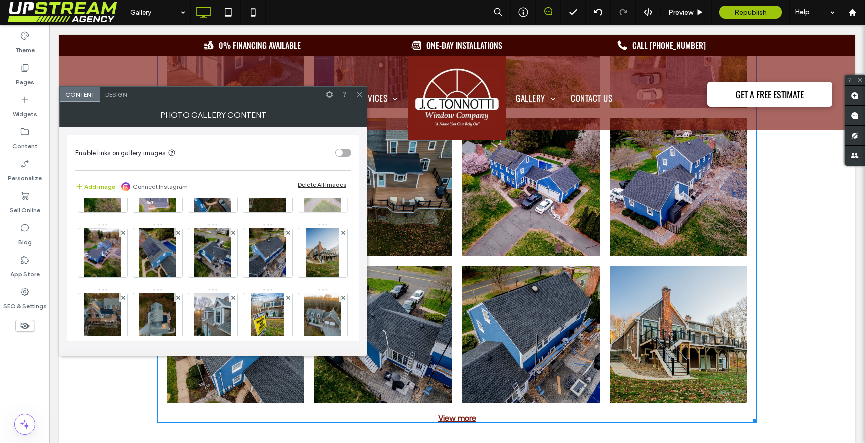
scroll to position [189, 0]
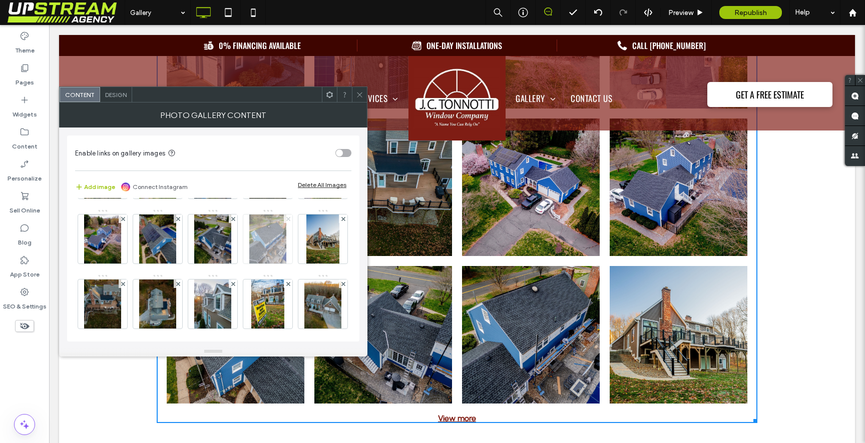
click at [286, 221] on use at bounding box center [288, 219] width 4 height 4
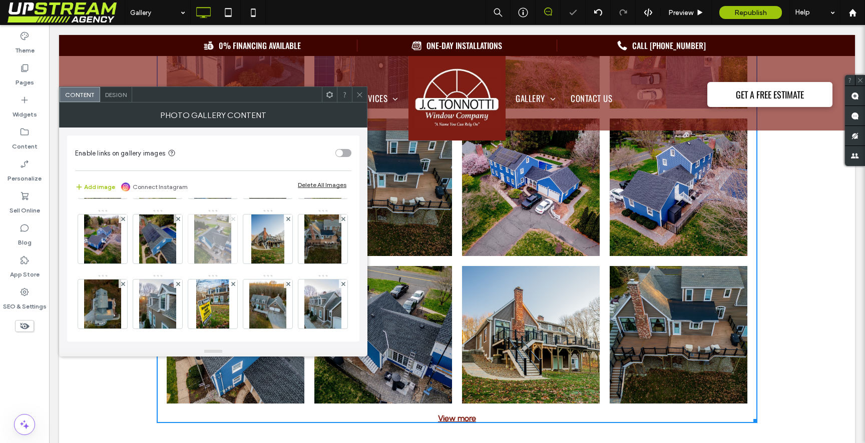
click at [231, 221] on use at bounding box center [233, 219] width 4 height 4
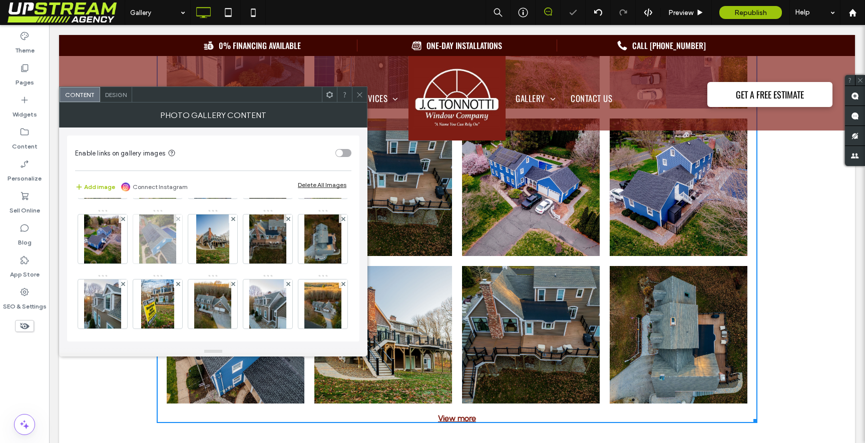
click at [174, 223] on div at bounding box center [178, 219] width 9 height 9
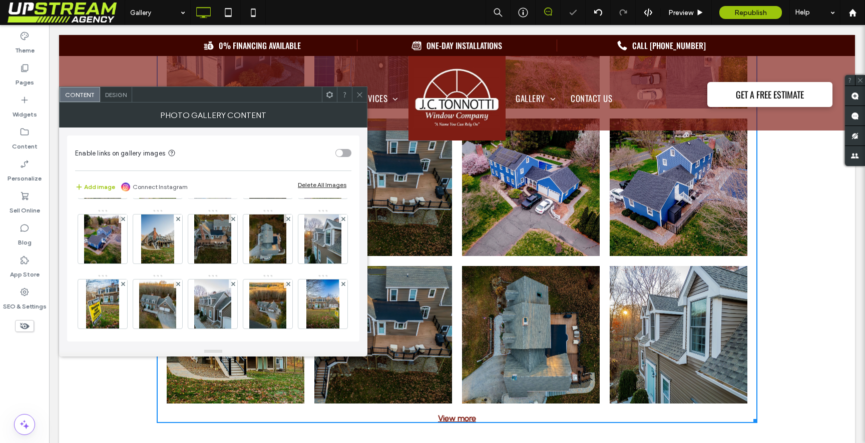
click at [231, 156] on icon at bounding box center [233, 154] width 4 height 4
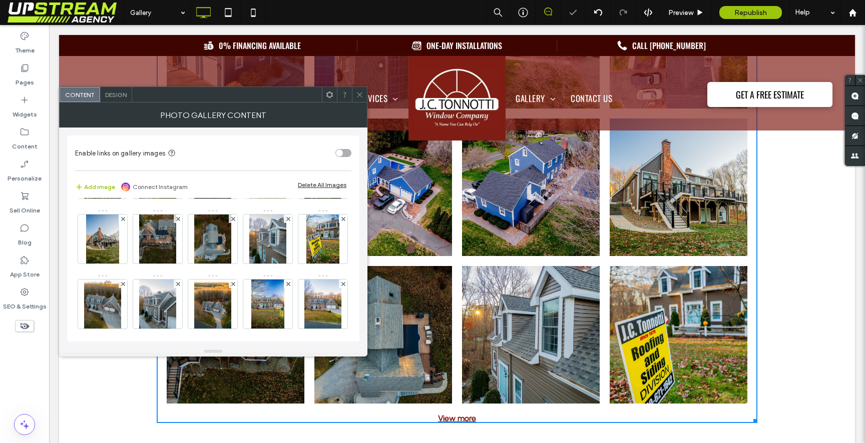
click at [286, 156] on icon at bounding box center [288, 154] width 4 height 4
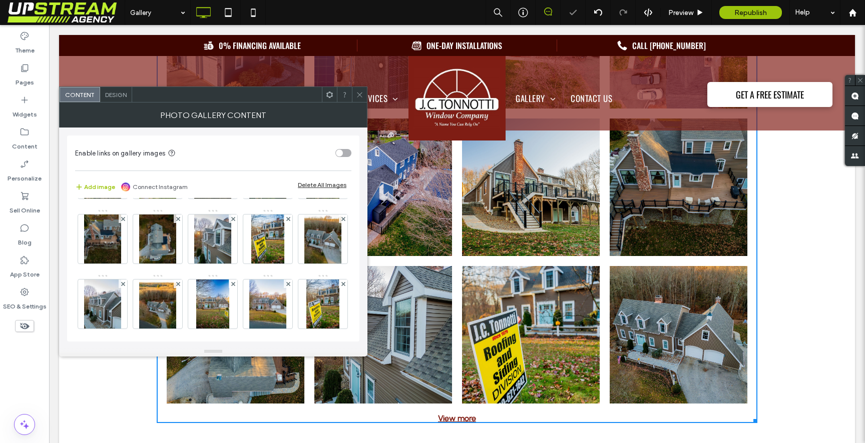
click at [286, 156] on icon at bounding box center [288, 154] width 4 height 4
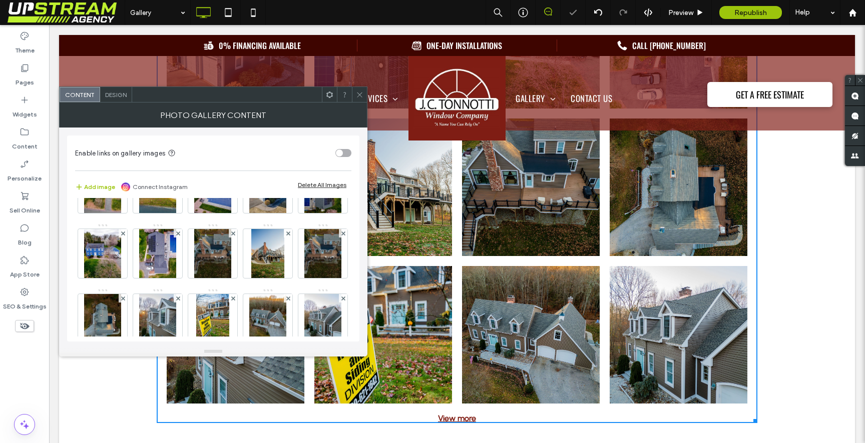
scroll to position [108, 0]
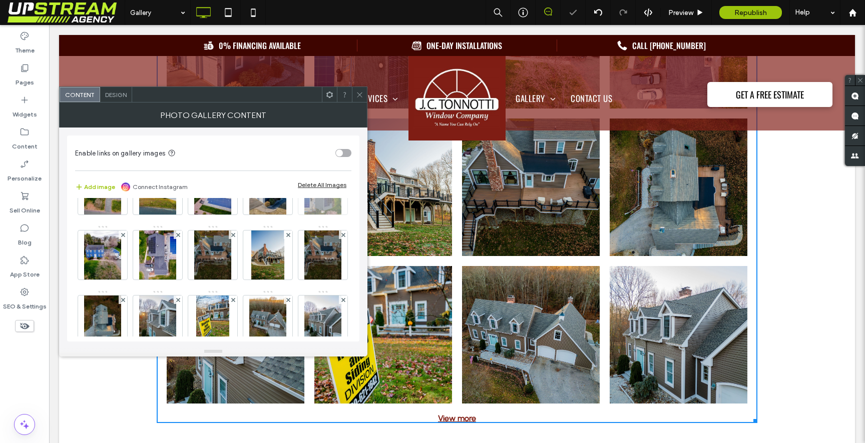
click at [341, 172] on icon at bounding box center [343, 170] width 4 height 4
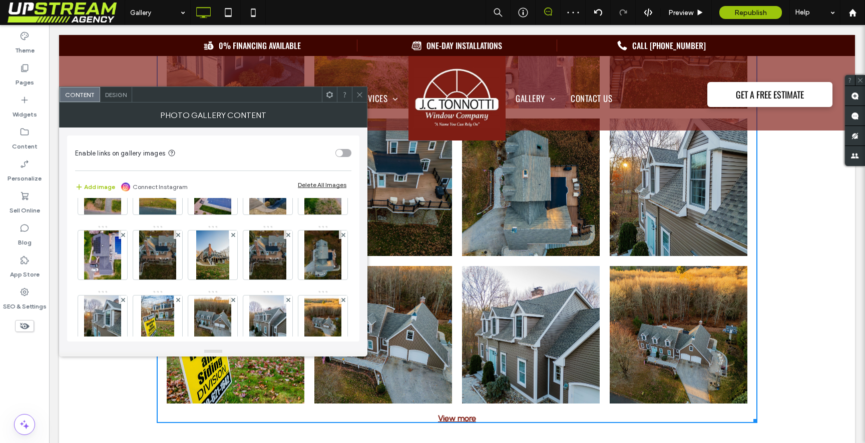
click at [341, 172] on icon at bounding box center [343, 170] width 4 height 4
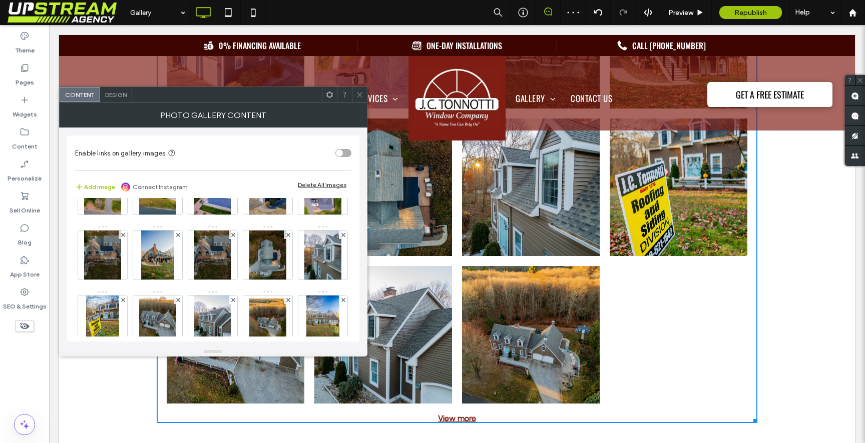
click at [341, 172] on icon at bounding box center [343, 170] width 4 height 4
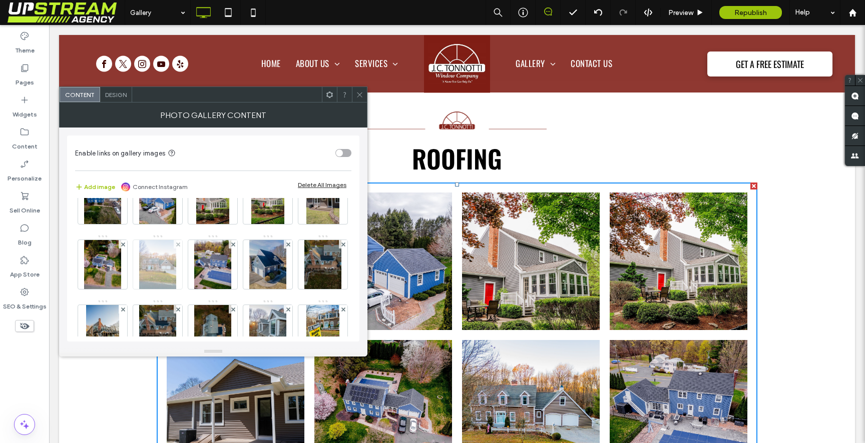
scroll to position [0, 0]
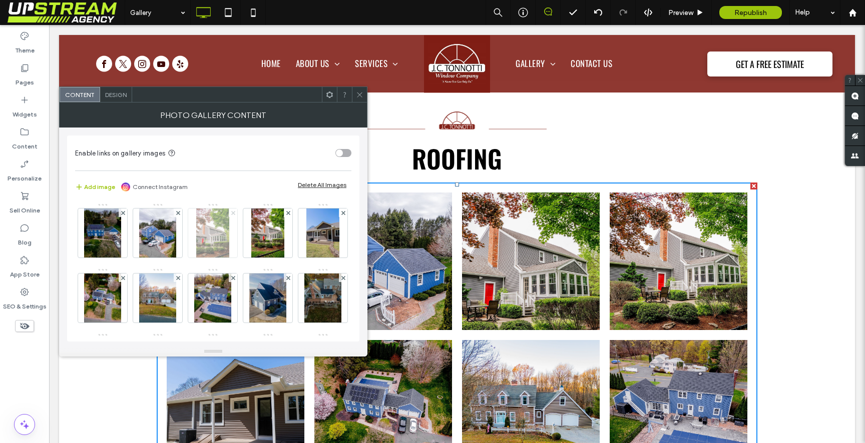
click at [233, 212] on icon at bounding box center [233, 213] width 4 height 4
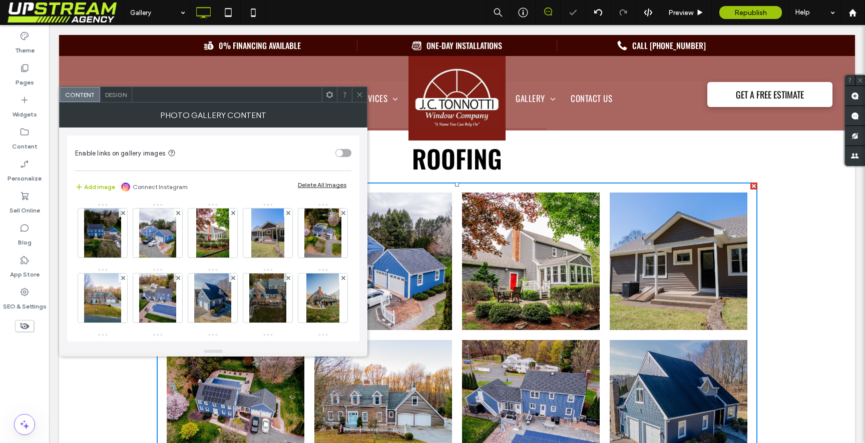
click at [233, 212] on icon at bounding box center [233, 213] width 4 height 4
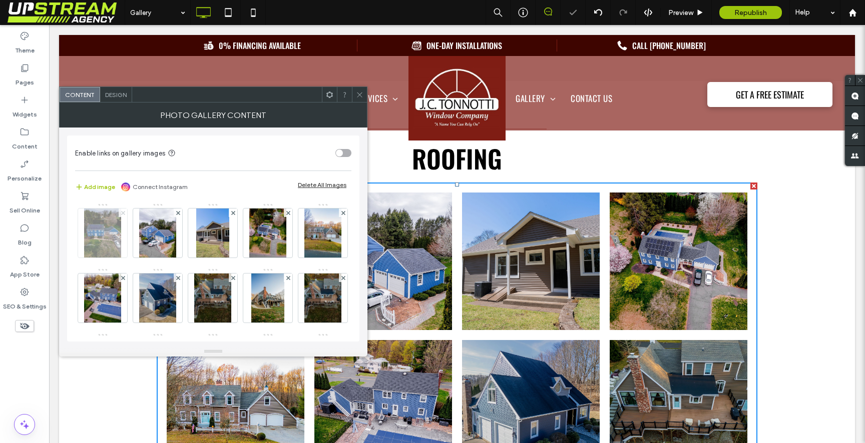
click at [124, 213] on icon at bounding box center [123, 213] width 4 height 4
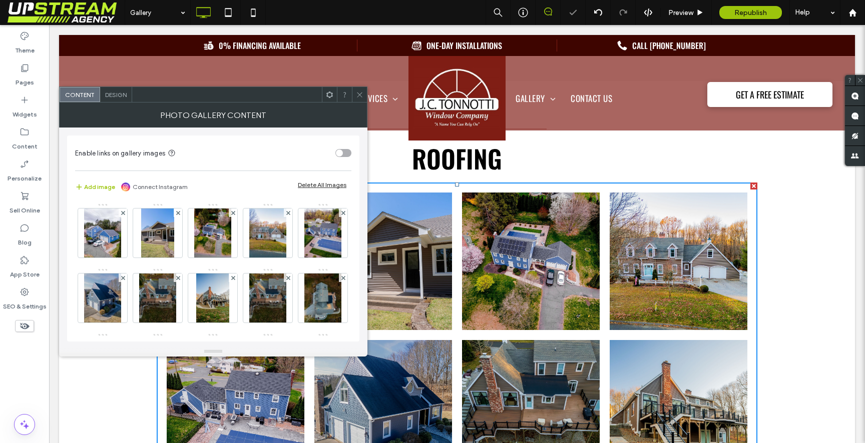
click at [124, 213] on icon at bounding box center [123, 213] width 4 height 4
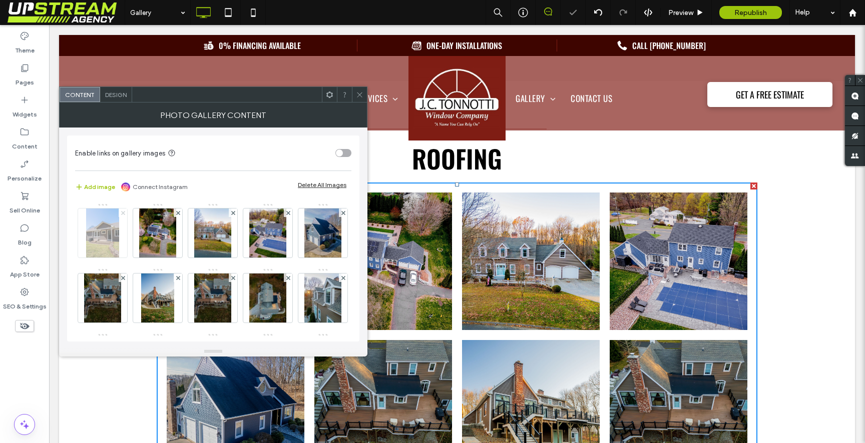
click at [124, 212] on use at bounding box center [123, 213] width 4 height 4
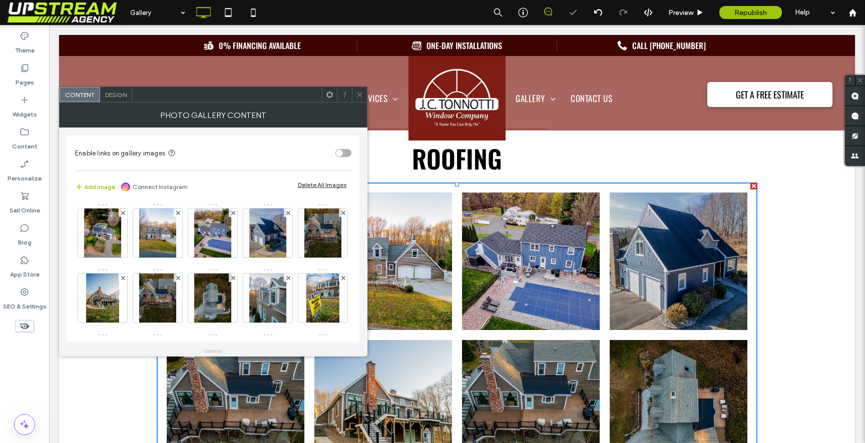
click at [124, 212] on use at bounding box center [123, 213] width 4 height 4
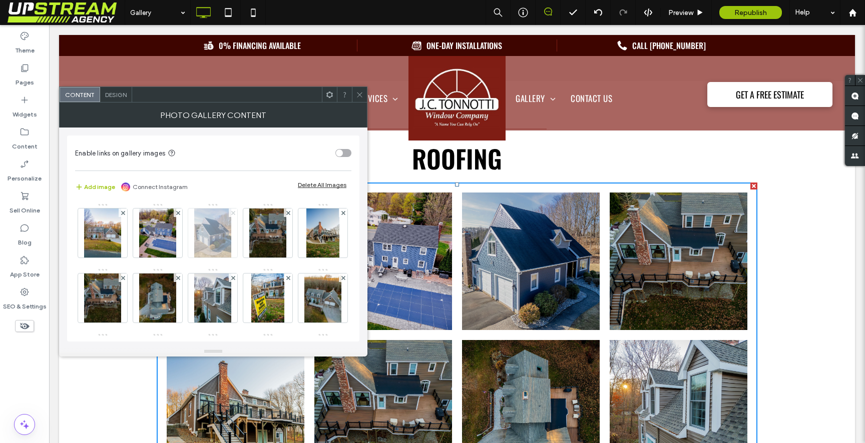
click at [235, 212] on icon at bounding box center [233, 213] width 4 height 4
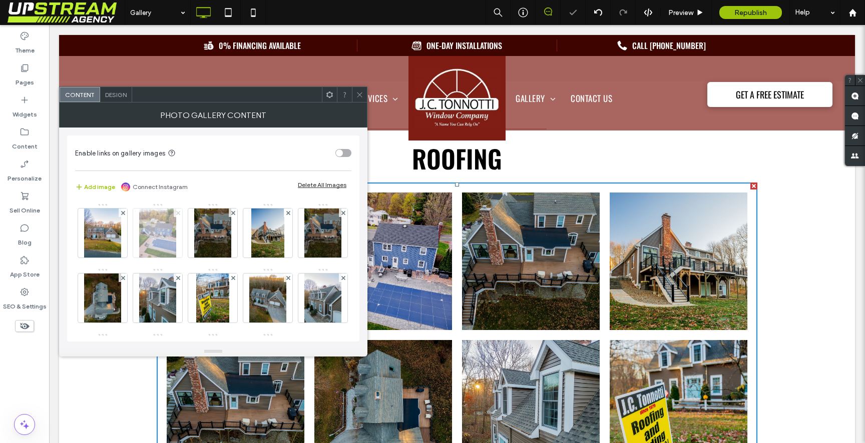
click at [178, 212] on use at bounding box center [178, 213] width 4 height 4
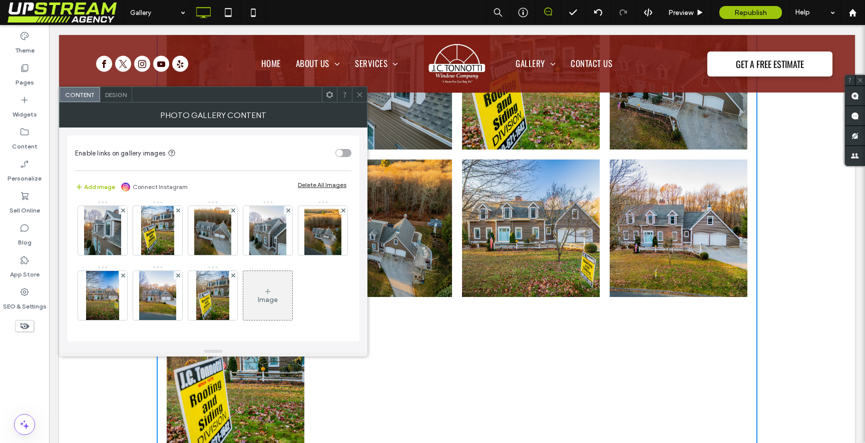
scroll to position [103, 0]
click at [127, 271] on div at bounding box center [123, 275] width 9 height 9
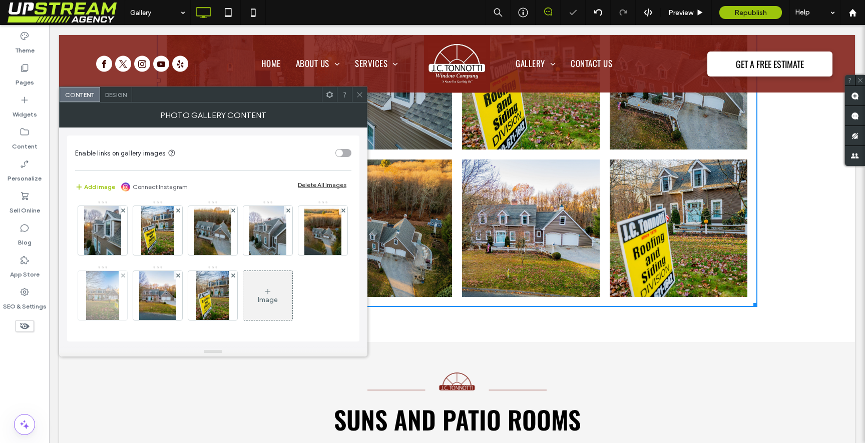
scroll to position [5160, 0]
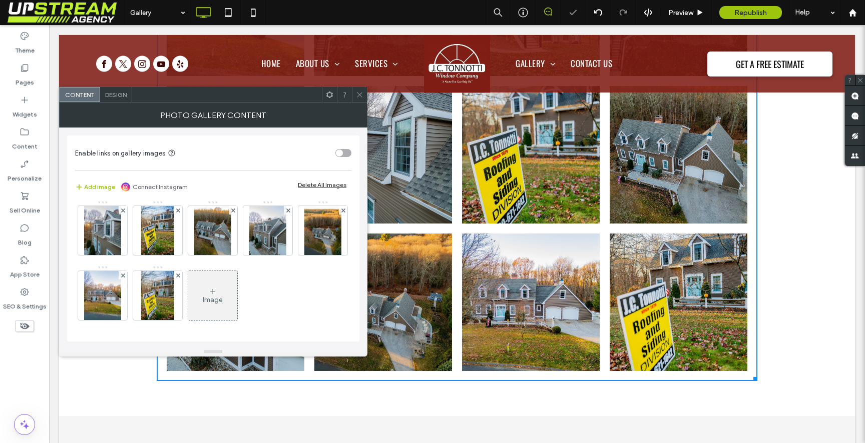
click at [127, 271] on div at bounding box center [123, 275] width 9 height 9
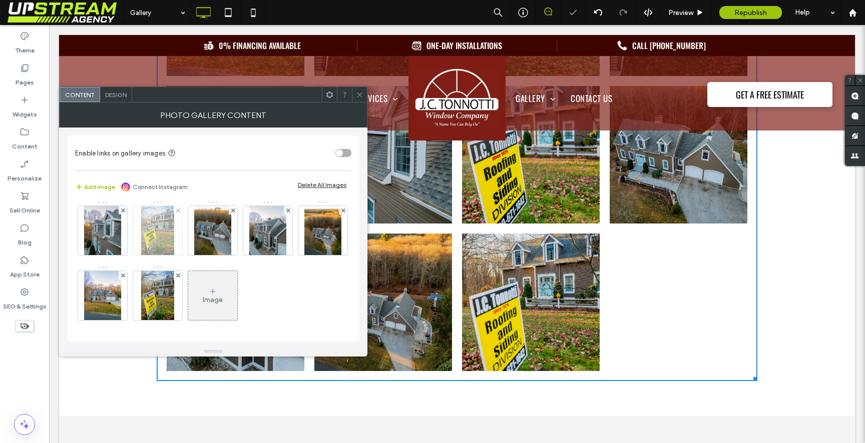
scroll to position [68, 0]
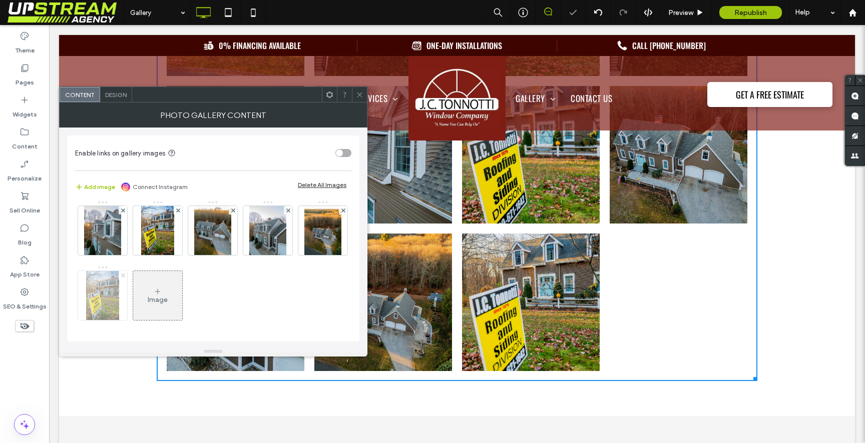
click at [125, 275] on use at bounding box center [123, 275] width 4 height 4
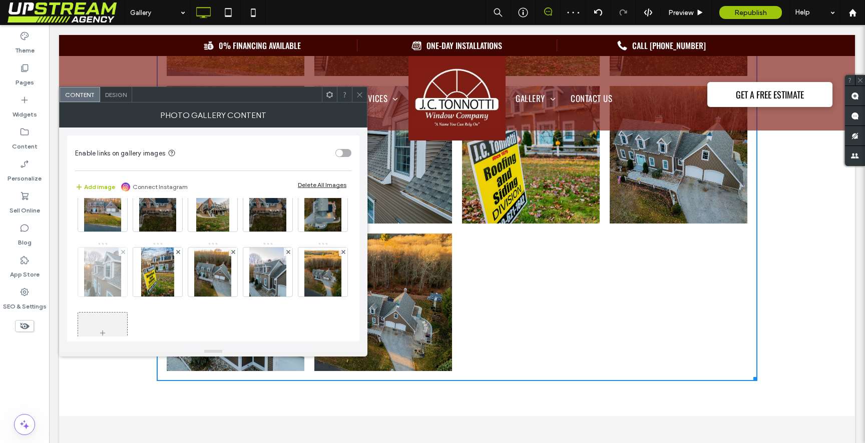
scroll to position [0, 0]
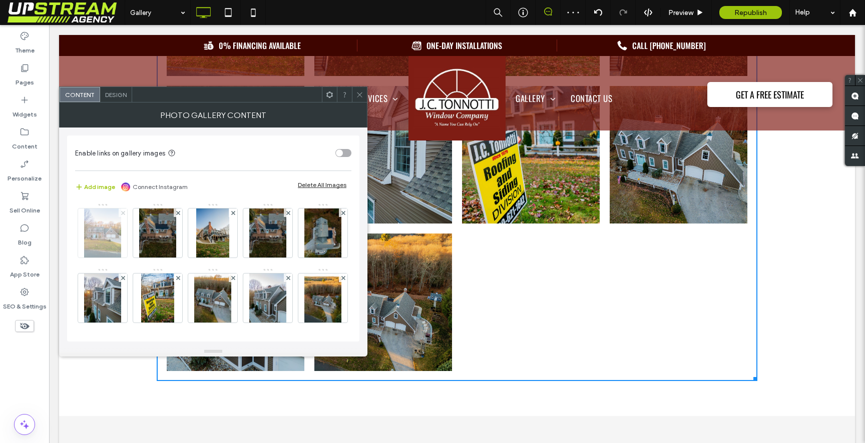
click at [124, 212] on use at bounding box center [123, 213] width 4 height 4
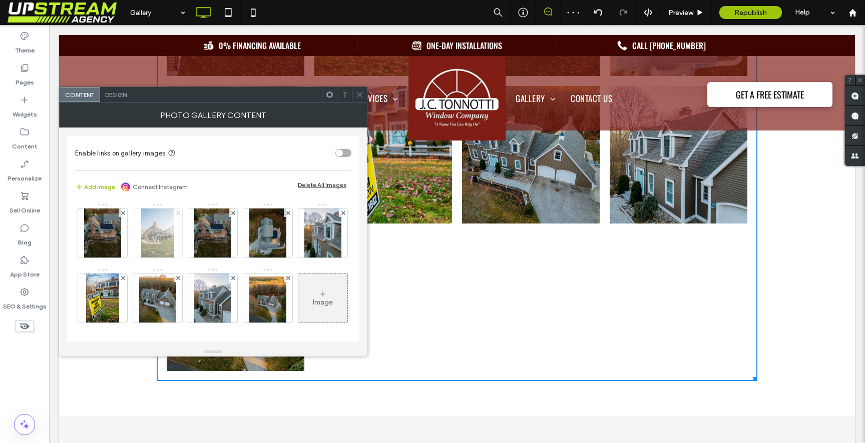
click at [177, 211] on use at bounding box center [178, 213] width 4 height 4
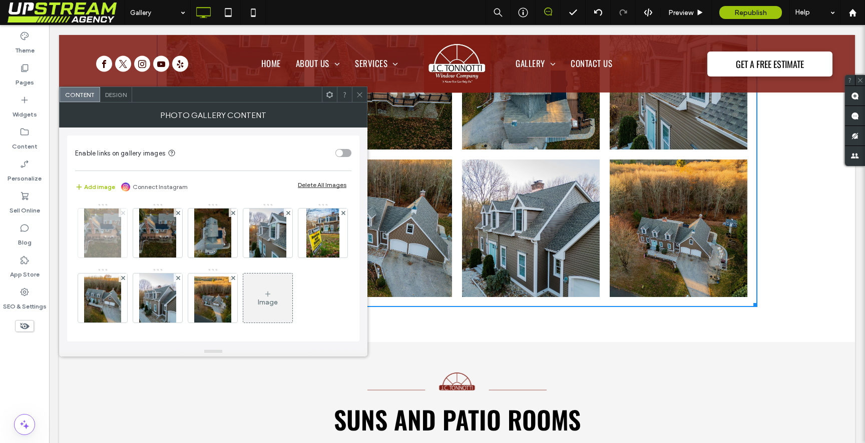
click at [124, 212] on icon at bounding box center [123, 213] width 4 height 4
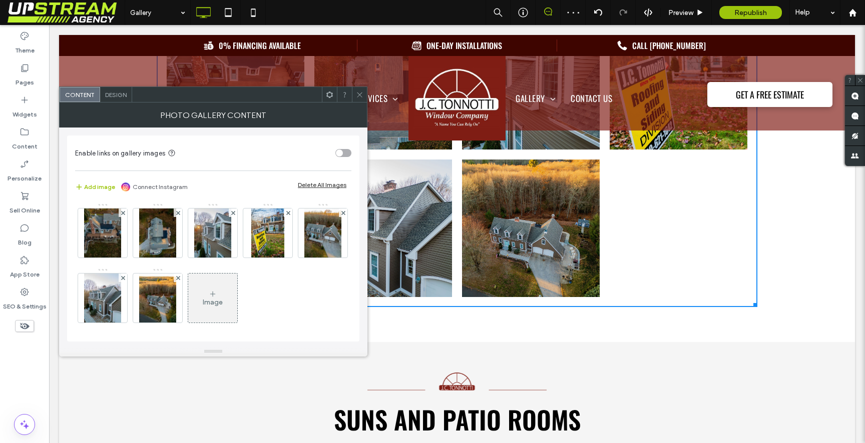
click at [355, 96] on div at bounding box center [359, 94] width 15 height 15
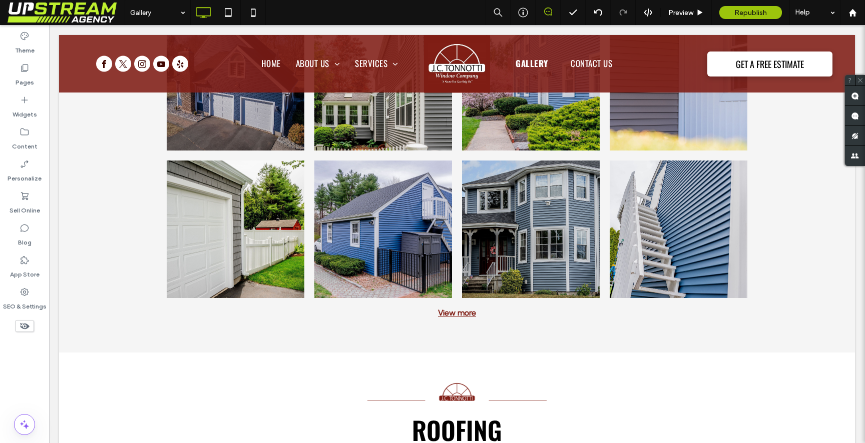
scroll to position [4377, 0]
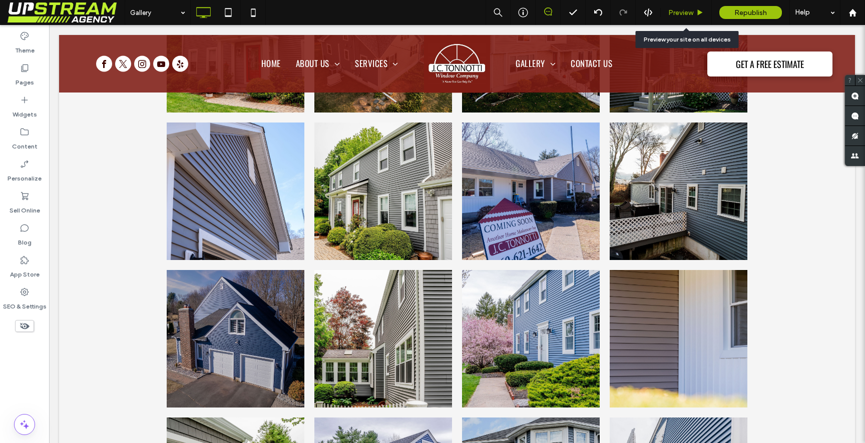
click at [694, 4] on div "Preview" at bounding box center [685, 12] width 51 height 25
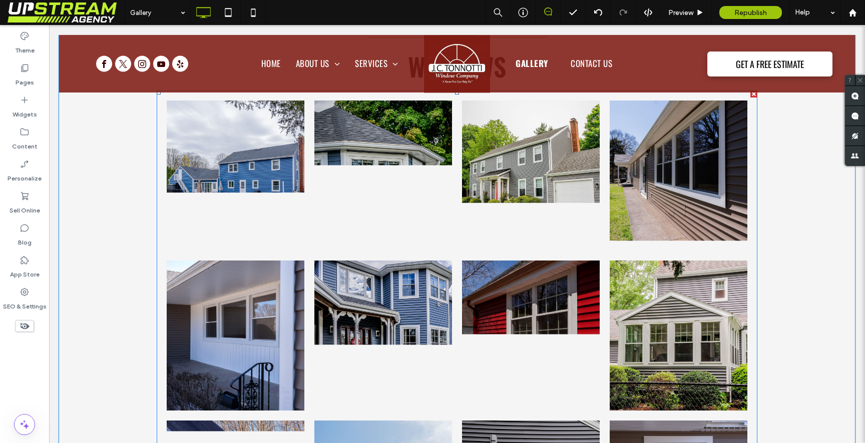
scroll to position [671, 0]
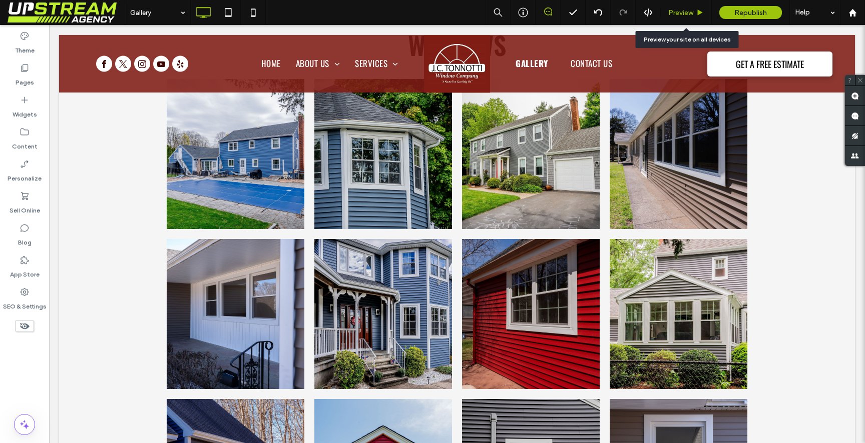
drag, startPoint x: 691, startPoint y: 10, endPoint x: 562, endPoint y: 160, distance: 197.9
click at [691, 10] on span "Preview" at bounding box center [680, 13] width 25 height 9
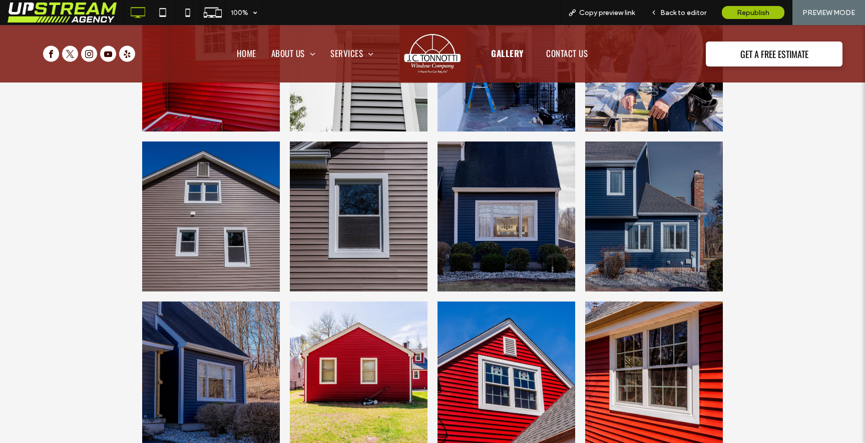
scroll to position [1278, 0]
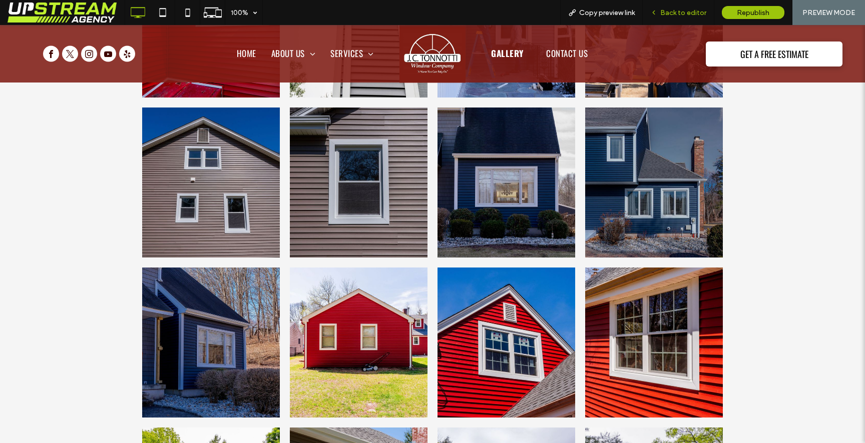
click at [676, 9] on span "Back to editor" at bounding box center [683, 13] width 46 height 9
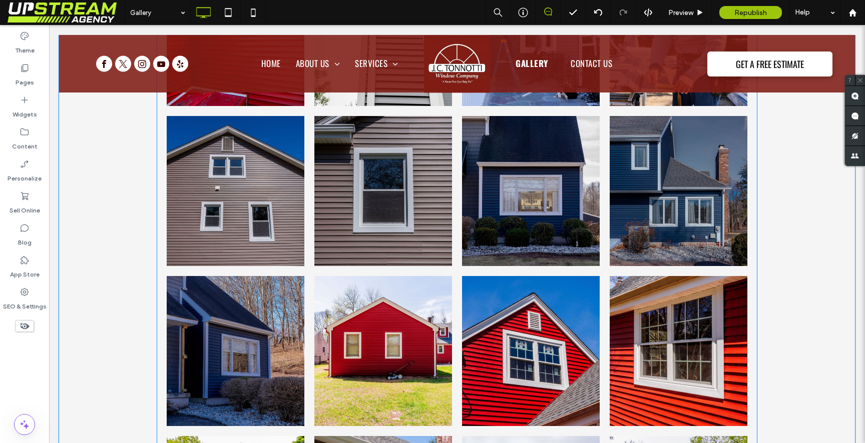
scroll to position [1274, 0]
click at [492, 343] on link at bounding box center [531, 351] width 138 height 150
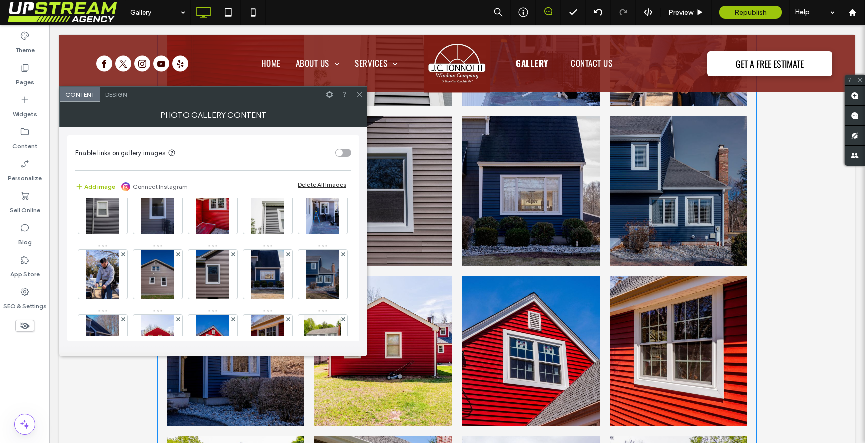
scroll to position [129, 0]
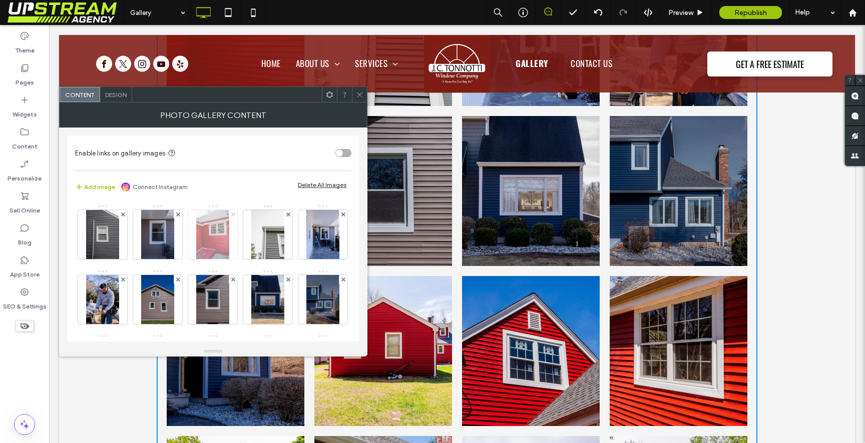
click at [231, 219] on span at bounding box center [233, 214] width 4 height 9
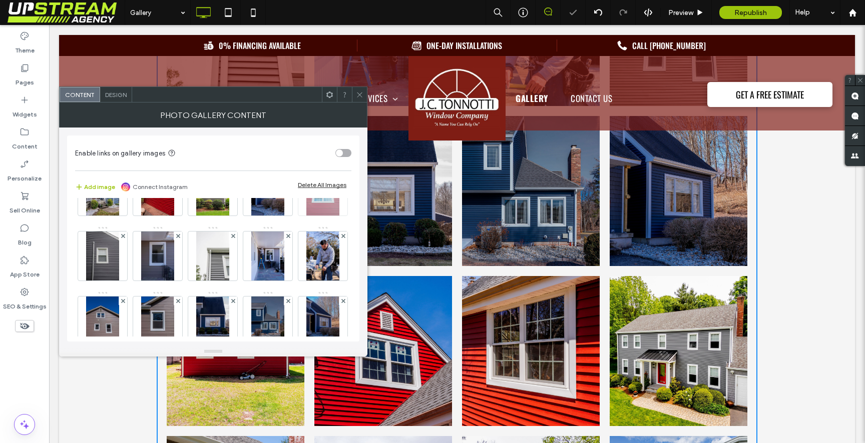
click at [341, 173] on use at bounding box center [343, 171] width 4 height 4
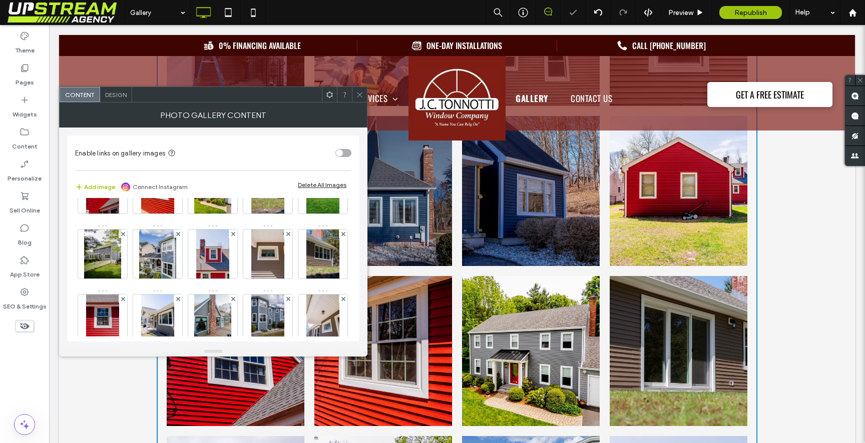
scroll to position [301, 0]
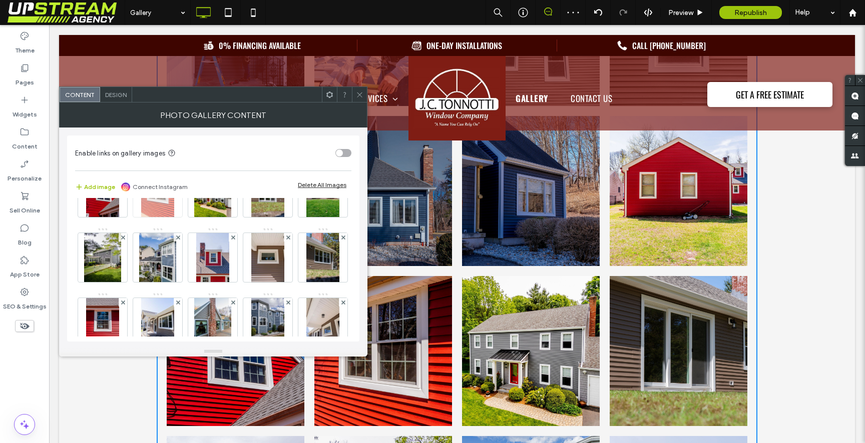
click at [177, 174] on use at bounding box center [178, 172] width 4 height 4
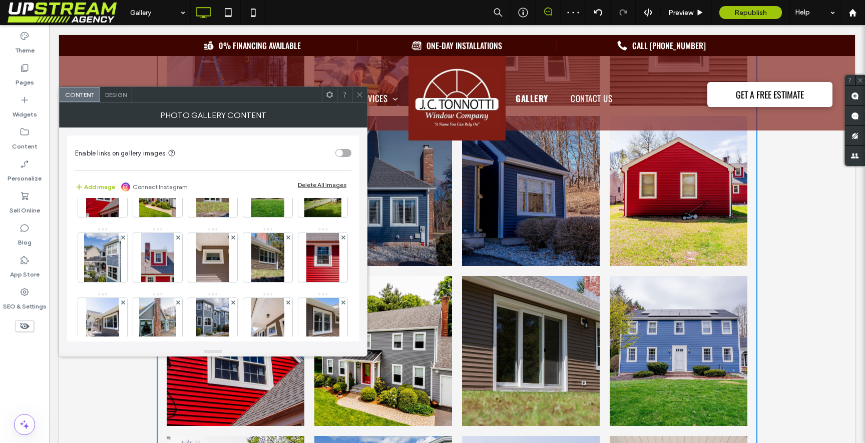
scroll to position [269, 0]
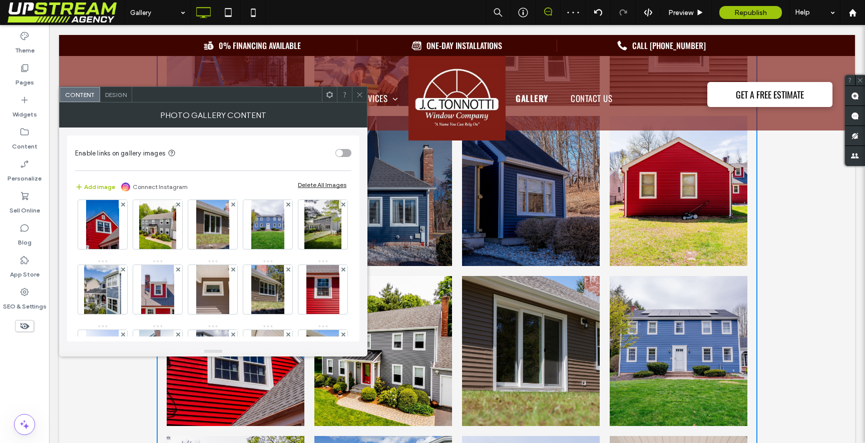
click at [341, 141] on use at bounding box center [343, 139] width 4 height 4
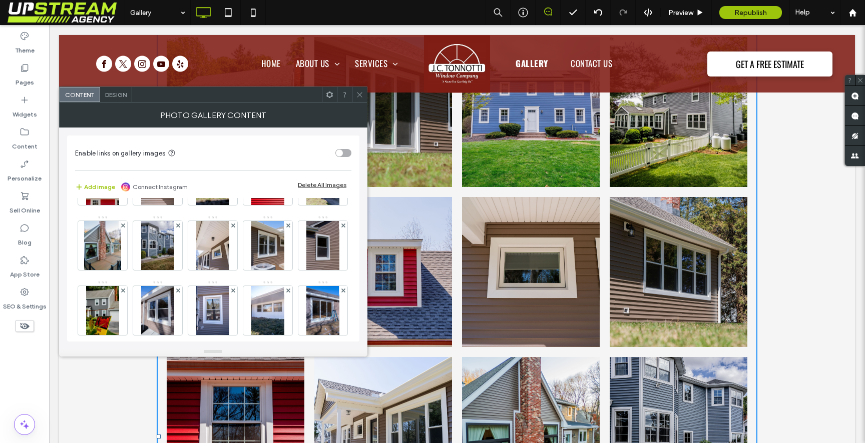
scroll to position [381, 0]
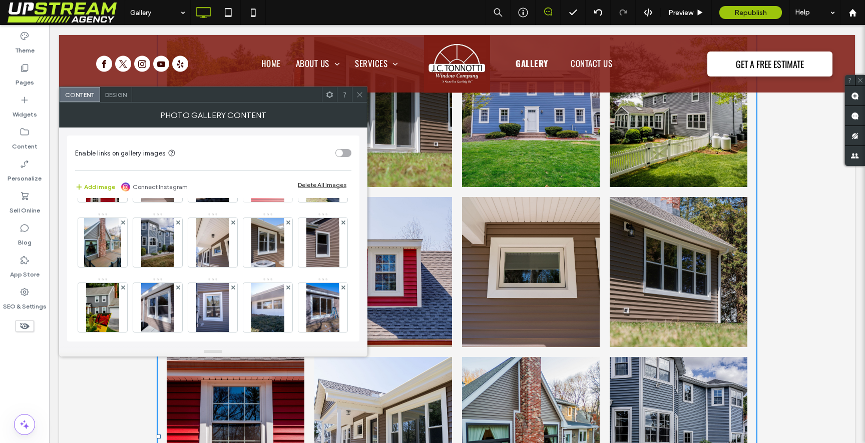
click at [286, 159] on use at bounding box center [288, 157] width 4 height 4
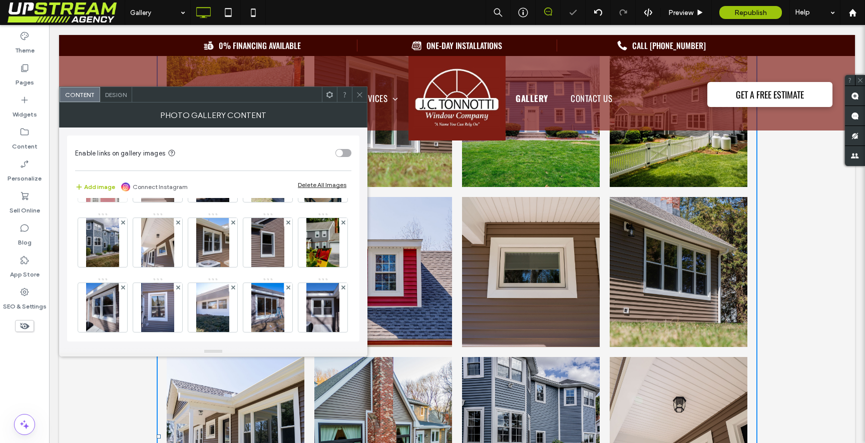
click at [125, 160] on icon at bounding box center [123, 158] width 4 height 4
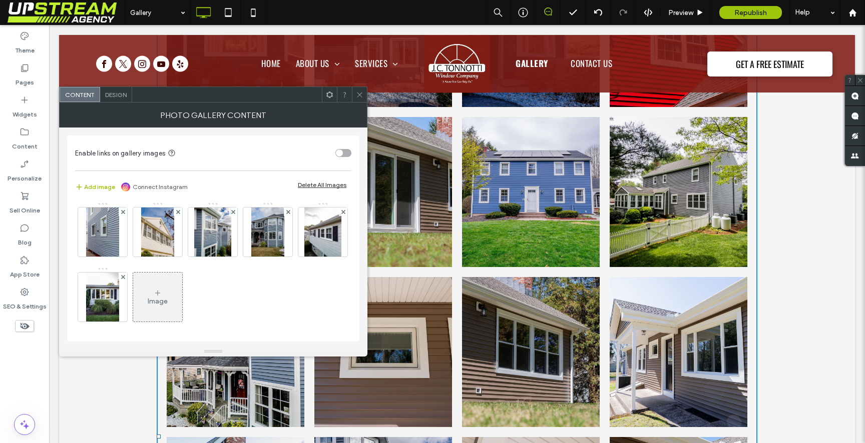
scroll to position [649, 0]
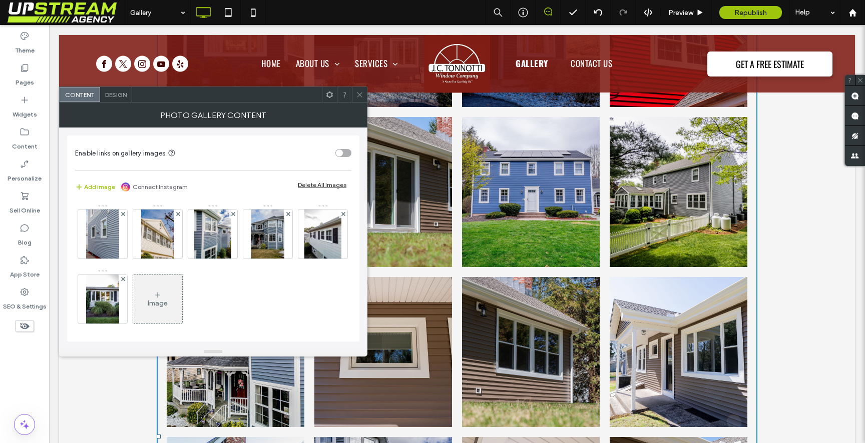
click at [175, 88] on div at bounding box center [178, 84] width 9 height 9
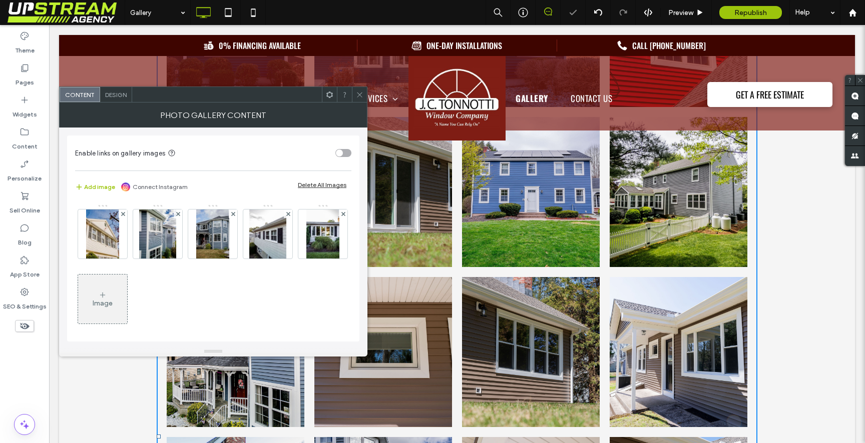
click at [230, 88] on div at bounding box center [233, 84] width 9 height 9
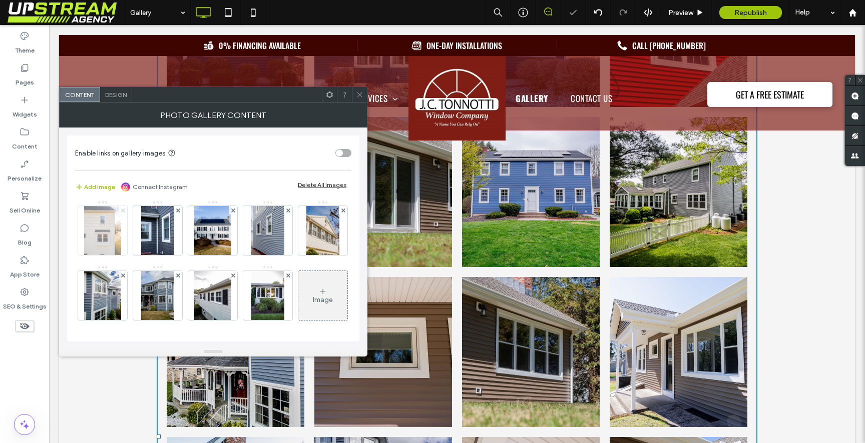
click at [125, 212] on use at bounding box center [123, 210] width 4 height 4
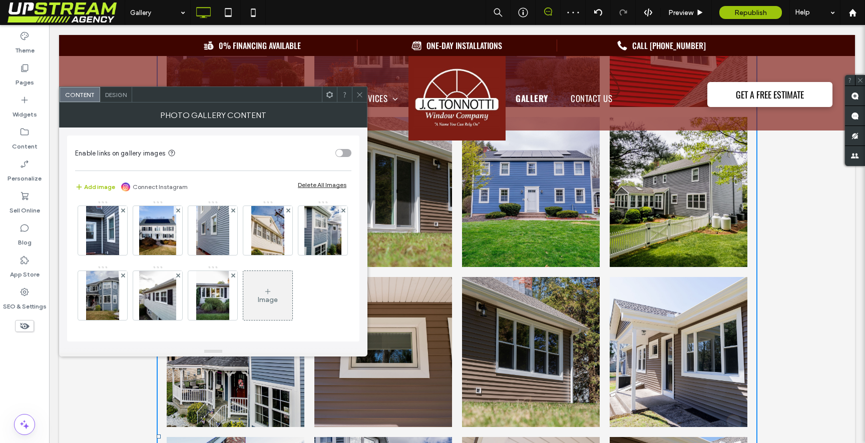
click at [341, 148] on icon at bounding box center [343, 146] width 4 height 4
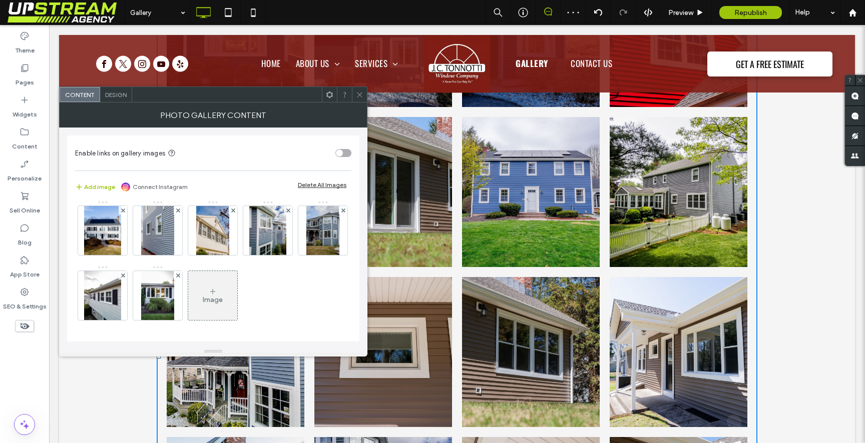
scroll to position [1353, 0]
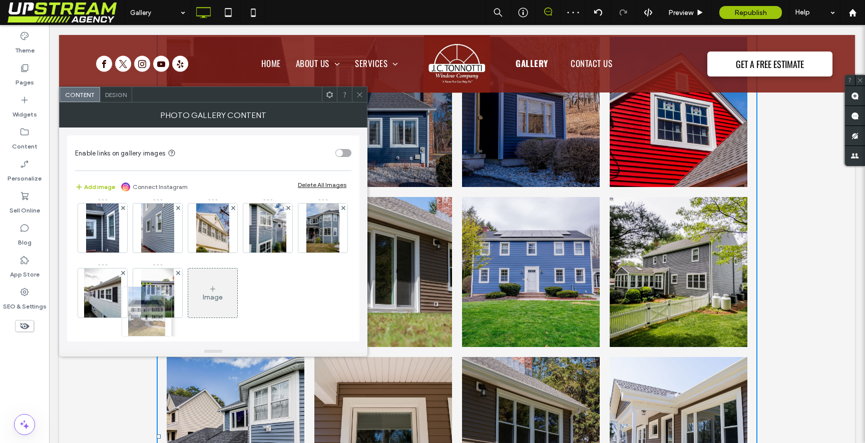
drag, startPoint x: 163, startPoint y: 296, endPoint x: 146, endPoint y: 228, distance: 70.3
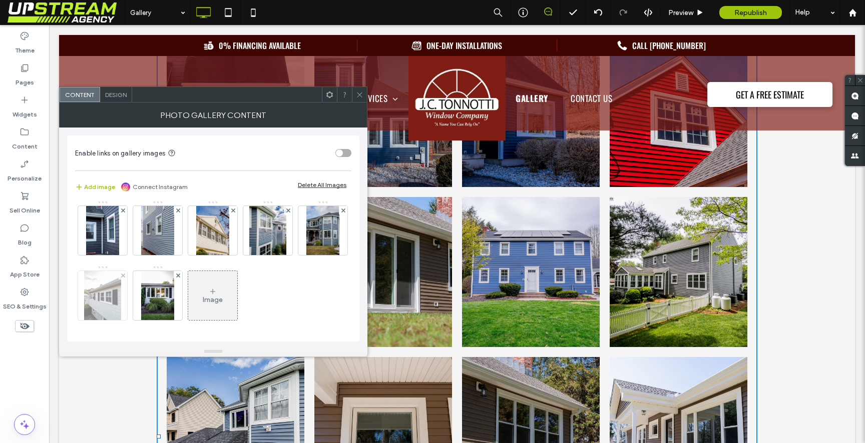
scroll to position [762, 0]
click at [357, 91] on icon at bounding box center [360, 95] width 8 height 8
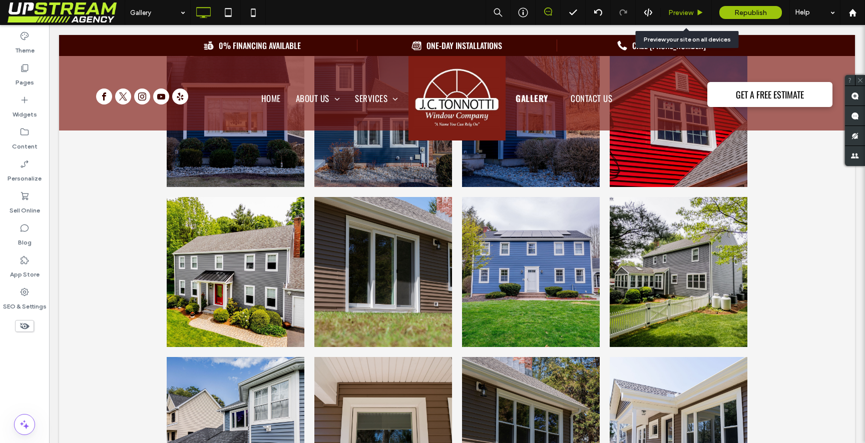
click at [664, 8] on div "Preview" at bounding box center [685, 12] width 51 height 25
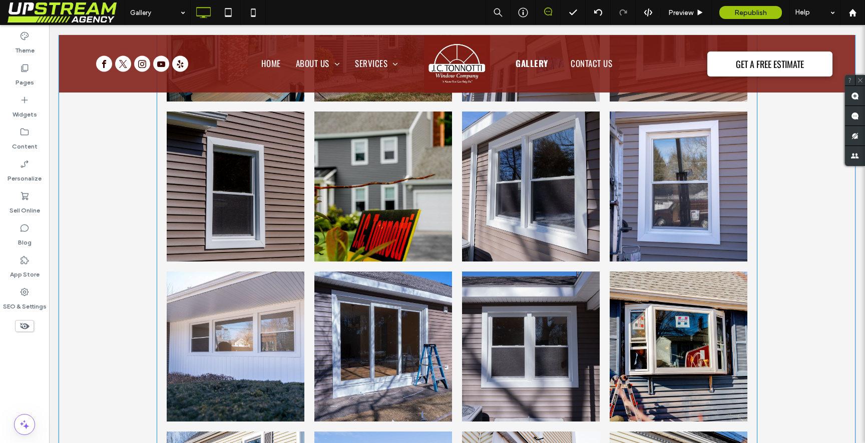
scroll to position [1920, 0]
click at [512, 189] on link at bounding box center [531, 186] width 138 height 150
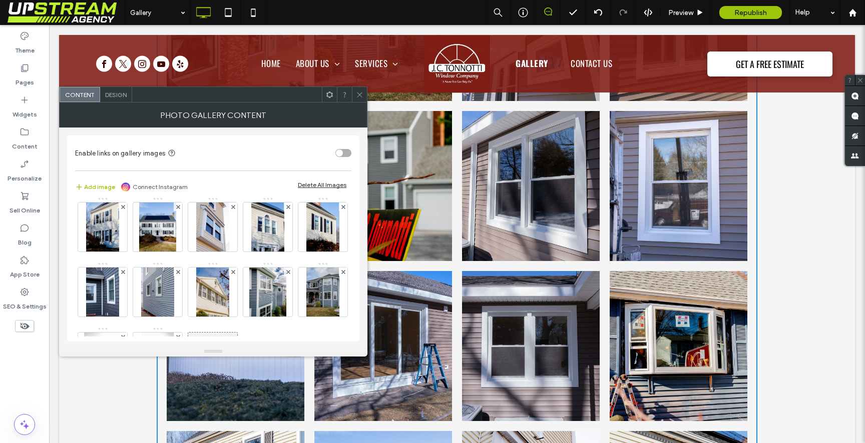
click at [286, 79] on use at bounding box center [288, 77] width 4 height 4
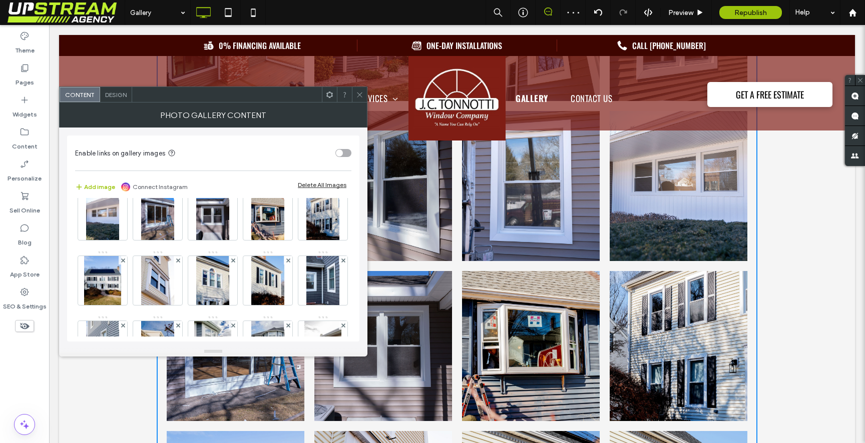
scroll to position [453, 0]
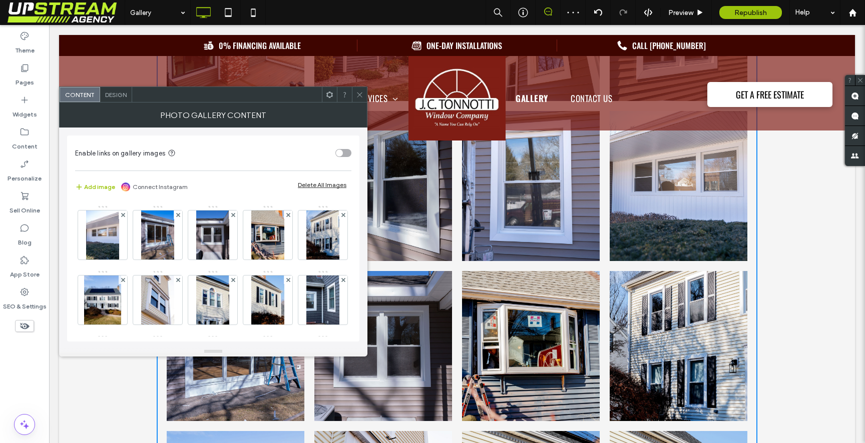
click at [125, 152] on icon at bounding box center [123, 150] width 4 height 4
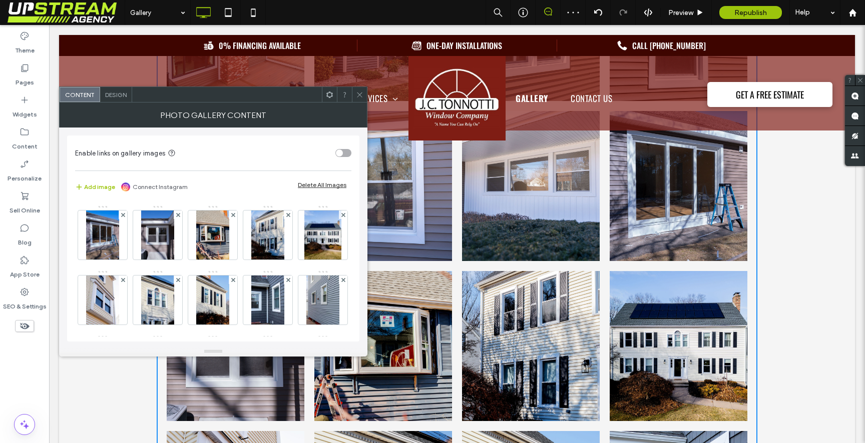
click at [125, 152] on icon at bounding box center [123, 150] width 4 height 4
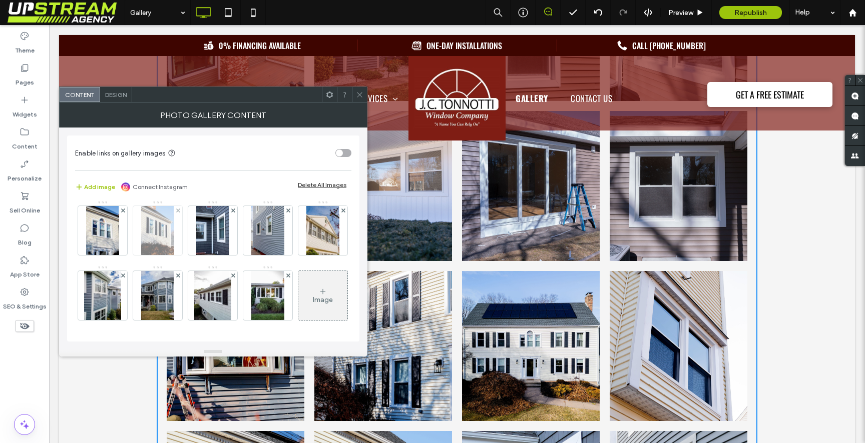
scroll to position [665, 0]
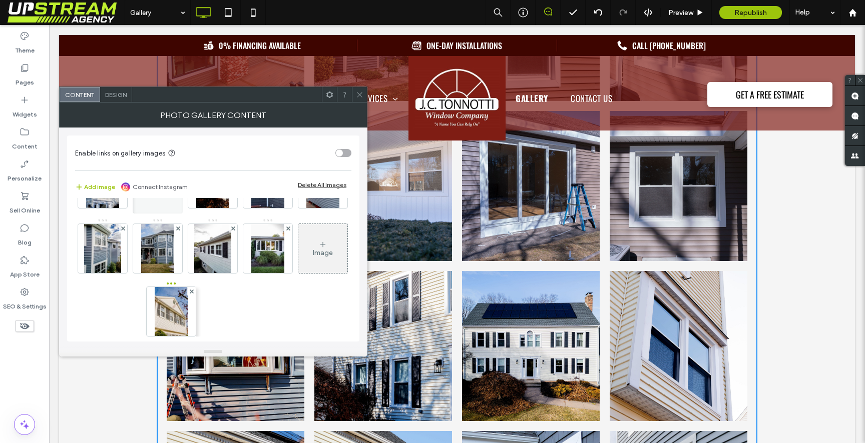
drag, startPoint x: 102, startPoint y: 283, endPoint x: 161, endPoint y: 215, distance: 90.1
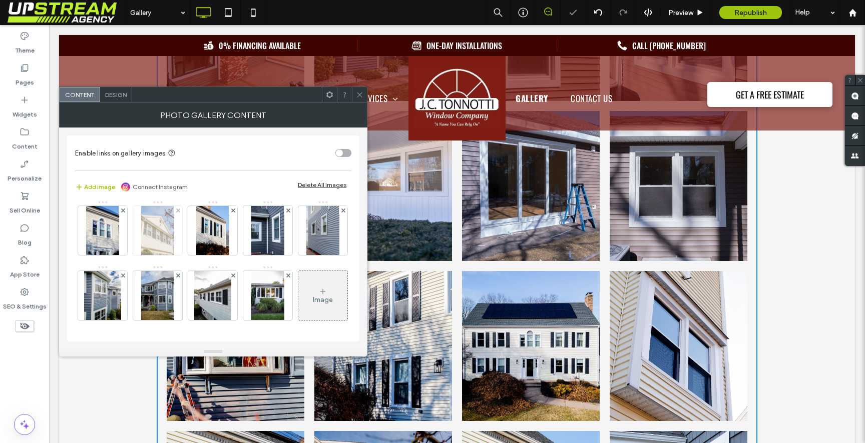
click at [160, 220] on img at bounding box center [157, 230] width 33 height 49
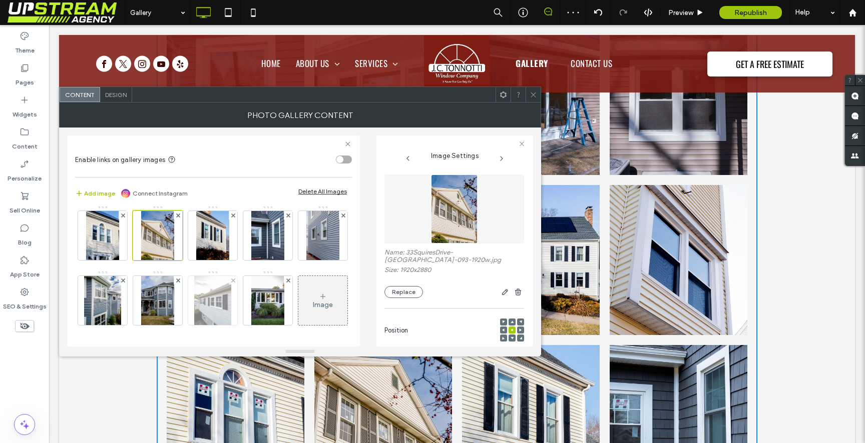
scroll to position [719, 0]
click at [537, 94] on div at bounding box center [532, 94] width 15 height 15
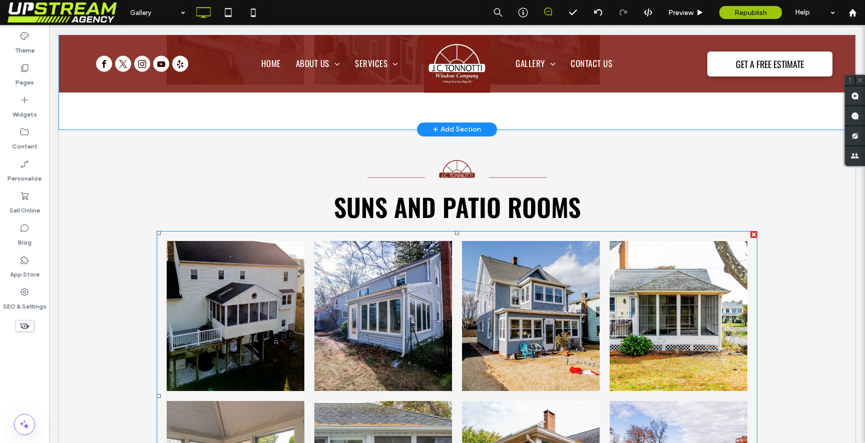
scroll to position [4821, 0]
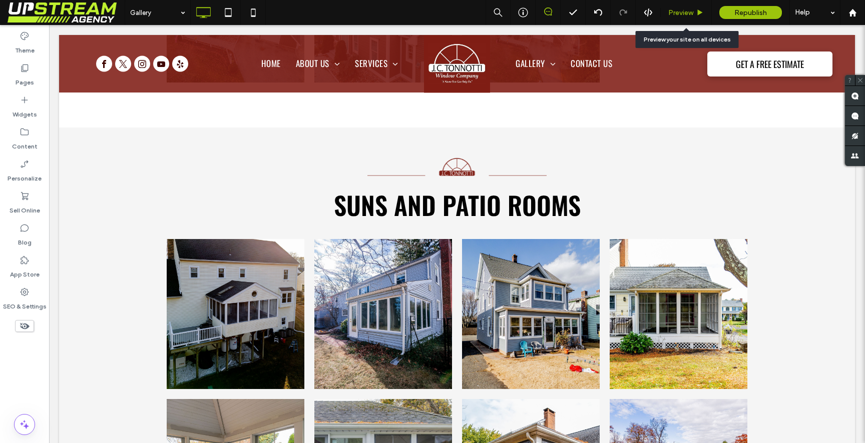
drag, startPoint x: 680, startPoint y: 21, endPoint x: 631, endPoint y: 1, distance: 53.0
click at [680, 21] on div "Preview" at bounding box center [685, 12] width 51 height 25
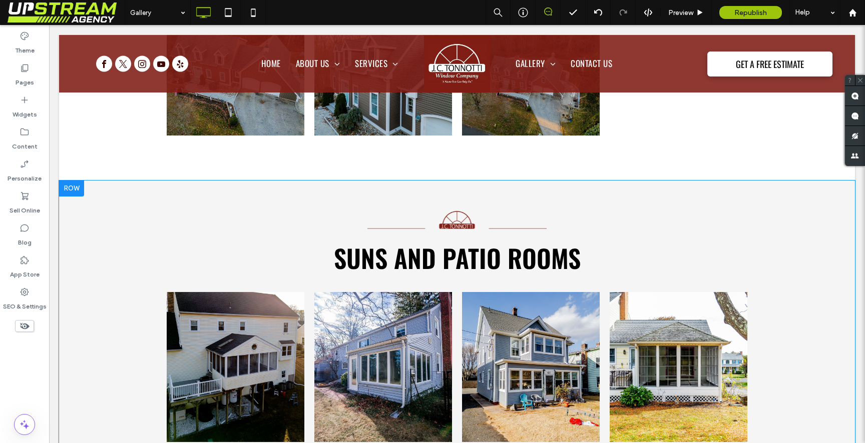
scroll to position [4767, 0]
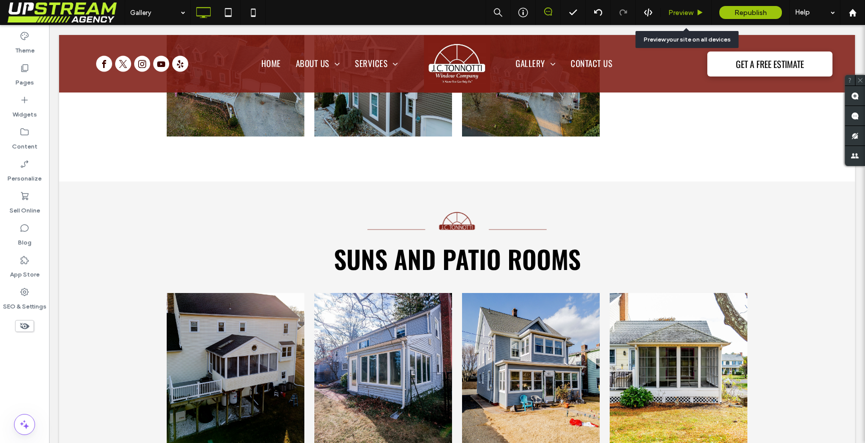
drag, startPoint x: 684, startPoint y: 16, endPoint x: 634, endPoint y: 20, distance: 49.7
click at [684, 16] on span "Preview" at bounding box center [680, 13] width 25 height 9
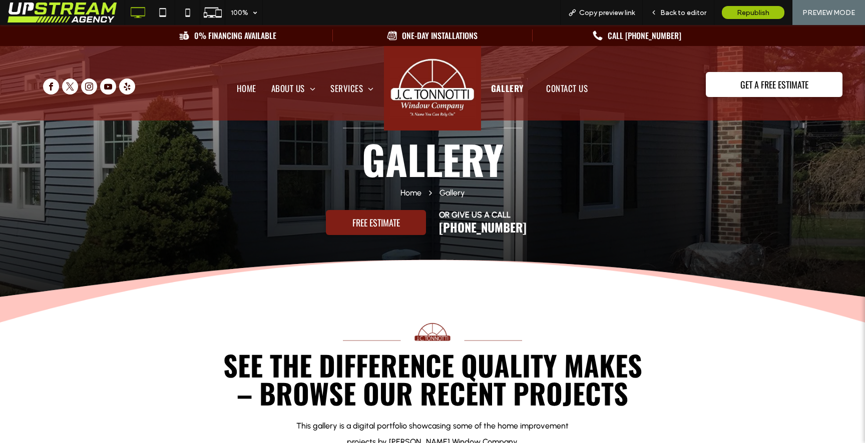
scroll to position [74, 0]
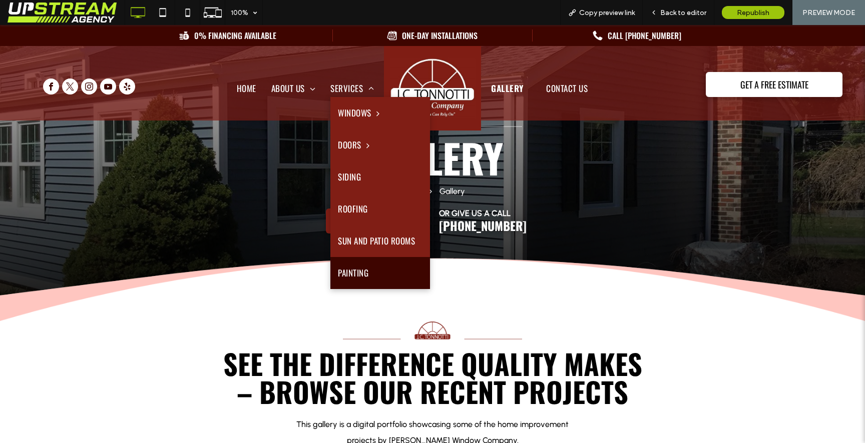
click at [340, 273] on span "Painting" at bounding box center [353, 273] width 31 height 17
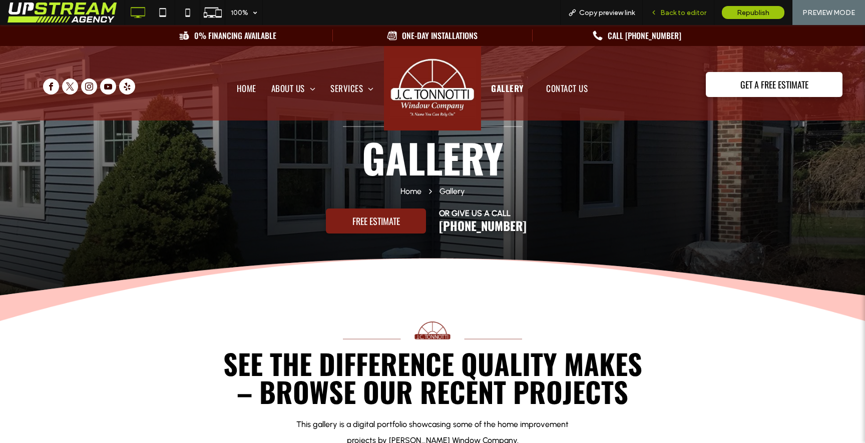
click at [668, 18] on div "Back to editor" at bounding box center [678, 12] width 72 height 25
click at [689, 12] on span "Back to editor" at bounding box center [683, 13] width 46 height 9
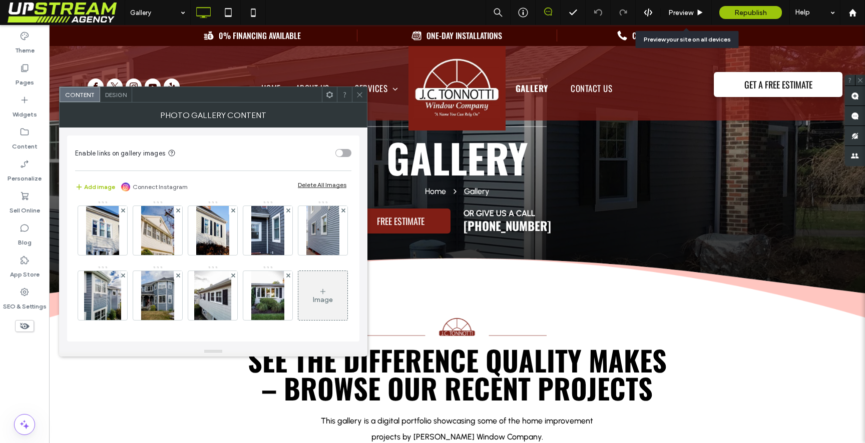
scroll to position [631, 0]
click at [288, 213] on icon at bounding box center [288, 211] width 4 height 4
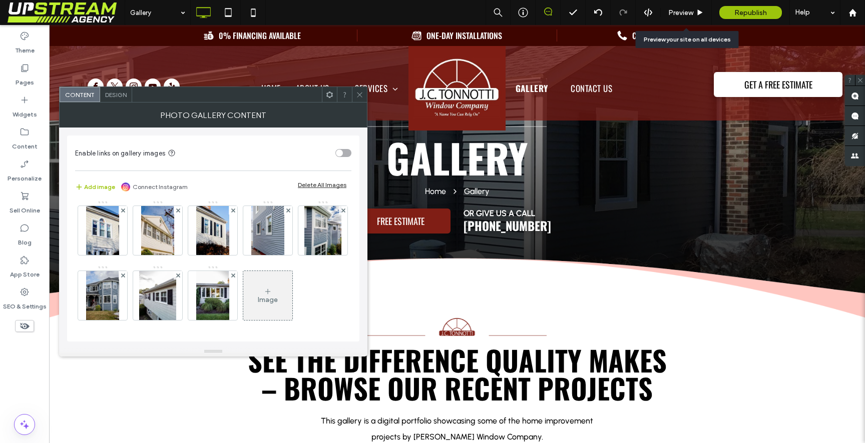
click at [356, 93] on icon at bounding box center [360, 95] width 8 height 8
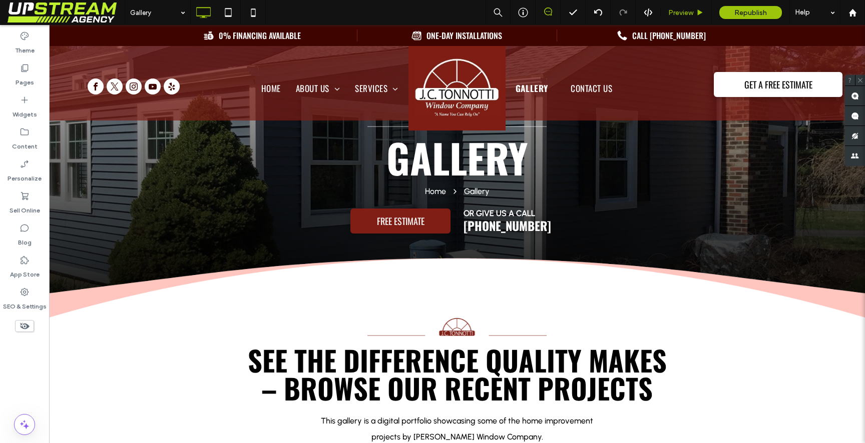
click at [679, 20] on div "Preview" at bounding box center [685, 12] width 51 height 25
click at [684, 7] on div "Preview" at bounding box center [685, 12] width 51 height 25
click at [687, 8] on div "Preview" at bounding box center [685, 12] width 51 height 25
click at [686, 12] on span "Preview" at bounding box center [680, 13] width 25 height 9
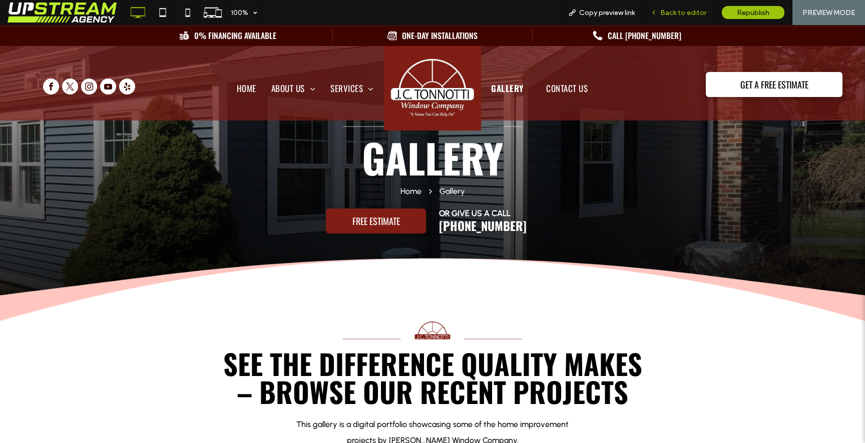
click at [693, 4] on div "Back to editor" at bounding box center [678, 12] width 72 height 25
click at [672, 8] on div "Back to editor" at bounding box center [678, 12] width 72 height 25
click at [694, 17] on div "Back to editor" at bounding box center [678, 12] width 72 height 25
click at [682, 14] on span "Back to editor" at bounding box center [683, 13] width 46 height 9
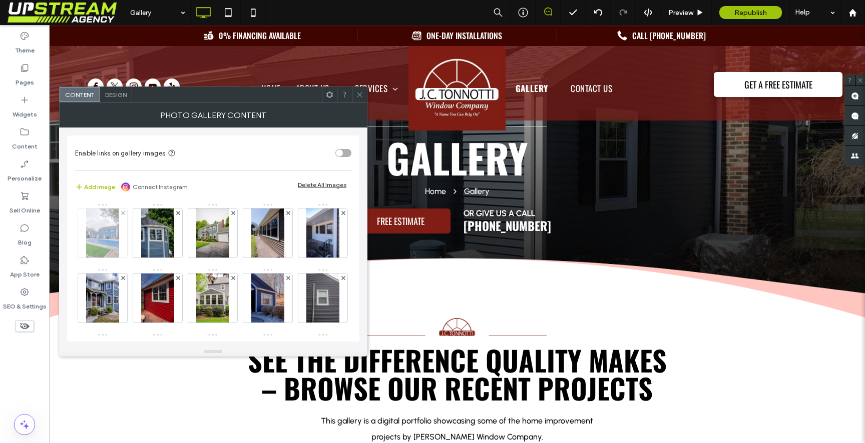
click at [126, 214] on div at bounding box center [123, 213] width 9 height 9
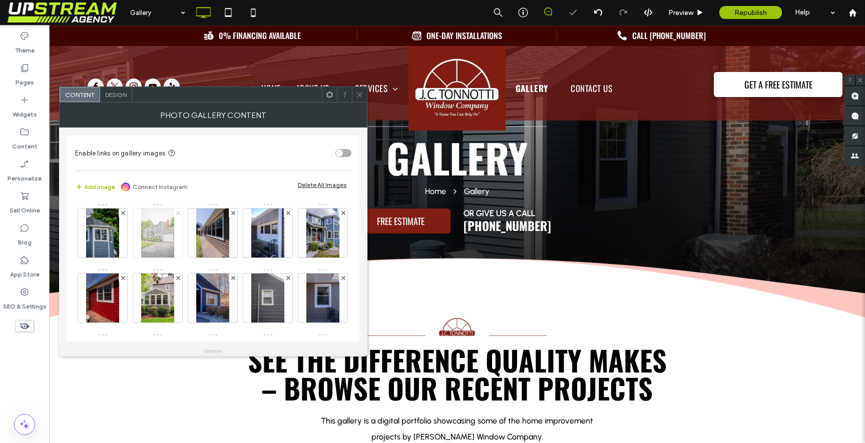
click at [179, 212] on use at bounding box center [178, 213] width 4 height 4
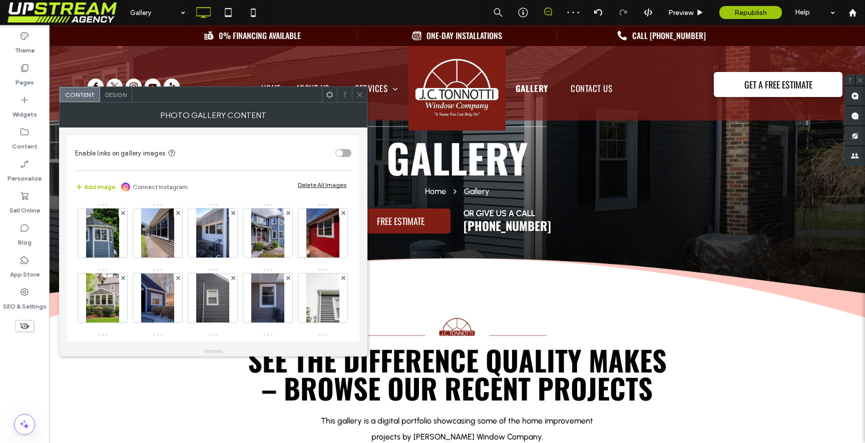
click at [354, 98] on div at bounding box center [359, 94] width 15 height 15
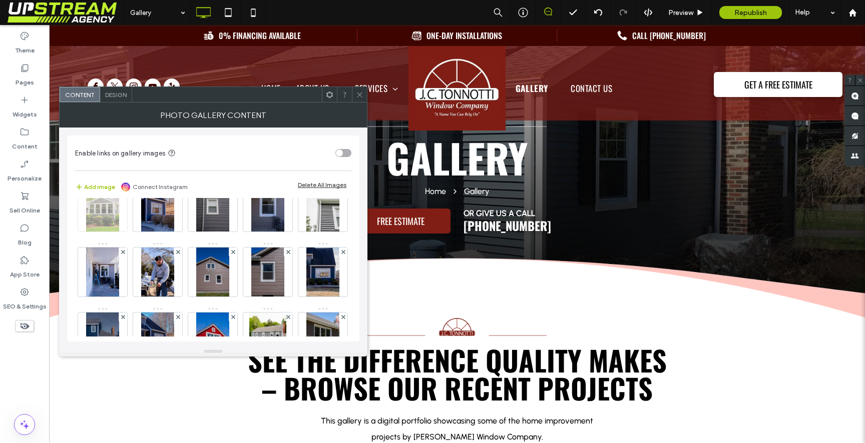
scroll to position [92, 0]
click at [341, 188] on use at bounding box center [343, 186] width 4 height 4
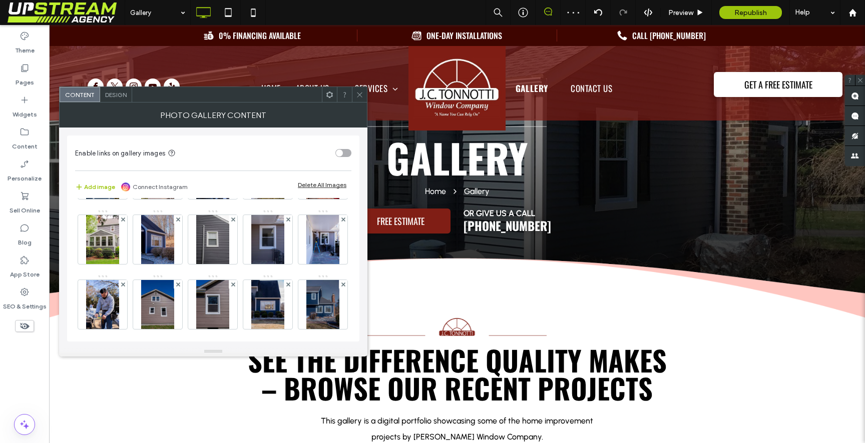
scroll to position [59, 0]
click at [235, 218] on use at bounding box center [233, 219] width 4 height 4
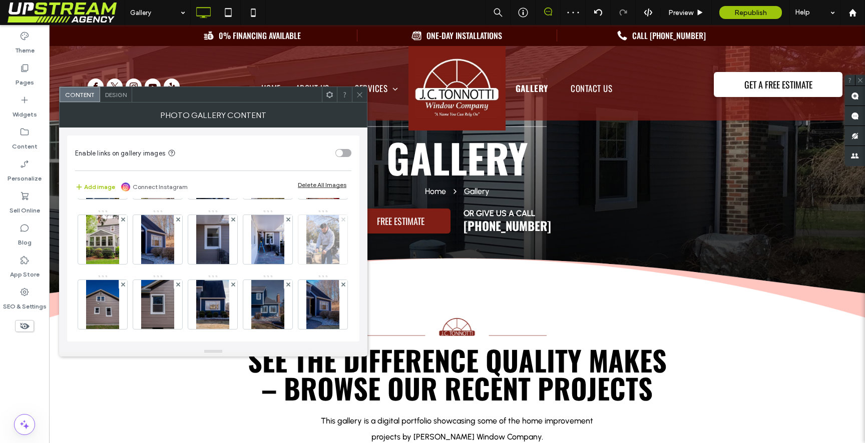
click at [341, 221] on use at bounding box center [343, 219] width 4 height 4
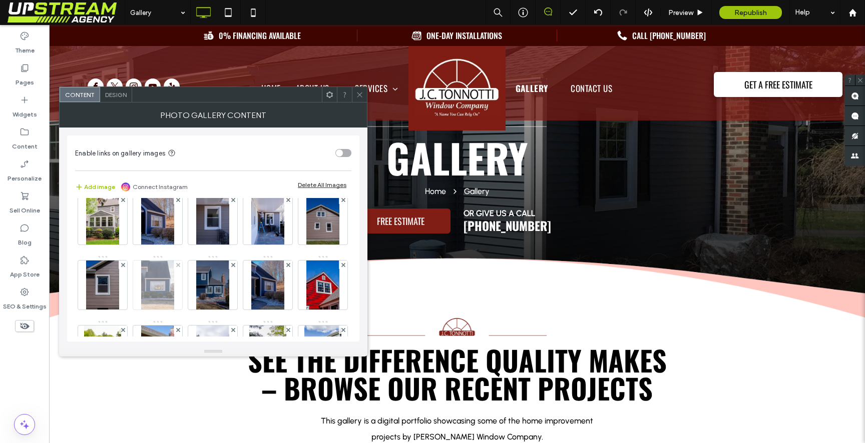
scroll to position [56, 0]
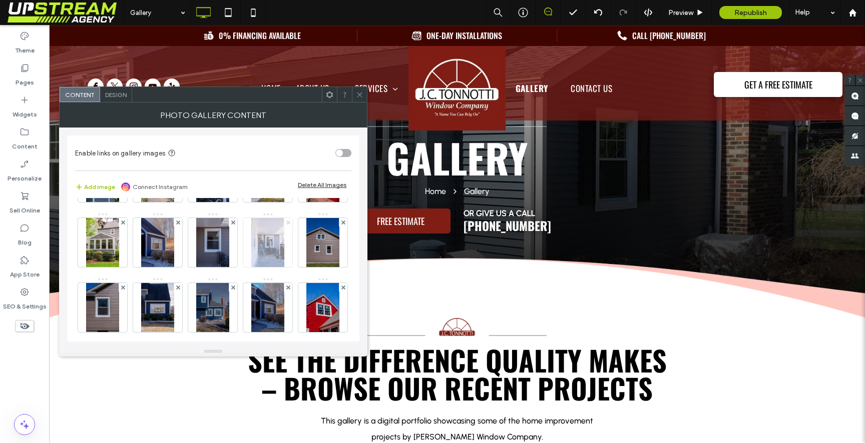
click at [286, 224] on use at bounding box center [288, 222] width 4 height 4
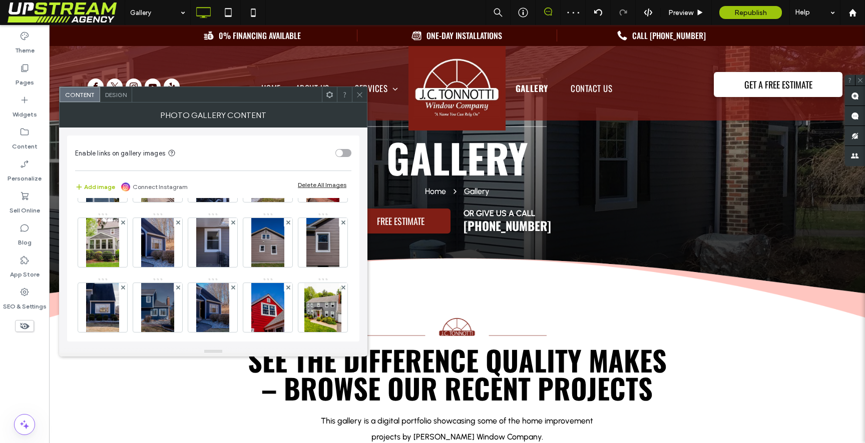
click at [356, 94] on icon at bounding box center [360, 95] width 8 height 8
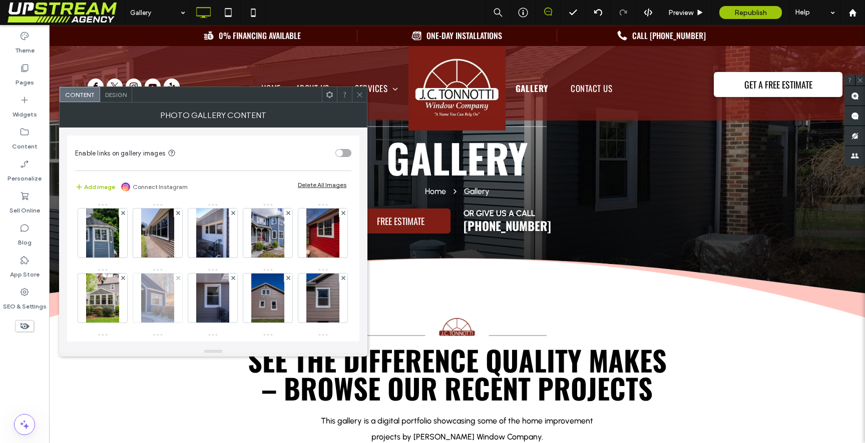
scroll to position [14, 0]
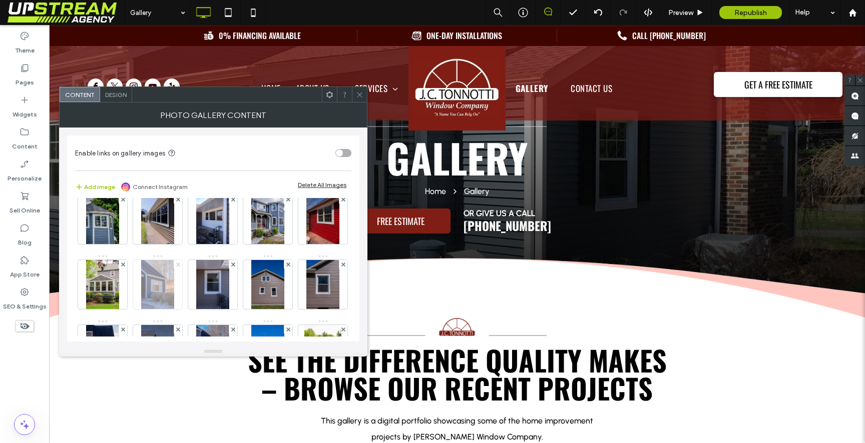
click at [180, 263] on icon at bounding box center [178, 265] width 4 height 4
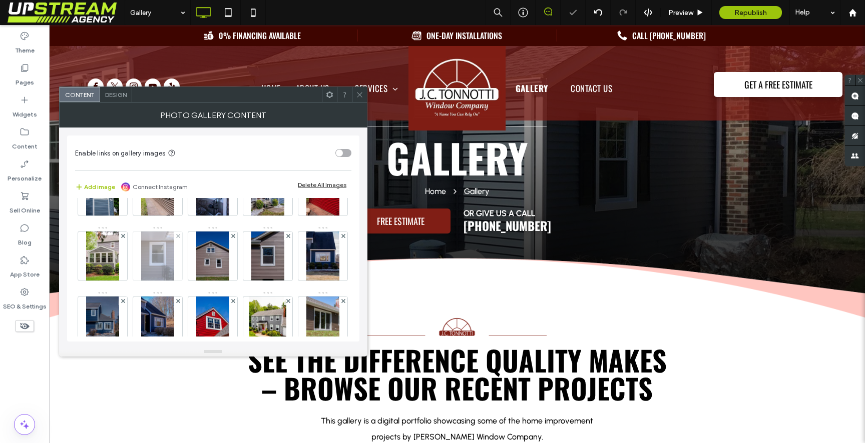
scroll to position [48, 0]
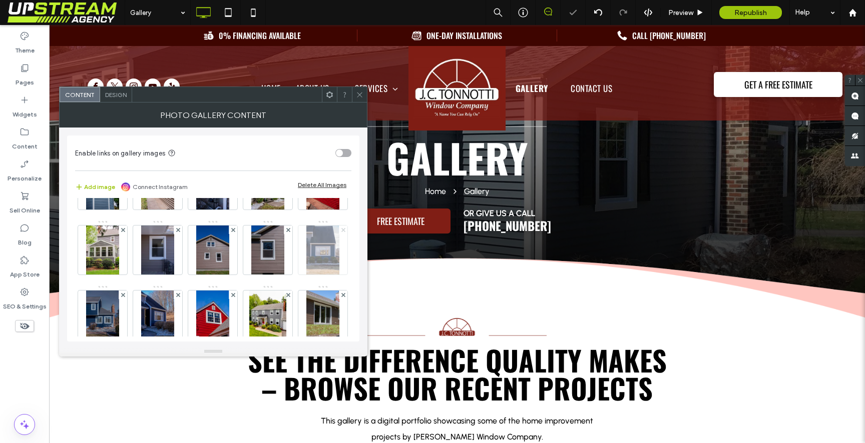
click at [341, 232] on use at bounding box center [343, 230] width 4 height 4
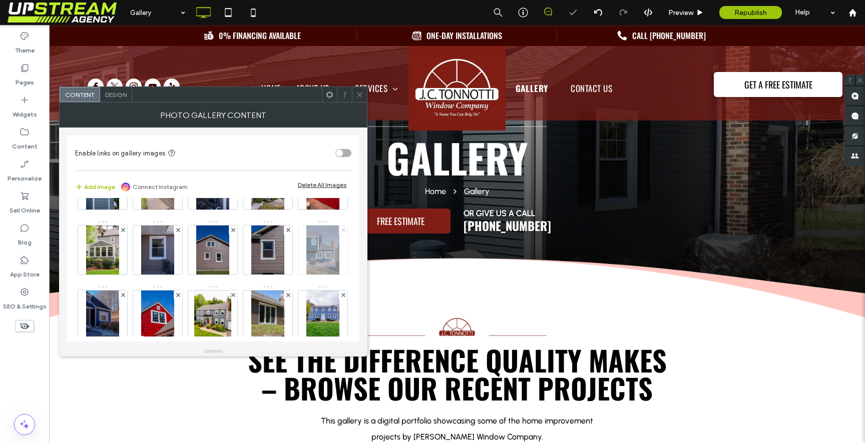
click at [341, 232] on use at bounding box center [343, 230] width 4 height 4
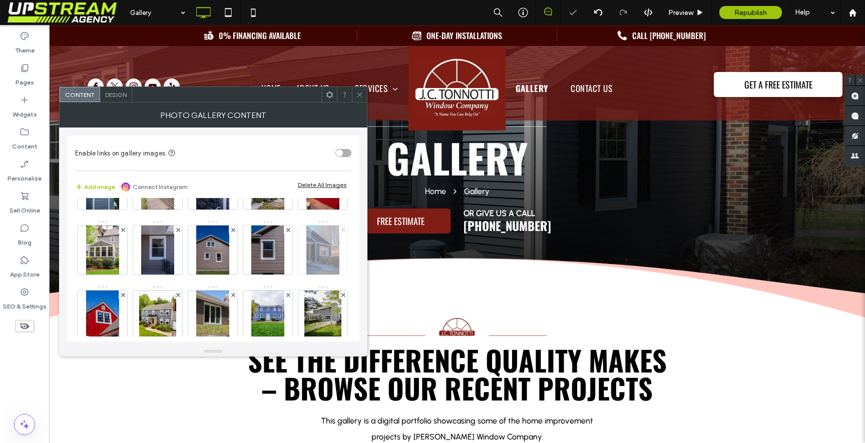
click at [341, 232] on use at bounding box center [343, 230] width 4 height 4
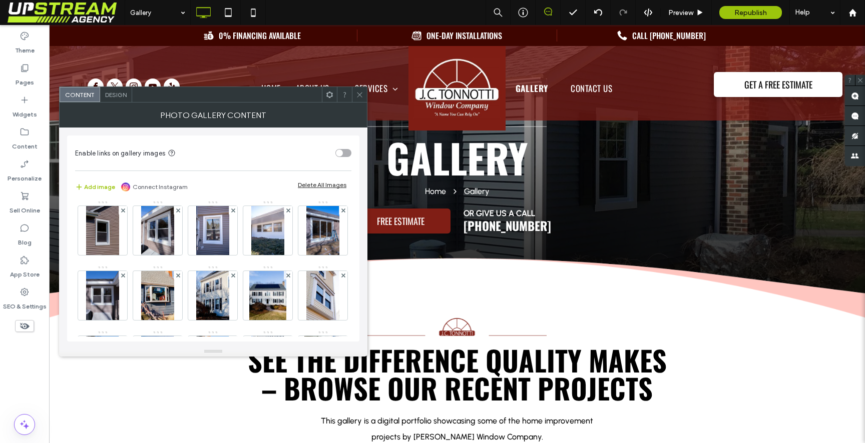
scroll to position [265, 0]
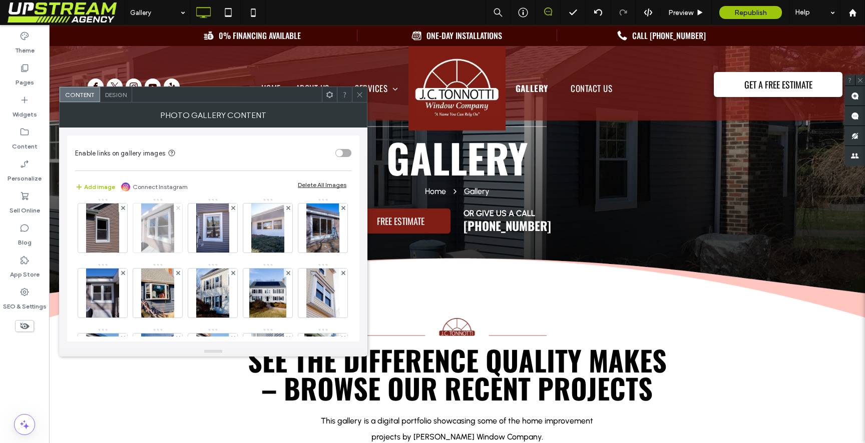
click at [177, 210] on use at bounding box center [178, 208] width 4 height 4
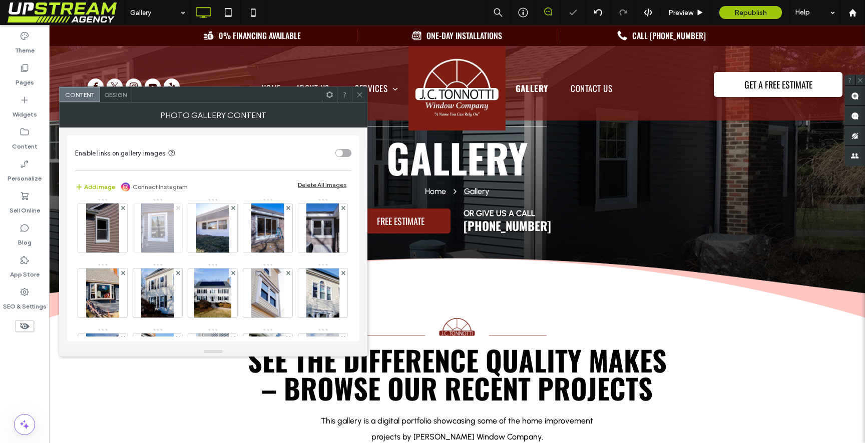
click at [178, 210] on icon at bounding box center [178, 208] width 4 height 4
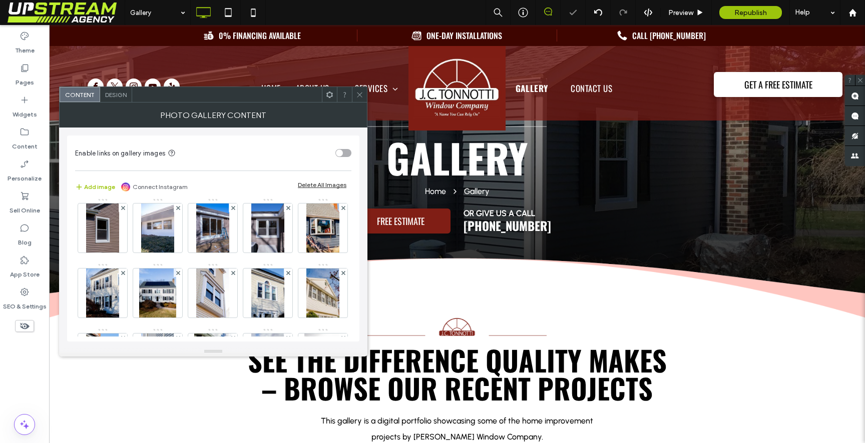
click at [178, 210] on icon at bounding box center [178, 208] width 4 height 4
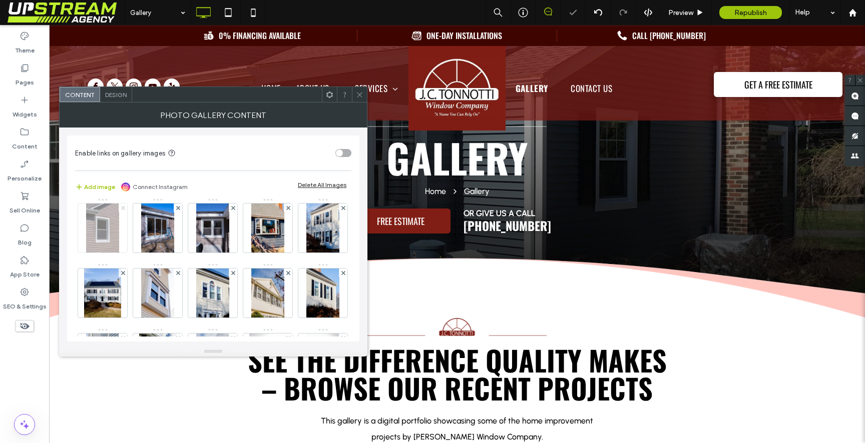
click at [122, 210] on icon at bounding box center [123, 208] width 4 height 4
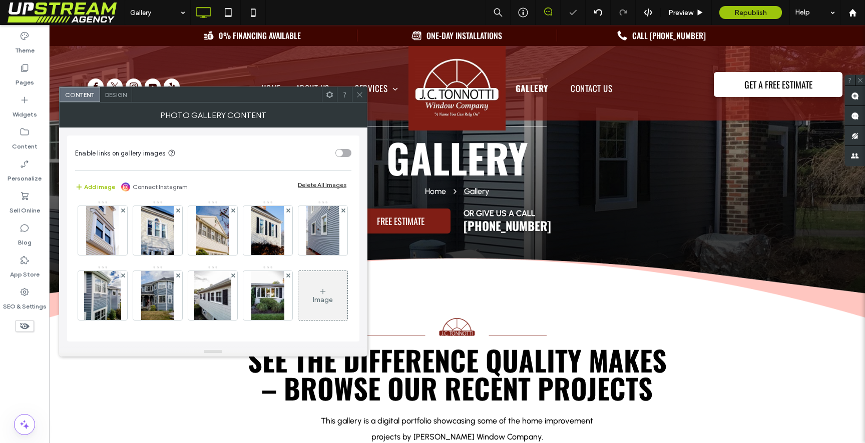
scroll to position [376, 0]
click at [125, 212] on use at bounding box center [123, 210] width 4 height 4
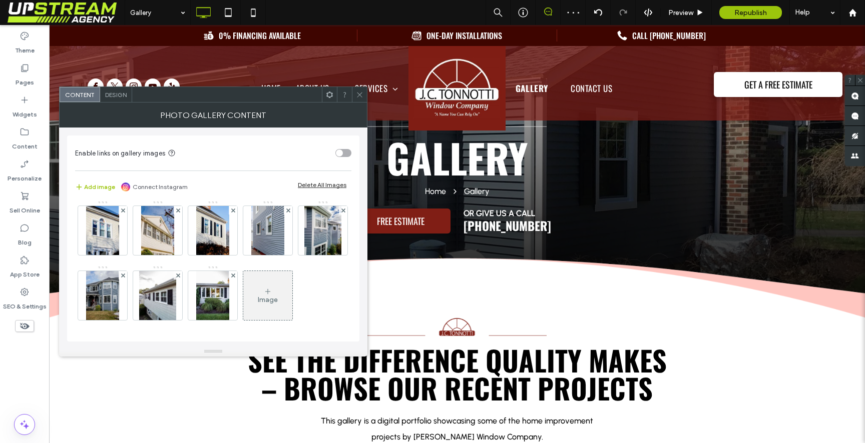
scroll to position [442, 0]
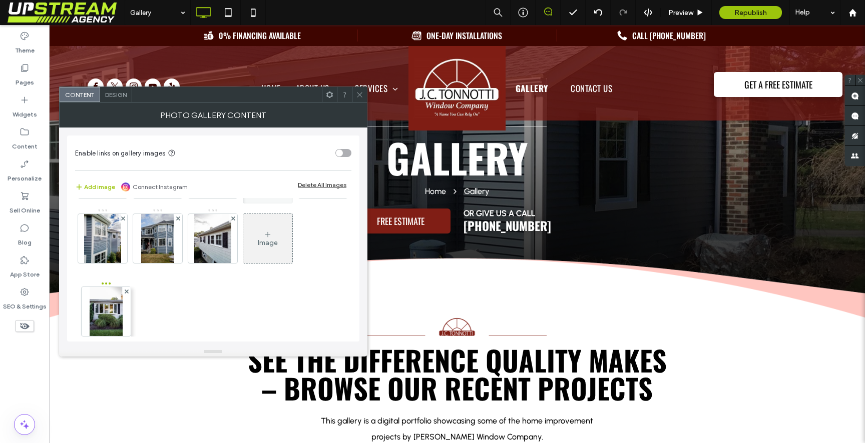
drag, startPoint x: 103, startPoint y: 311, endPoint x: 105, endPoint y: 244, distance: 67.6
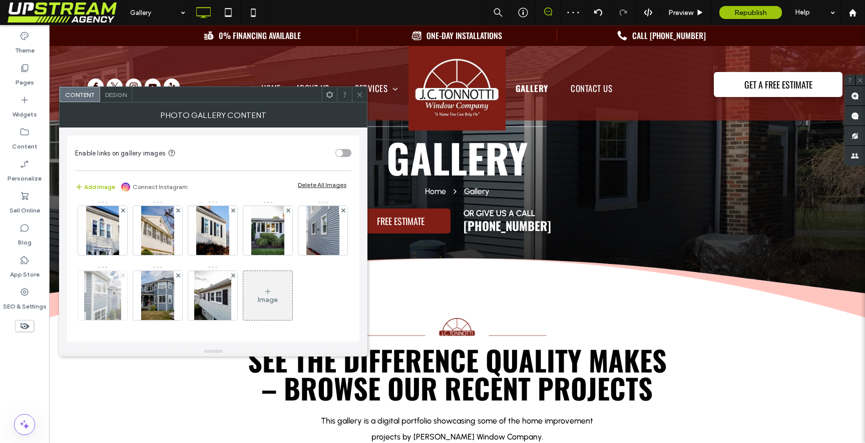
click at [125, 273] on use at bounding box center [123, 275] width 4 height 4
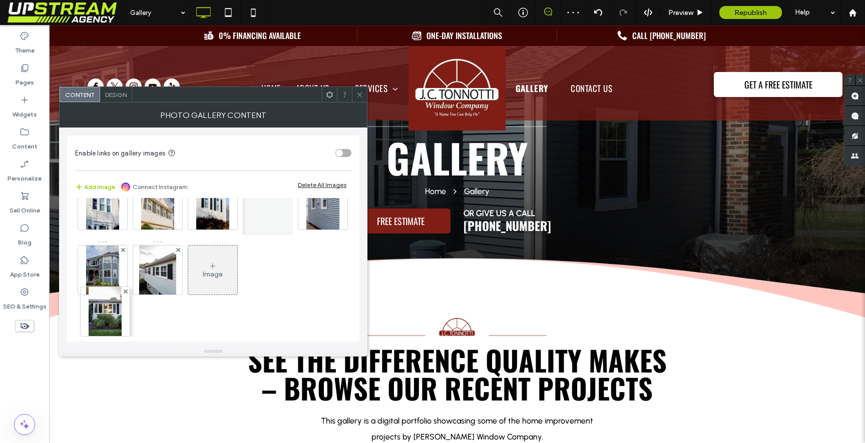
drag, startPoint x: 114, startPoint y: 245, endPoint x: 113, endPoint y: 221, distance: 24.0
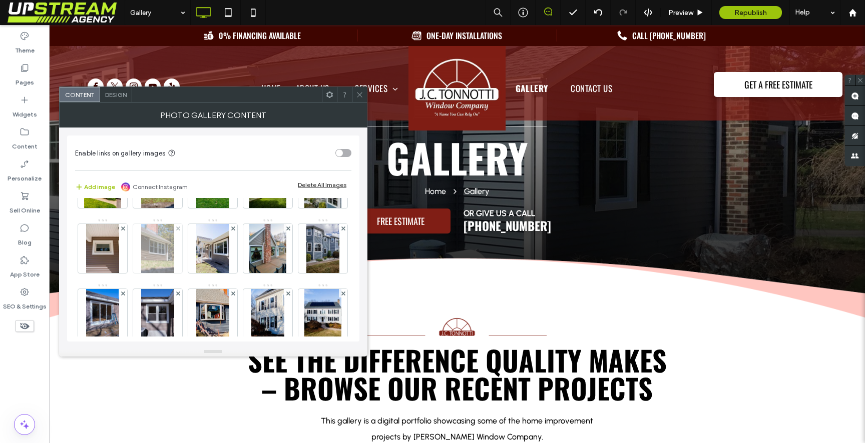
scroll to position [180, 0]
click at [249, 208] on img at bounding box center [267, 183] width 37 height 49
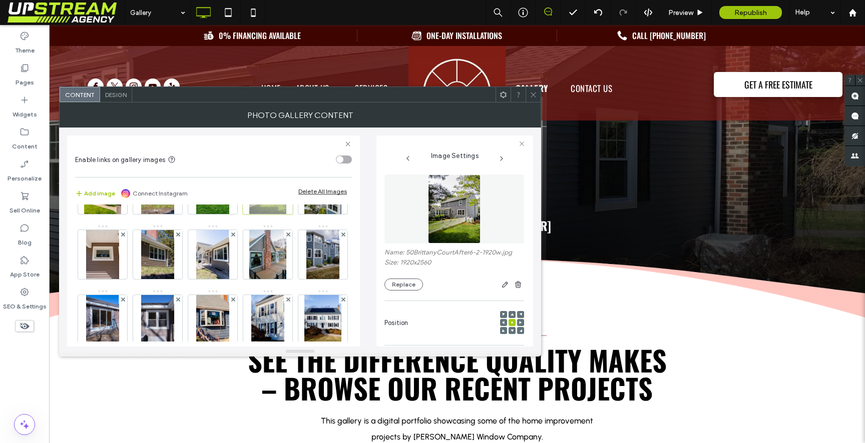
click at [286, 174] on span at bounding box center [288, 169] width 4 height 9
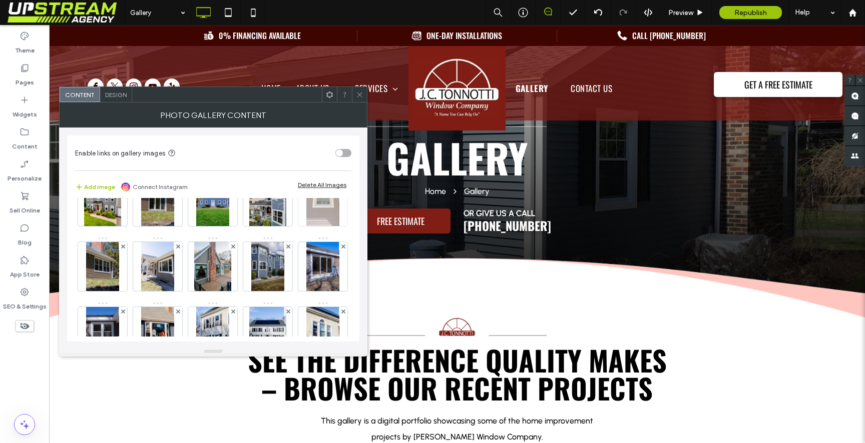
scroll to position [0, 0]
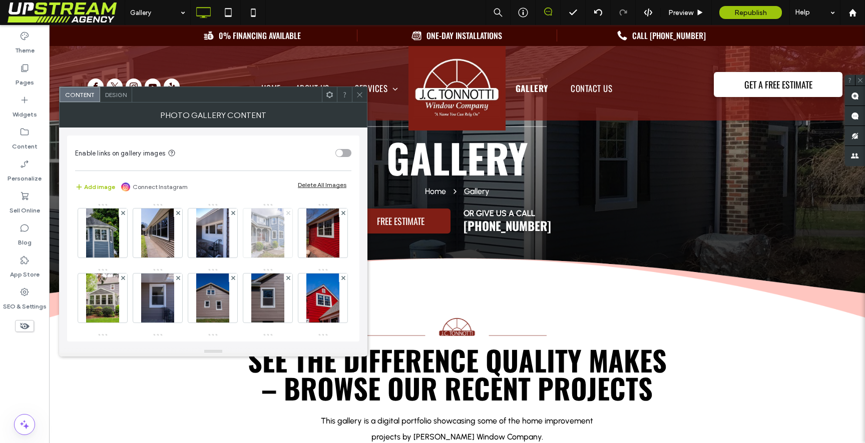
click at [288, 212] on icon at bounding box center [288, 213] width 4 height 4
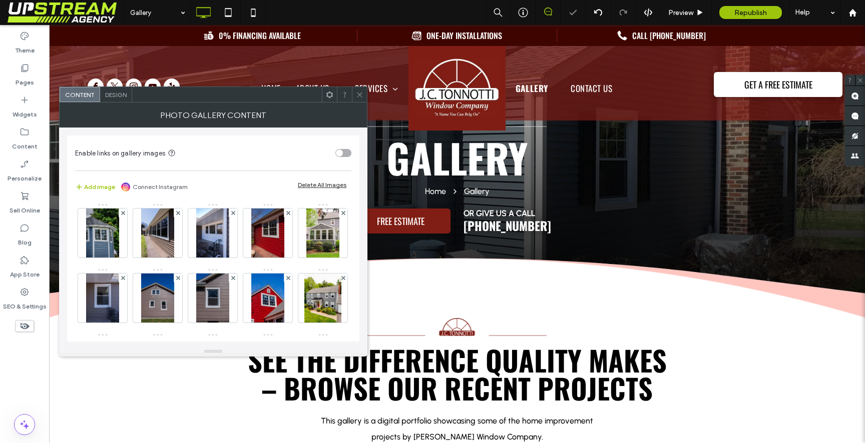
click at [359, 98] on icon at bounding box center [360, 95] width 8 height 8
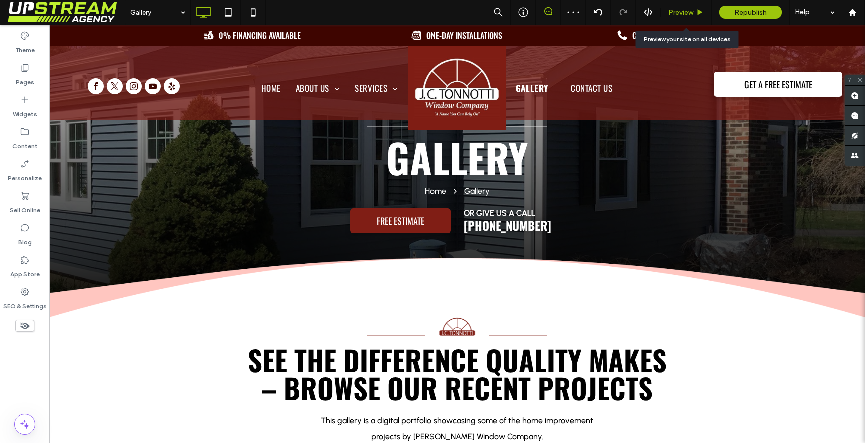
click at [668, 13] on span "Preview" at bounding box center [680, 13] width 25 height 9
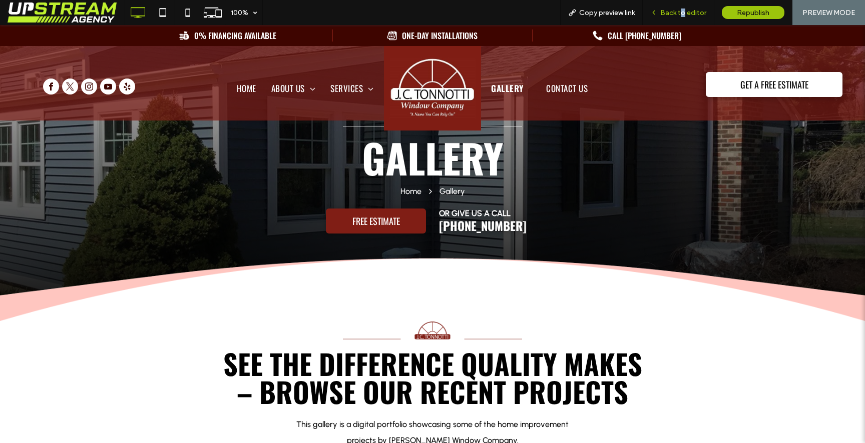
click at [683, 12] on span "Back to editor" at bounding box center [683, 13] width 46 height 9
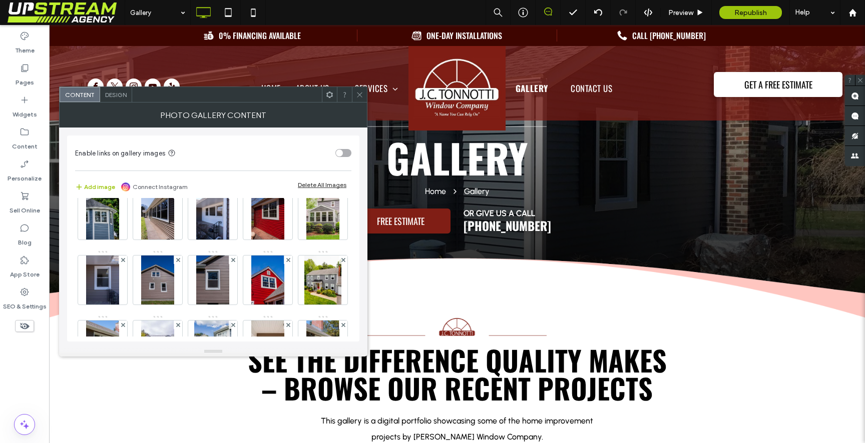
scroll to position [19, 0]
click at [125, 259] on use at bounding box center [123, 259] width 4 height 4
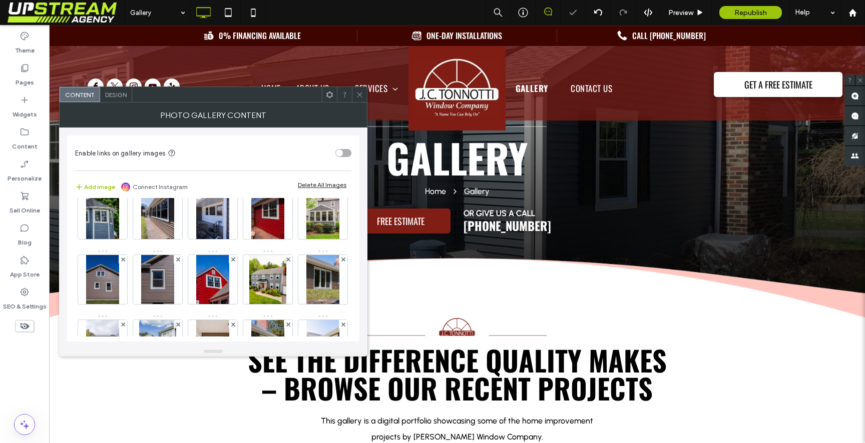
click at [125, 259] on use at bounding box center [123, 259] width 4 height 4
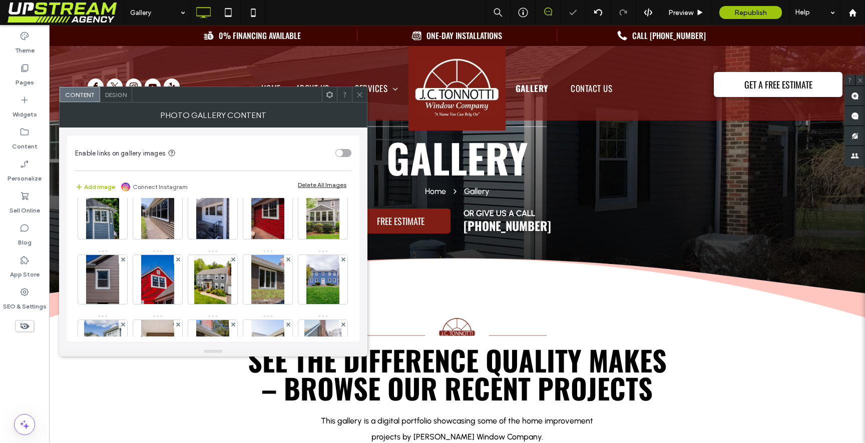
click at [125, 259] on use at bounding box center [123, 259] width 4 height 4
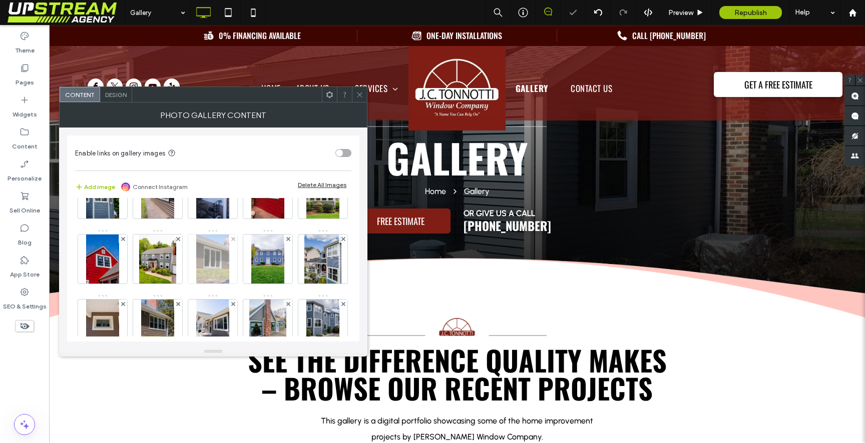
scroll to position [43, 0]
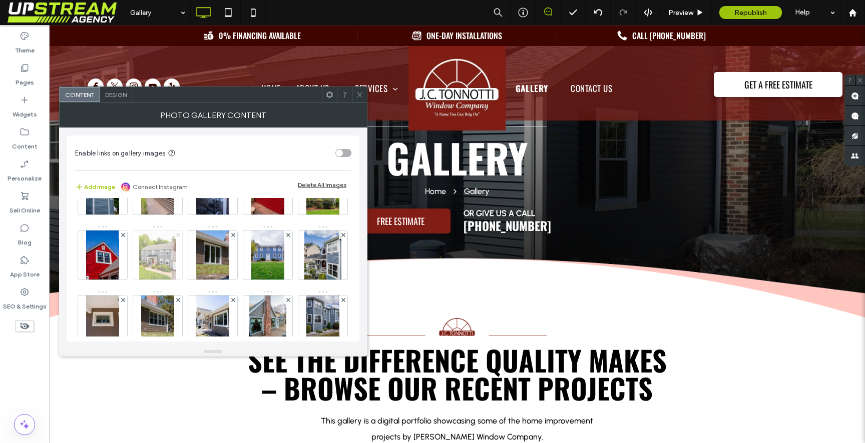
click at [180, 234] on use at bounding box center [178, 235] width 4 height 4
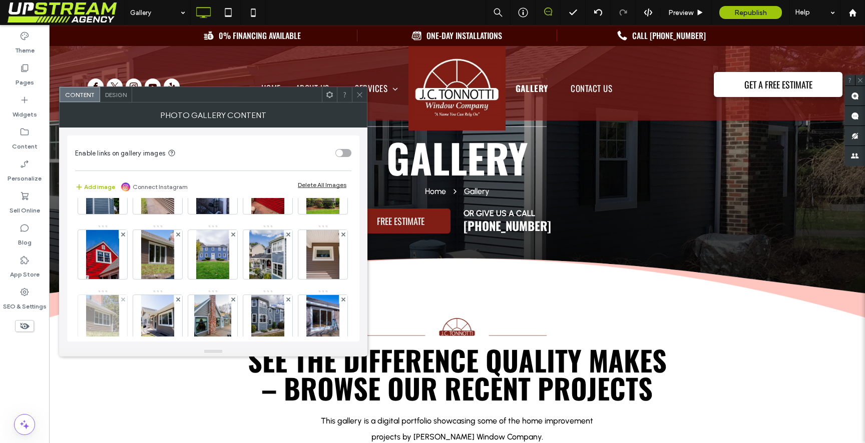
scroll to position [59, 0]
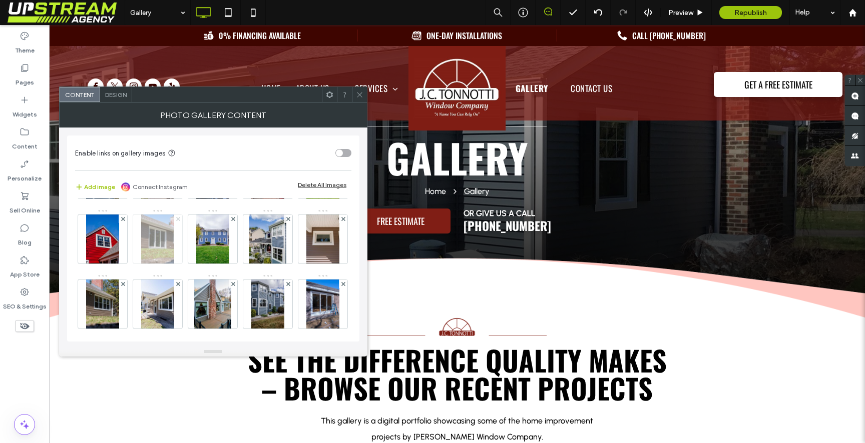
click at [180, 217] on icon at bounding box center [178, 219] width 4 height 4
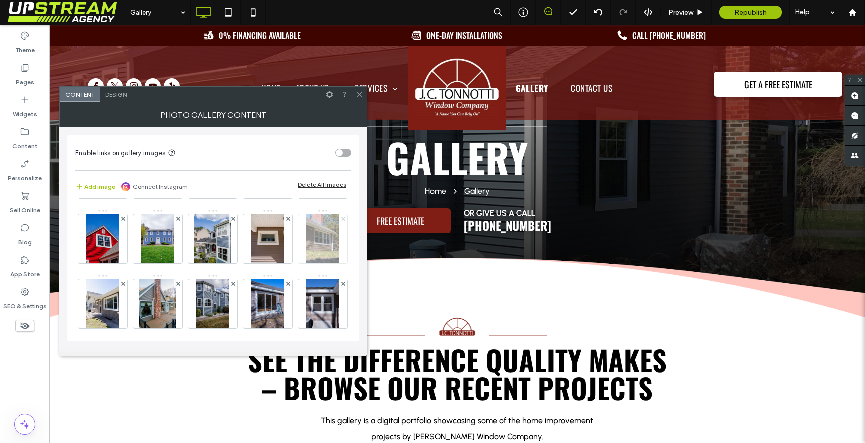
click at [341, 221] on use at bounding box center [343, 219] width 4 height 4
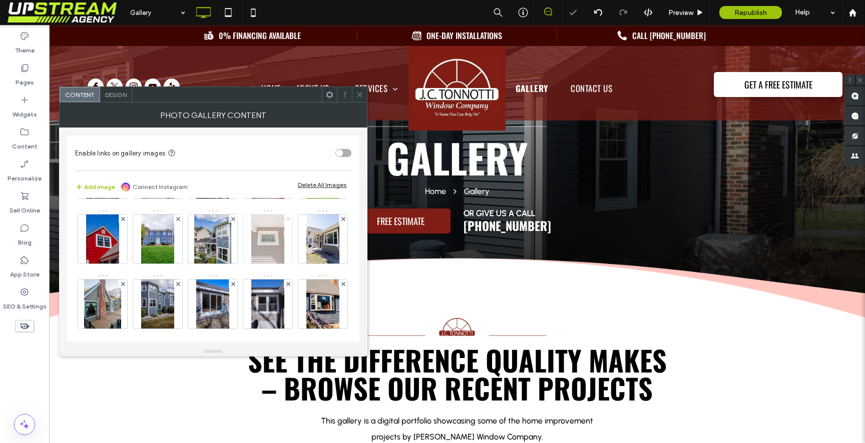
click at [286, 221] on icon at bounding box center [288, 219] width 4 height 4
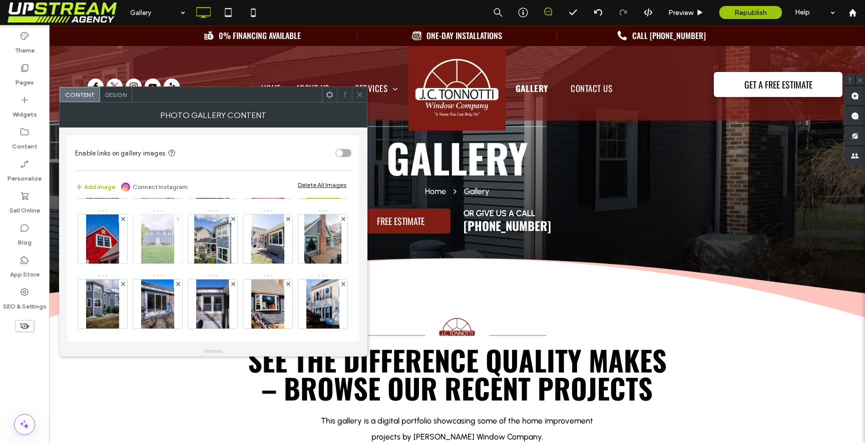
click at [180, 220] on icon at bounding box center [178, 219] width 4 height 4
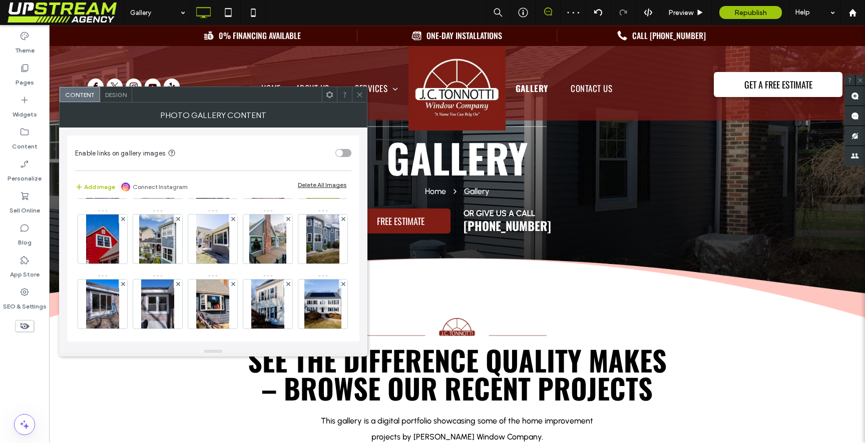
scroll to position [78, 0]
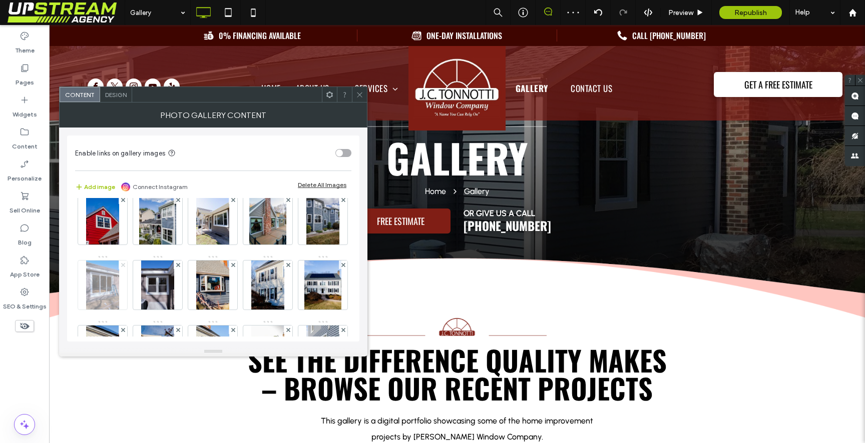
click at [125, 262] on span at bounding box center [123, 265] width 4 height 9
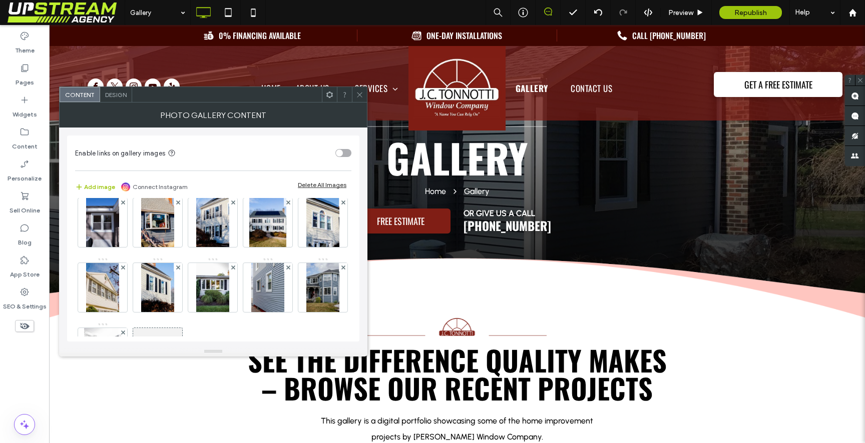
scroll to position [148, 0]
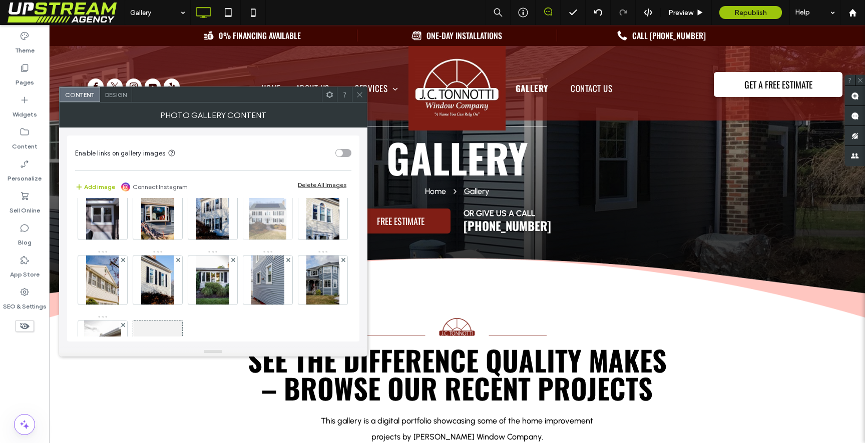
click at [286, 197] on use at bounding box center [288, 195] width 4 height 4
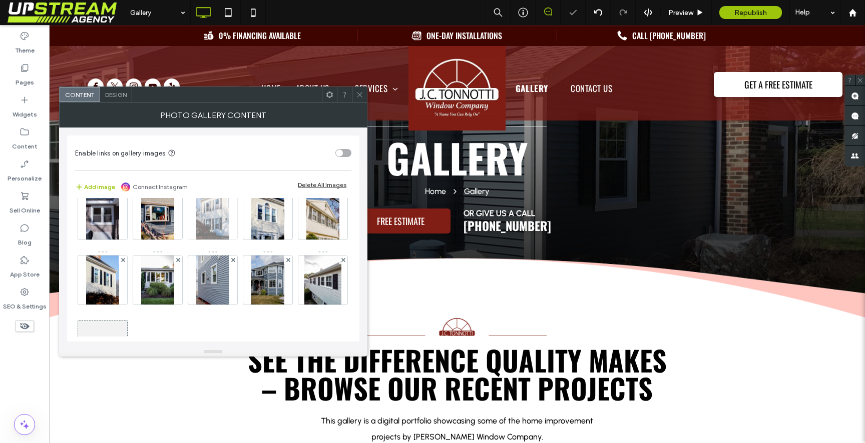
click at [231, 197] on use at bounding box center [233, 195] width 4 height 4
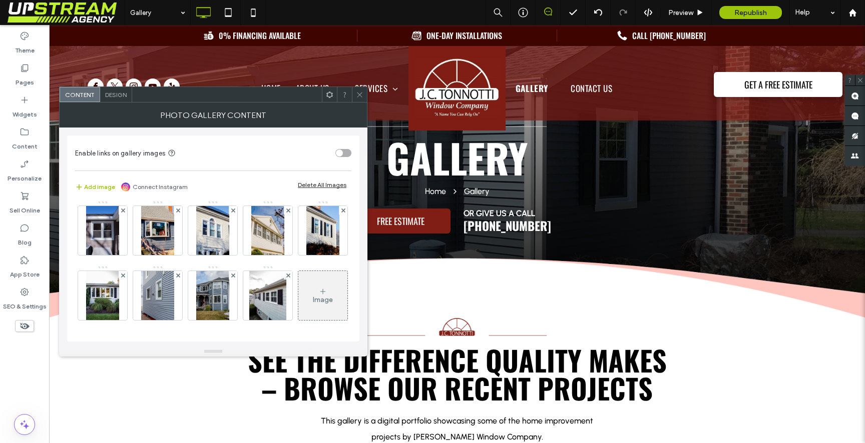
click at [359, 92] on icon at bounding box center [360, 95] width 8 height 8
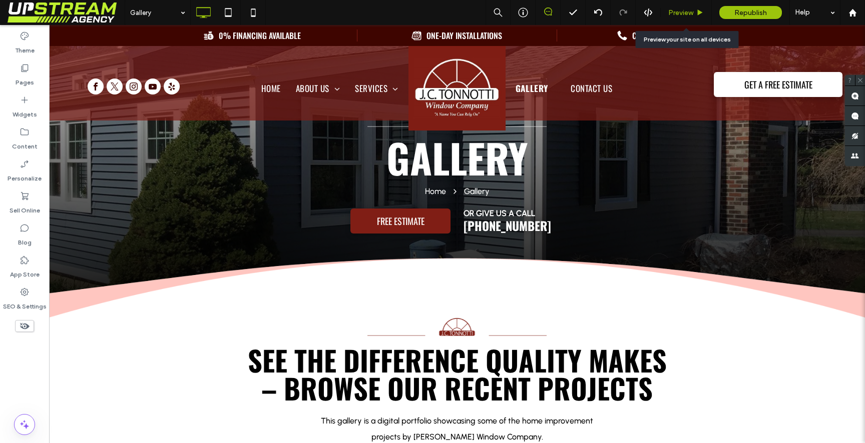
click at [696, 2] on div "Preview" at bounding box center [685, 12] width 51 height 25
click at [683, 7] on div "Preview" at bounding box center [685, 12] width 51 height 25
click at [686, 13] on span "Preview" at bounding box center [680, 13] width 25 height 9
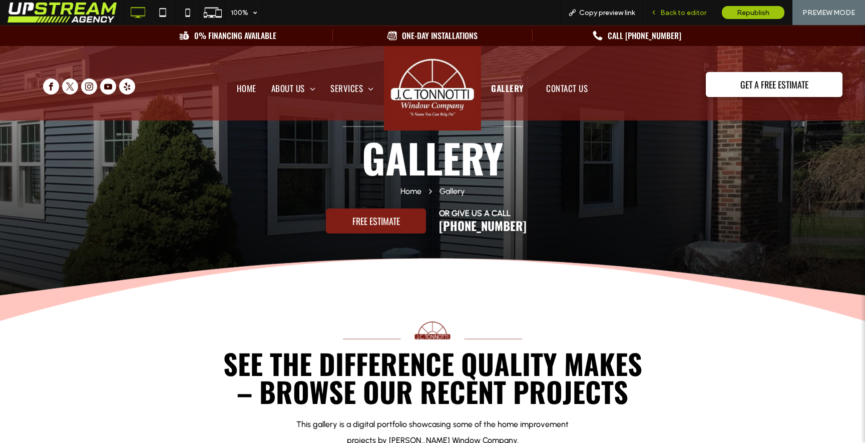
click at [690, 15] on span "Back to editor" at bounding box center [683, 13] width 46 height 9
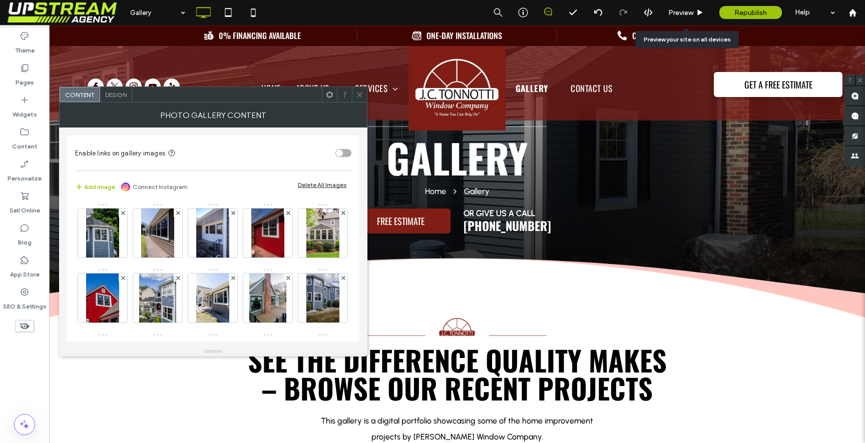
scroll to position [198, 0]
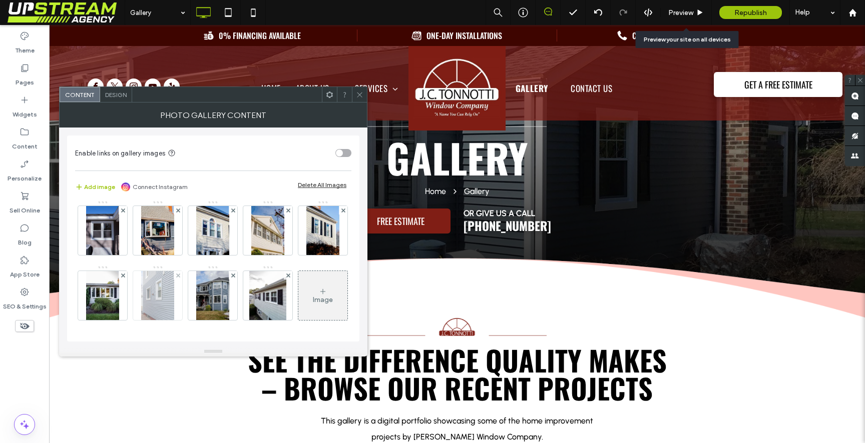
click at [174, 273] on div at bounding box center [178, 275] width 9 height 9
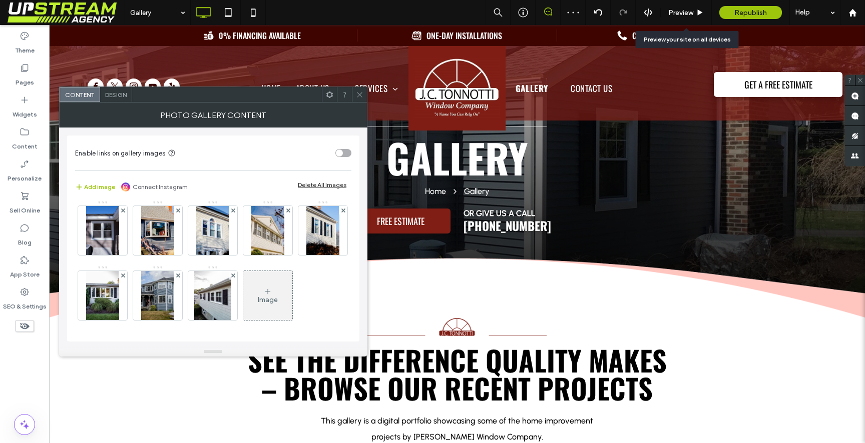
click at [357, 92] on use at bounding box center [359, 94] width 5 height 5
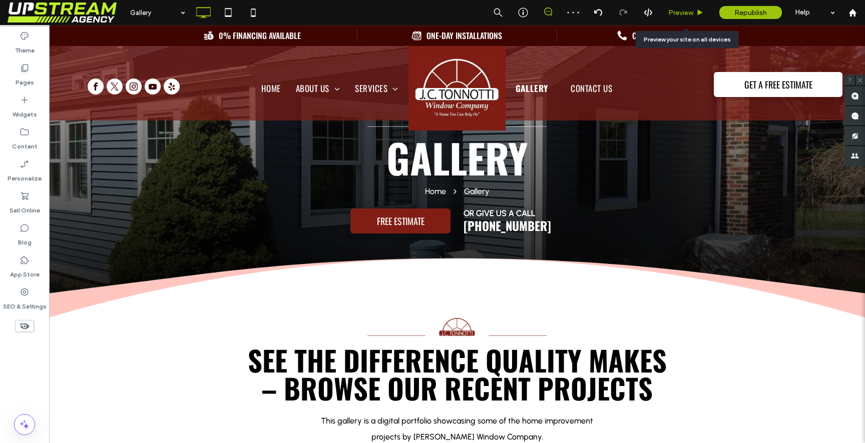
click at [678, 23] on div "Preview" at bounding box center [685, 12] width 51 height 25
